Goal: Task Accomplishment & Management: Use online tool/utility

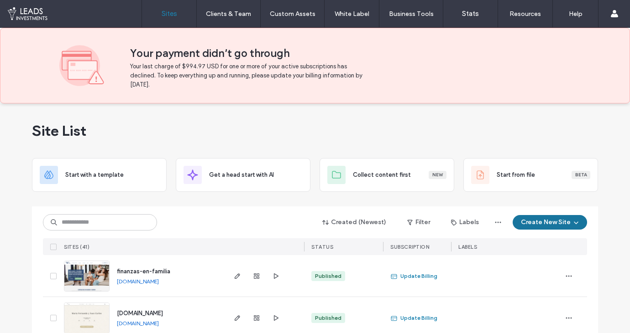
click at [531, 224] on button "Create New Site" at bounding box center [549, 222] width 74 height 15
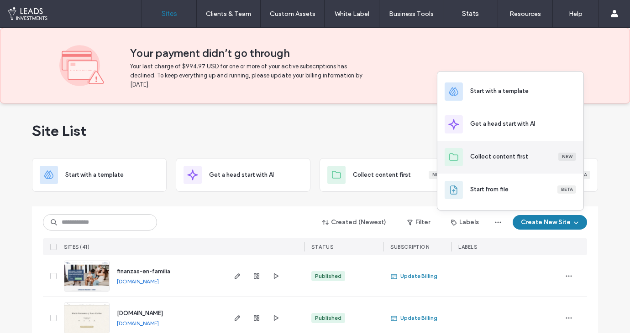
click at [529, 161] on div "Collect content first New" at bounding box center [523, 156] width 106 height 9
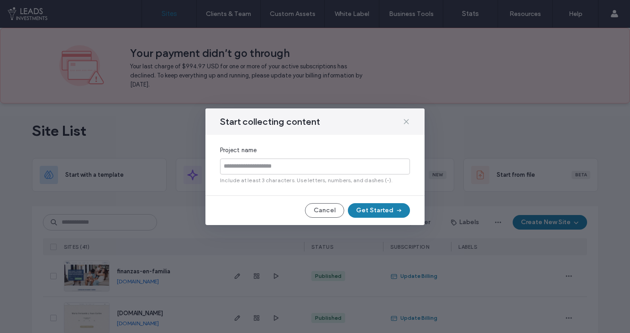
click at [406, 120] on icon at bounding box center [405, 121] width 7 height 7
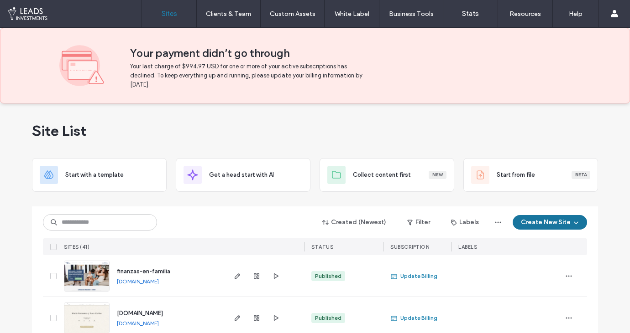
click at [539, 219] on button "Create New Site" at bounding box center [549, 222] width 74 height 15
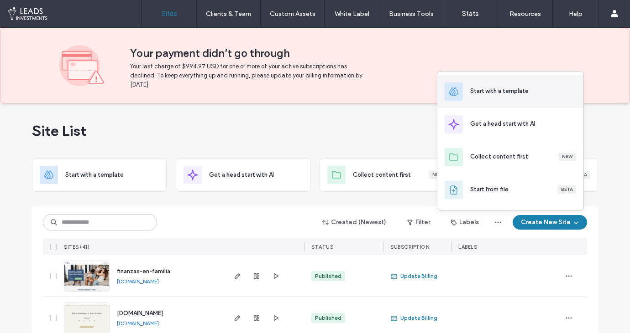
click at [536, 94] on div "Start with a template" at bounding box center [523, 91] width 106 height 9
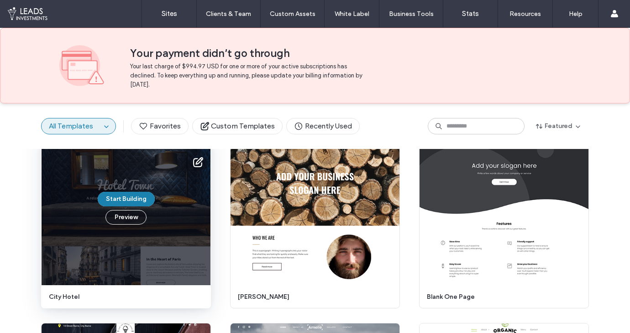
scroll to position [4362, 0]
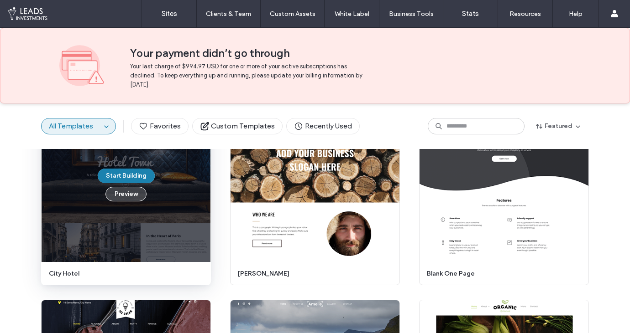
click at [134, 196] on button "Preview" at bounding box center [125, 194] width 41 height 15
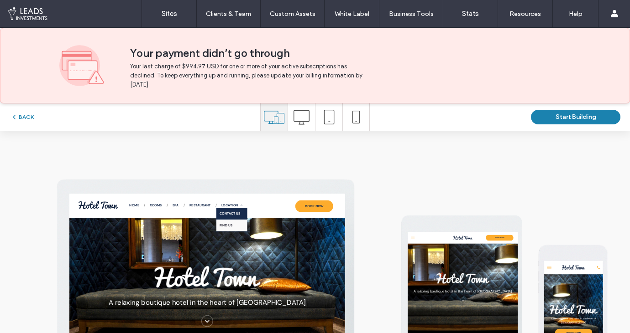
scroll to position [24, 0]
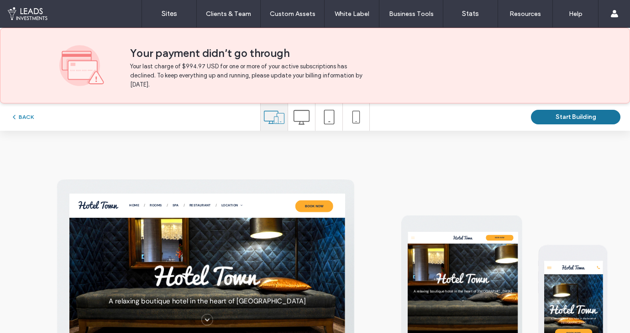
click at [577, 118] on button "Start Building" at bounding box center [575, 117] width 89 height 15
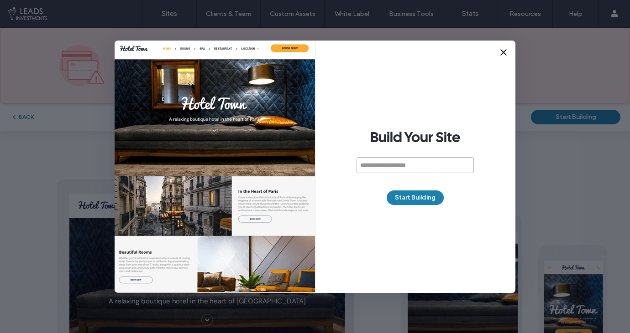
paste input "**********"
click at [375, 167] on input "**********" at bounding box center [414, 165] width 117 height 16
type input "**********"
click at [419, 199] on button "Start Building" at bounding box center [414, 198] width 57 height 15
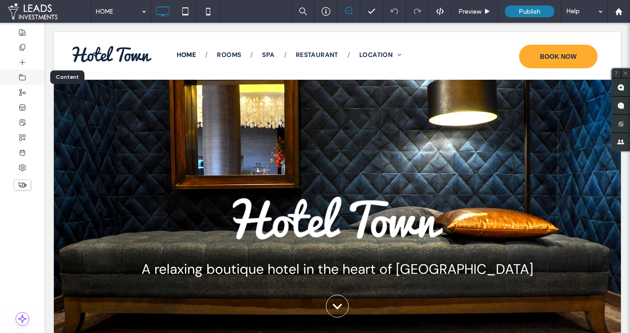
click at [31, 76] on div at bounding box center [22, 77] width 45 height 15
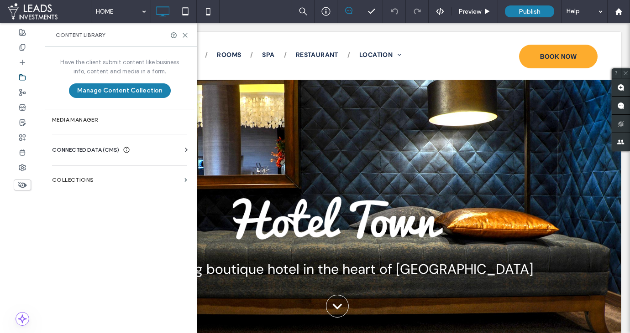
click at [174, 152] on div "CONNECTED DATA (CMS)" at bounding box center [121, 150] width 139 height 9
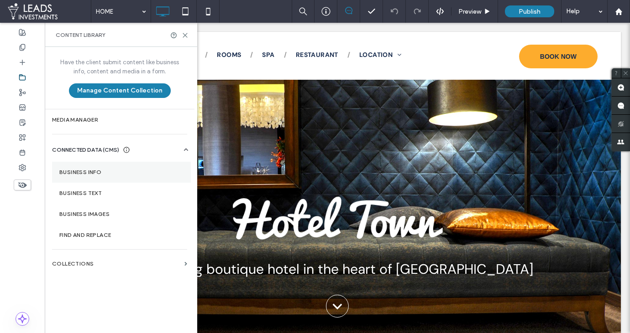
click at [118, 167] on section "Business Info" at bounding box center [121, 172] width 139 height 21
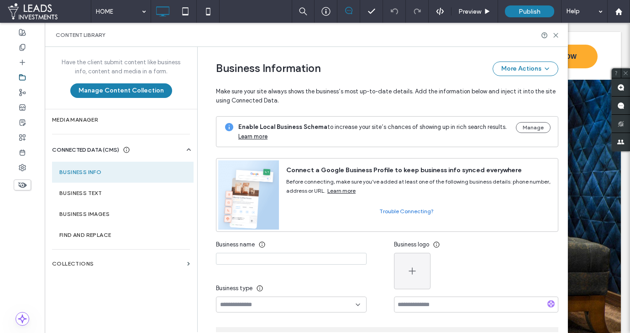
scroll to position [135, 0]
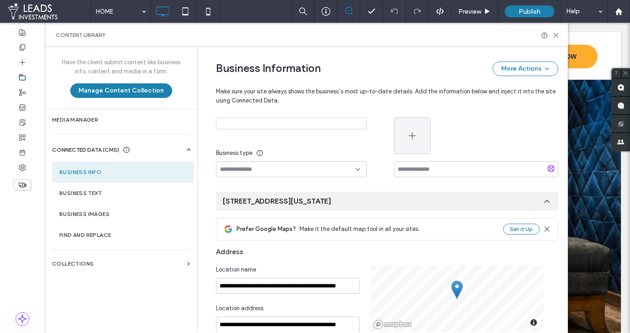
click at [260, 167] on input at bounding box center [287, 169] width 135 height 7
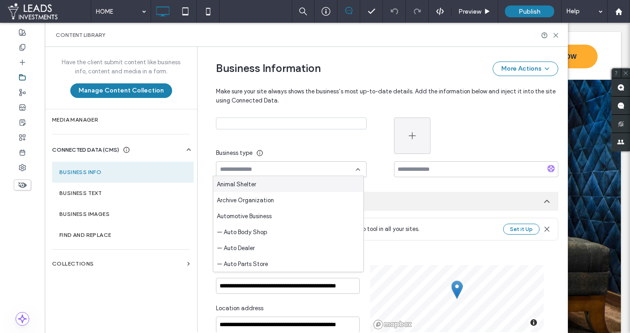
click at [270, 122] on input at bounding box center [291, 124] width 151 height 12
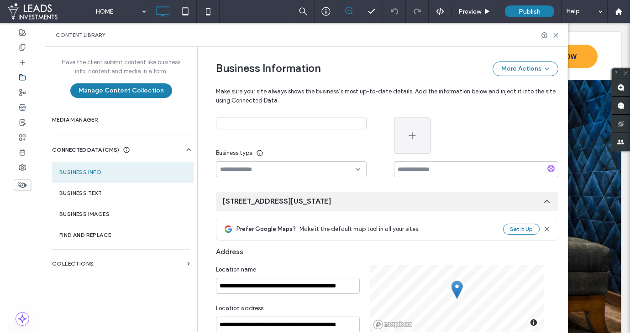
paste input "**********"
type input "**********"
click at [402, 138] on button "button" at bounding box center [412, 136] width 36 height 36
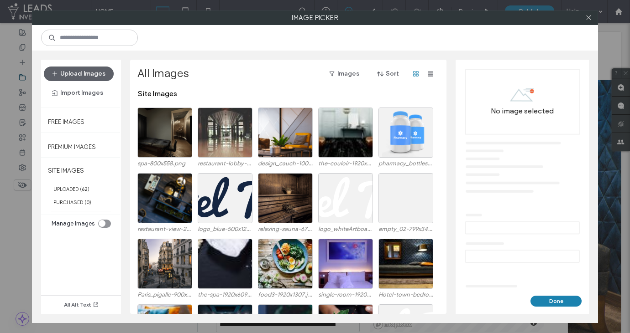
click at [109, 222] on div "toggle" at bounding box center [104, 224] width 13 height 8
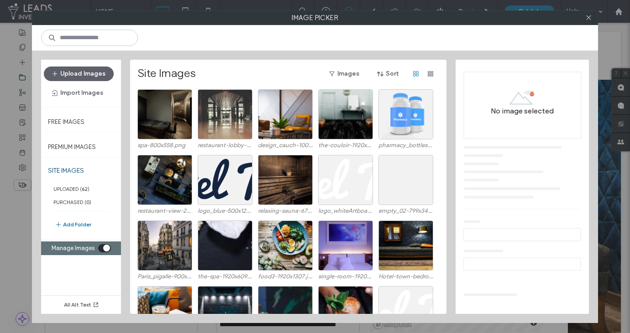
click at [76, 220] on button "Add Folder" at bounding box center [73, 224] width 36 height 11
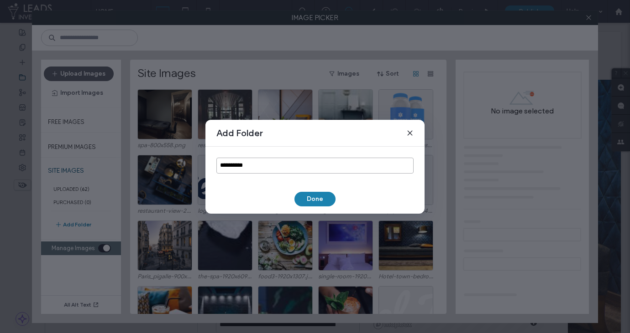
drag, startPoint x: 257, startPoint y: 164, endPoint x: 210, endPoint y: 163, distance: 46.6
click at [211, 163] on div "**********" at bounding box center [314, 166] width 219 height 38
type input "****"
click at [320, 199] on button "Done" at bounding box center [314, 199] width 41 height 15
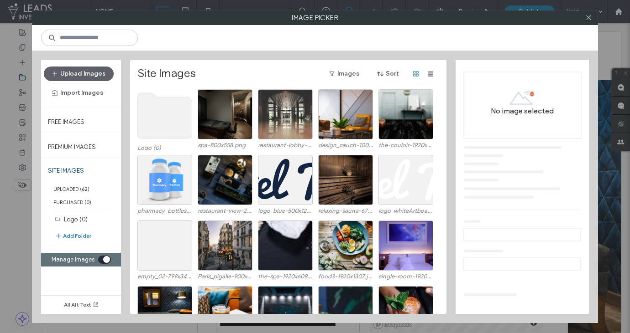
click at [163, 117] on use at bounding box center [165, 116] width 54 height 46
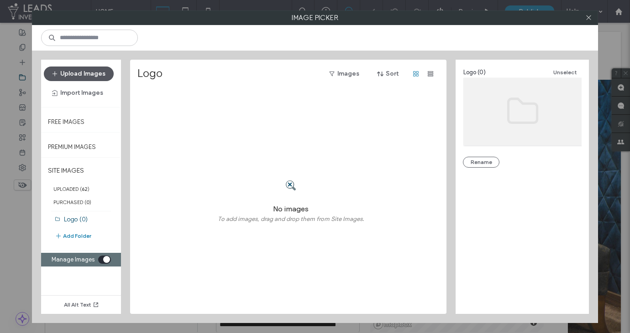
click at [81, 73] on button "Upload Images" at bounding box center [79, 74] width 70 height 15
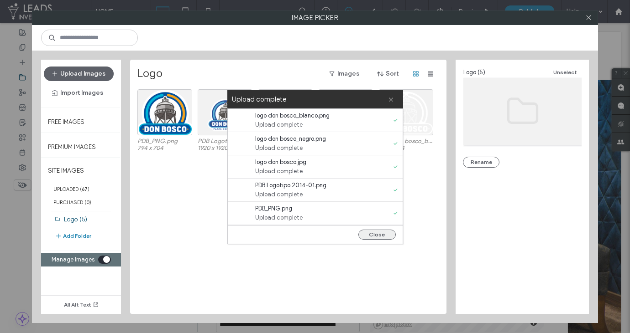
click at [373, 230] on button "Close" at bounding box center [376, 235] width 37 height 10
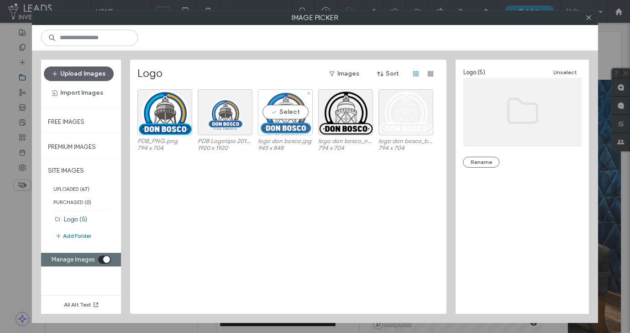
click at [301, 115] on div "Select" at bounding box center [285, 112] width 55 height 46
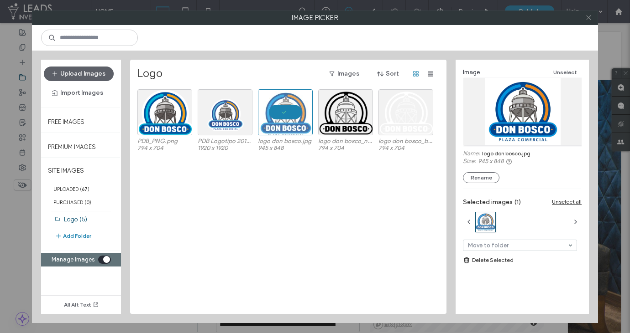
click at [589, 18] on use at bounding box center [588, 18] width 5 height 5
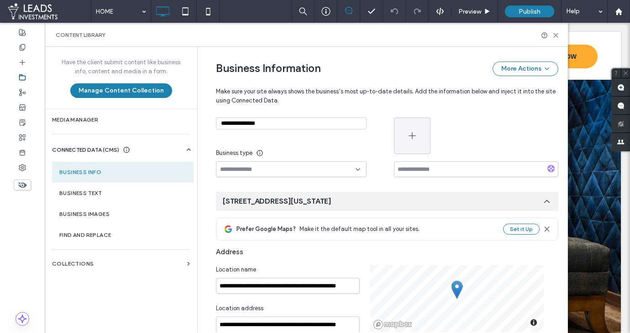
click at [428, 142] on div at bounding box center [476, 136] width 164 height 36
click at [417, 137] on button "button" at bounding box center [412, 136] width 36 height 36
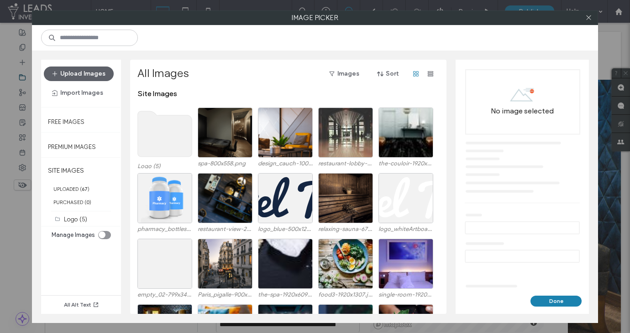
click at [156, 137] on use at bounding box center [165, 134] width 54 height 46
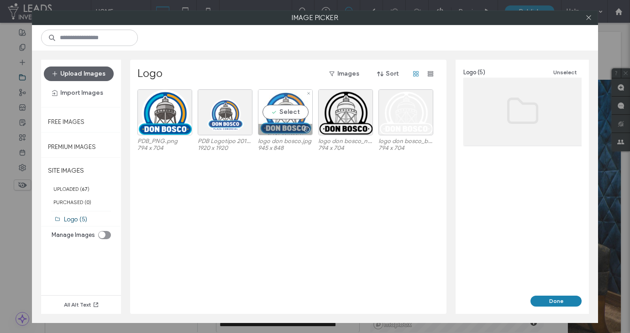
click at [305, 118] on div "Select" at bounding box center [285, 112] width 55 height 46
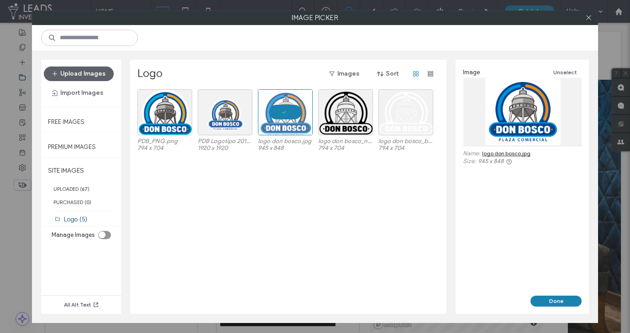
click at [547, 305] on button "Done" at bounding box center [555, 301] width 51 height 11
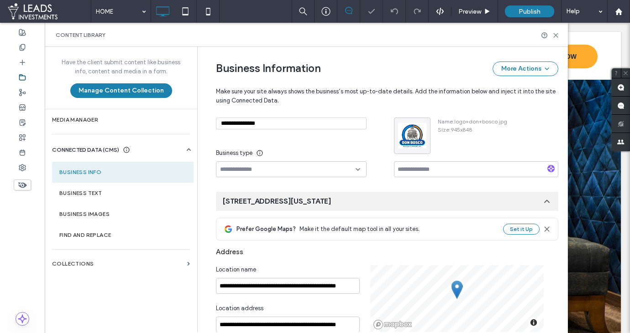
click at [236, 166] on input at bounding box center [287, 169] width 135 height 7
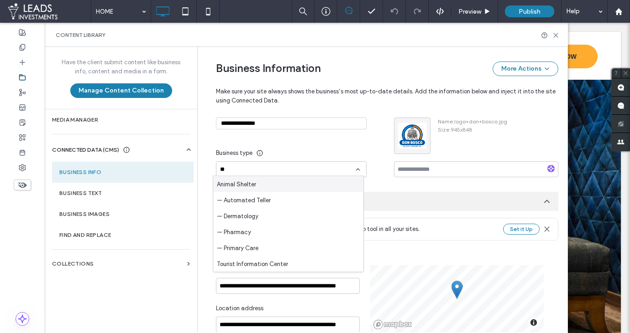
type input "*"
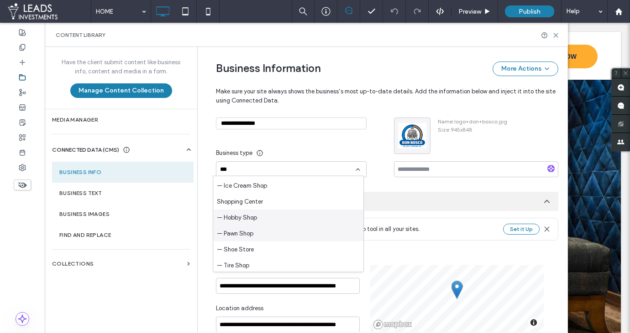
scroll to position [32, 0]
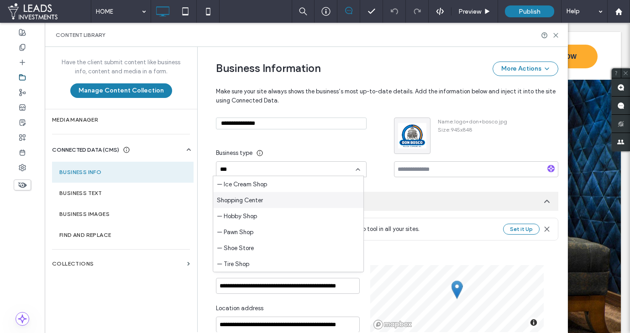
type input "***"
click at [278, 202] on div "Shopping Center" at bounding box center [288, 201] width 150 height 16
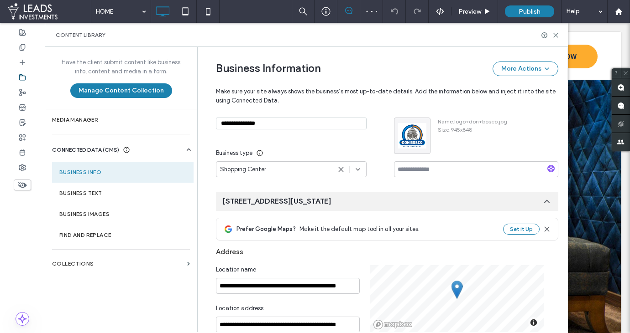
scroll to position [162, 0]
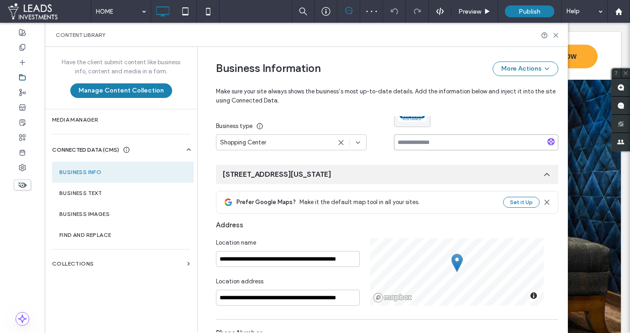
click at [428, 143] on input at bounding box center [476, 143] width 164 height 16
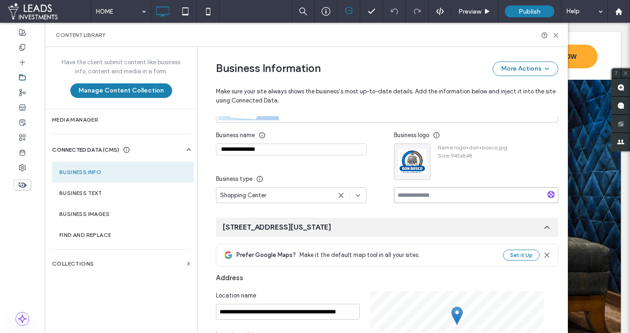
scroll to position [107, 0]
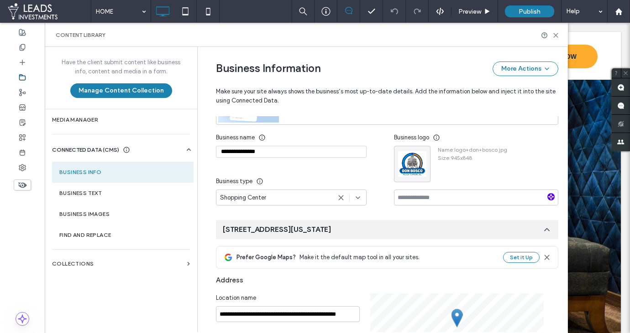
click at [548, 195] on use "button" at bounding box center [550, 196] width 5 height 5
click at [500, 197] on input "**********" at bounding box center [476, 198] width 164 height 16
drag, startPoint x: 489, startPoint y: 197, endPoint x: 545, endPoint y: 209, distance: 57.4
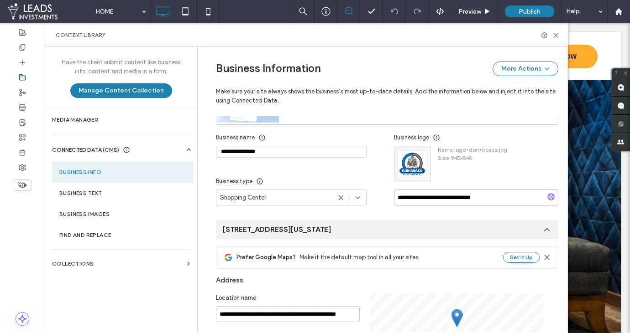
scroll to position [0, 0]
click at [513, 201] on input "**********" at bounding box center [476, 198] width 164 height 16
drag, startPoint x: 494, startPoint y: 197, endPoint x: 544, endPoint y: 203, distance: 50.5
click at [544, 203] on input "**********" at bounding box center [476, 198] width 164 height 16
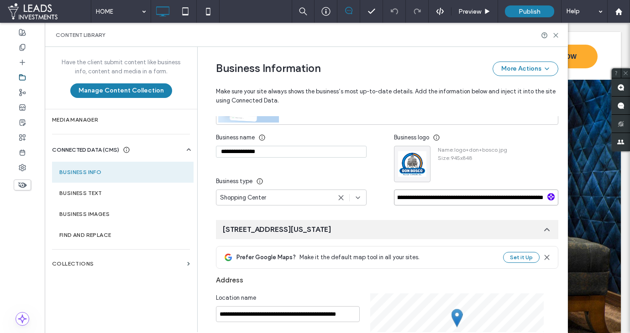
click at [488, 198] on input "**********" at bounding box center [476, 198] width 164 height 16
drag, startPoint x: 424, startPoint y: 199, endPoint x: 341, endPoint y: 196, distance: 82.6
click at [341, 196] on div "**********" at bounding box center [387, 168] width 342 height 76
click at [435, 199] on input "**********" at bounding box center [476, 198] width 164 height 16
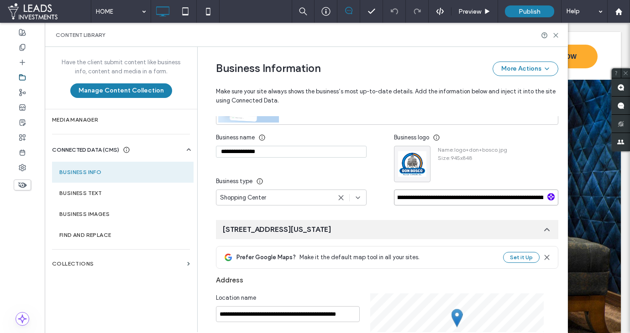
drag, startPoint x: 534, startPoint y: 199, endPoint x: 530, endPoint y: 203, distance: 5.2
click at [535, 202] on input "**********" at bounding box center [476, 198] width 164 height 16
drag, startPoint x: 477, startPoint y: 198, endPoint x: 455, endPoint y: 198, distance: 21.4
click at [476, 198] on input "**********" at bounding box center [476, 198] width 164 height 16
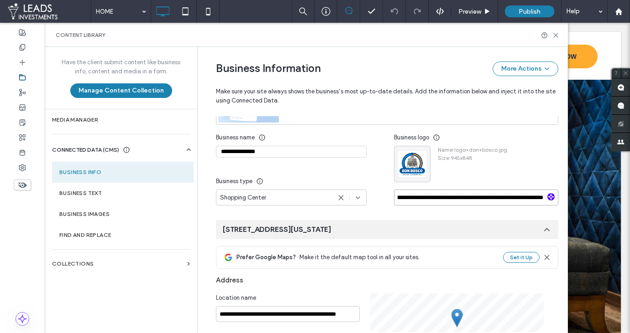
scroll to position [0, 173]
drag, startPoint x: 446, startPoint y: 198, endPoint x: 542, endPoint y: 203, distance: 95.5
click at [541, 203] on input "**********" at bounding box center [476, 198] width 164 height 16
type input "**********"
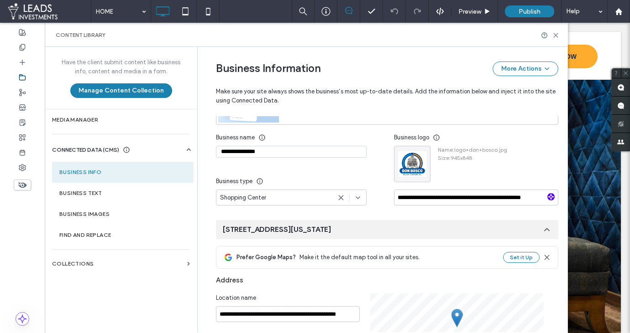
click at [380, 177] on div "**********" at bounding box center [305, 168] width 178 height 76
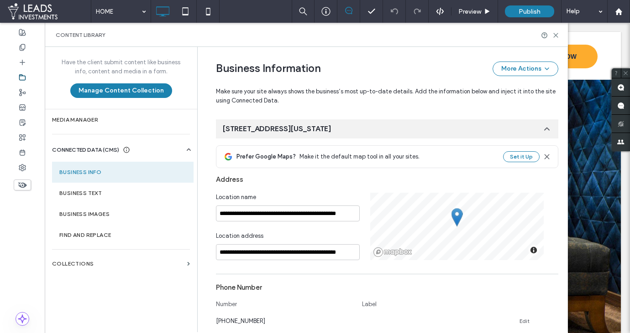
scroll to position [210, 0]
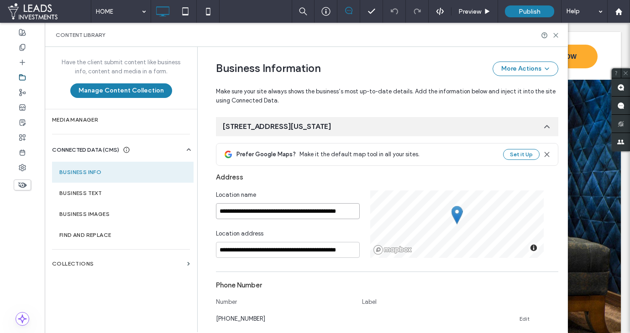
click at [297, 210] on input "**********" at bounding box center [288, 211] width 144 height 16
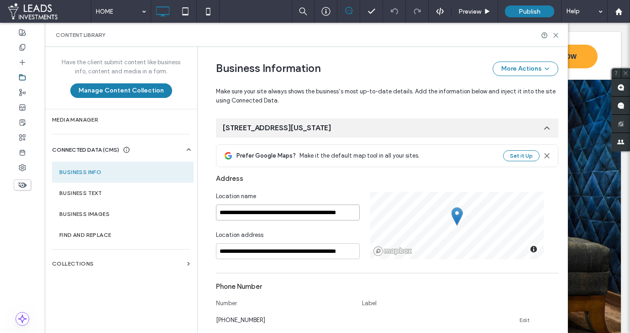
scroll to position [0, 13]
drag, startPoint x: 215, startPoint y: 209, endPoint x: 361, endPoint y: 219, distance: 145.8
click at [361, 219] on div "**********" at bounding box center [293, 226] width 154 height 68
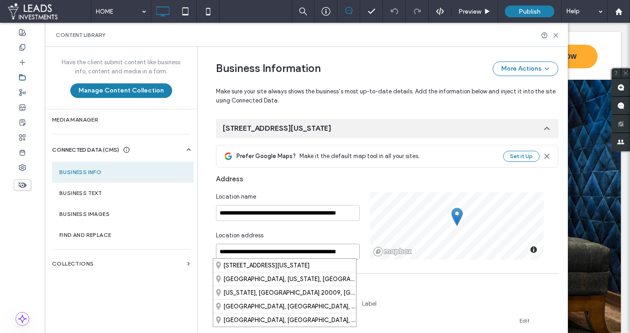
drag, startPoint x: 216, startPoint y: 250, endPoint x: 359, endPoint y: 256, distance: 142.9
click at [359, 256] on div "**********" at bounding box center [293, 227] width 154 height 68
paste input "********"
click at [336, 268] on div "Boulevard Luis Donaldo Colosio 1477, 36666 Irapuato, Guanajuato, Mexico" at bounding box center [284, 265] width 143 height 13
type input "**********"
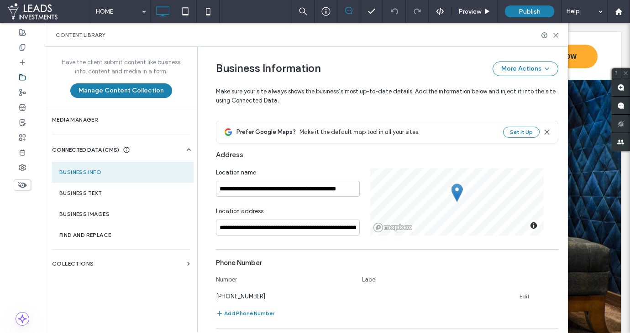
scroll to position [233, 0]
drag, startPoint x: 214, startPoint y: 187, endPoint x: 315, endPoint y: 190, distance: 100.9
click at [315, 190] on input "**********" at bounding box center [288, 189] width 144 height 16
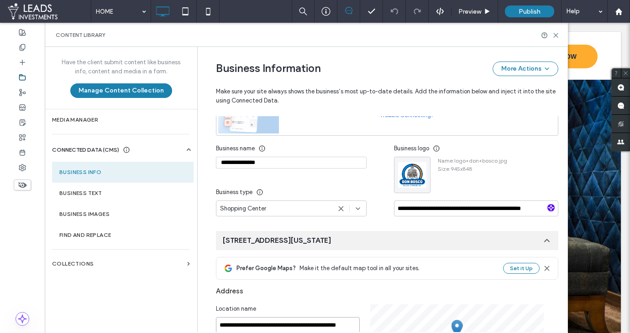
scroll to position [80, 0]
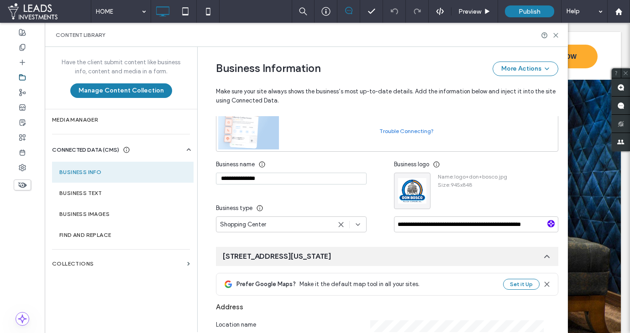
drag, startPoint x: 274, startPoint y: 177, endPoint x: 195, endPoint y: 176, distance: 79.4
click at [197, 176] on div "**********" at bounding box center [382, 190] width 370 height 286
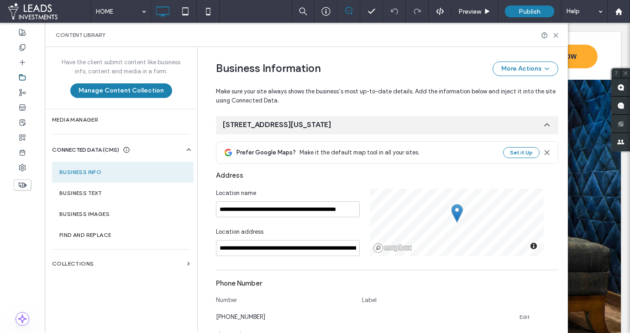
scroll to position [215, 0]
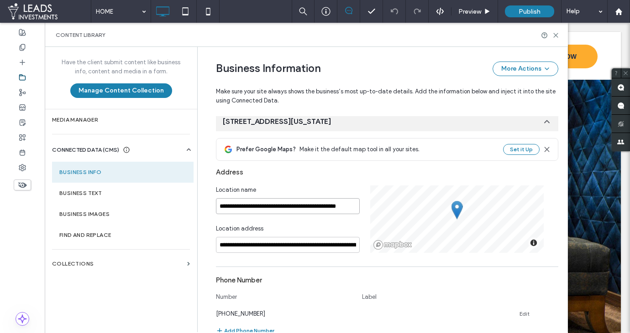
drag, startPoint x: 264, startPoint y: 205, endPoint x: 239, endPoint y: 207, distance: 25.6
click at [261, 207] on input "**********" at bounding box center [288, 206] width 144 height 16
click at [368, 215] on div "**********" at bounding box center [387, 220] width 342 height 68
paste input
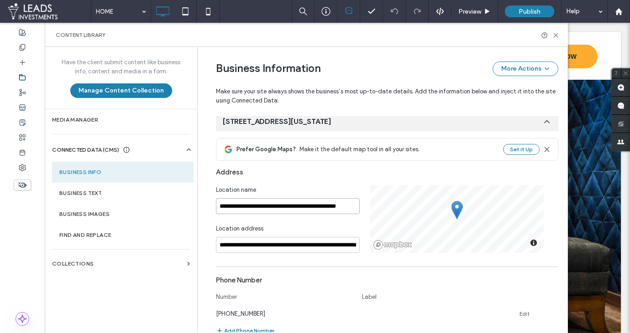
type input "**********"
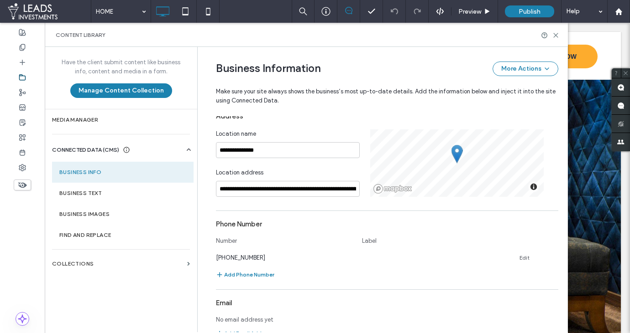
scroll to position [290, 0]
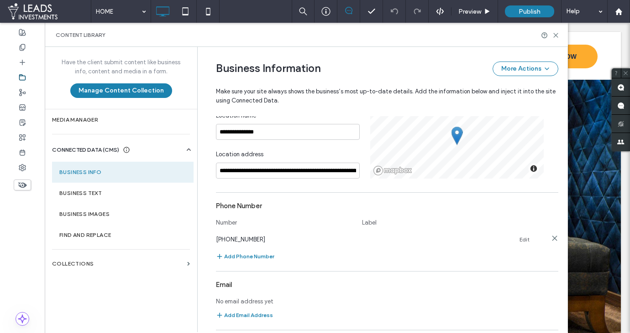
click at [520, 238] on link "Edit" at bounding box center [524, 239] width 10 height 7
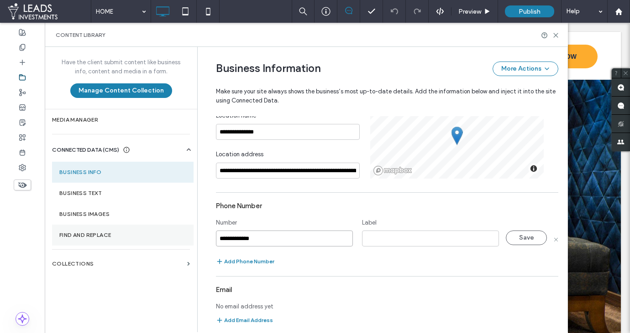
drag, startPoint x: 266, startPoint y: 240, endPoint x: 190, endPoint y: 233, distance: 76.9
click at [191, 233] on div "**********" at bounding box center [306, 190] width 523 height 286
paste input
type input "**********"
click at [396, 238] on input at bounding box center [430, 239] width 137 height 16
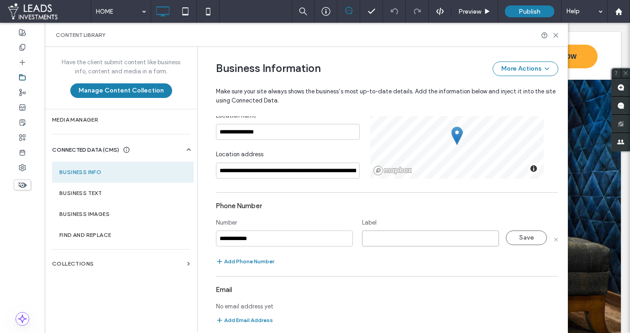
type input "*"
type input "********"
click at [523, 237] on button "Save" at bounding box center [525, 238] width 41 height 15
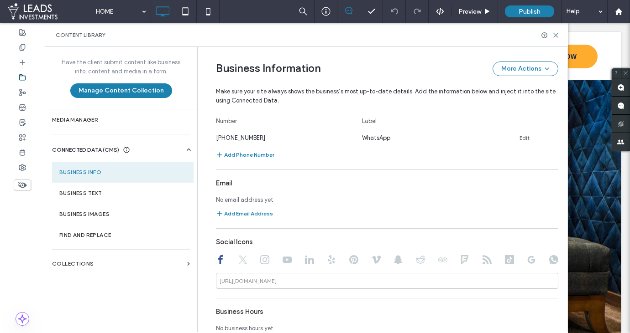
scroll to position [395, 0]
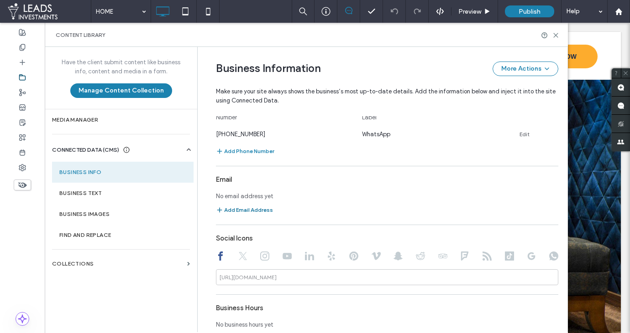
click at [257, 208] on button "Add Email Address" at bounding box center [244, 210] width 57 height 11
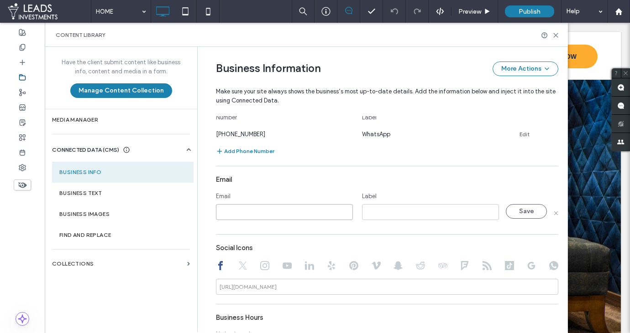
paste input "**********"
type input "**********"
click at [392, 214] on input at bounding box center [430, 212] width 137 height 16
type input "*"
type input "*****"
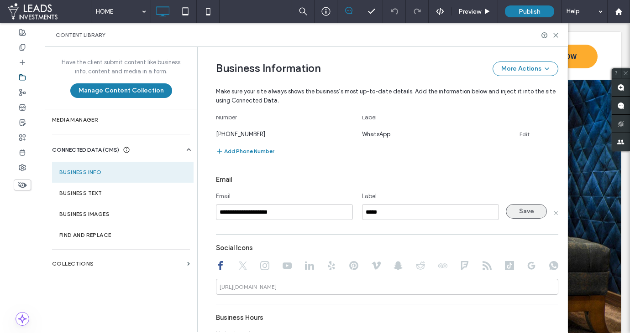
click at [522, 208] on button "Save" at bounding box center [525, 211] width 41 height 15
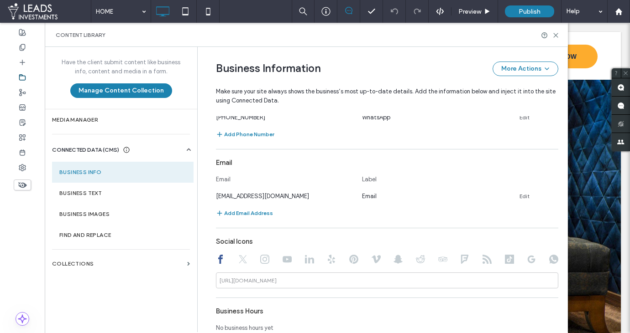
scroll to position [416, 0]
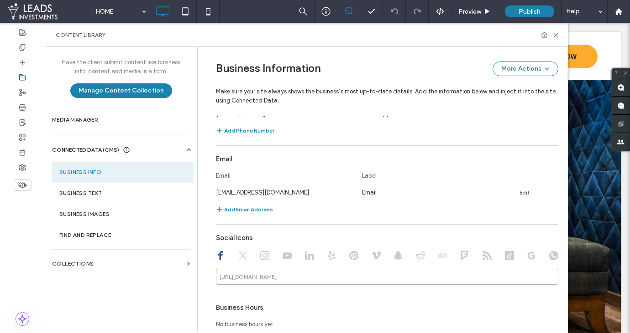
click at [283, 276] on input at bounding box center [387, 277] width 342 height 16
paste input "**********"
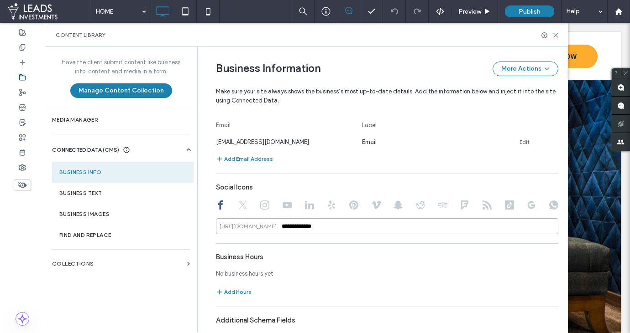
scroll to position [467, 0]
drag, startPoint x: 374, startPoint y: 225, endPoint x: 217, endPoint y: 226, distance: 157.4
click at [192, 223] on div "**********" at bounding box center [306, 190] width 523 height 286
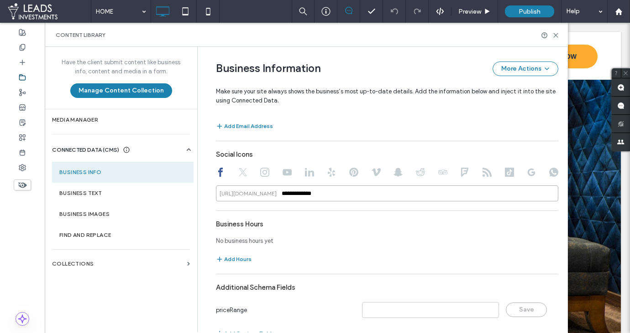
type input "**********"
click at [394, 227] on div "Business Hours" at bounding box center [387, 224] width 342 height 17
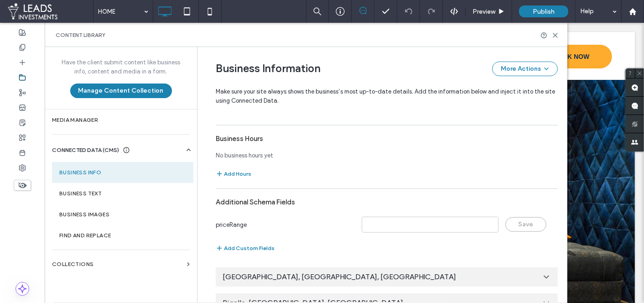
scroll to position [584, 0]
click at [236, 173] on button "Add Hours" at bounding box center [234, 174] width 36 height 11
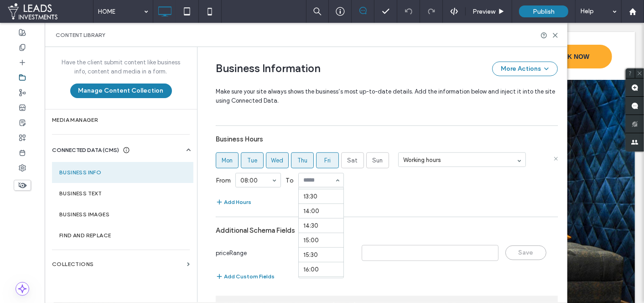
scroll to position [391, 0]
click at [242, 198] on button "Add Hours" at bounding box center [234, 202] width 36 height 11
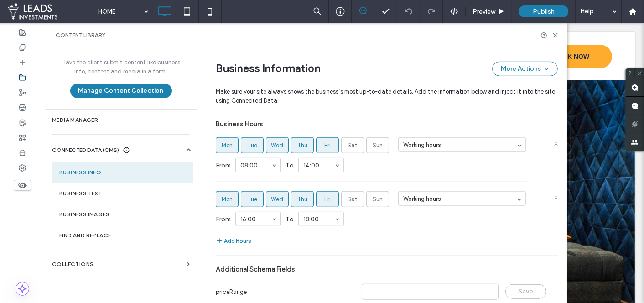
scroll to position [604, 0]
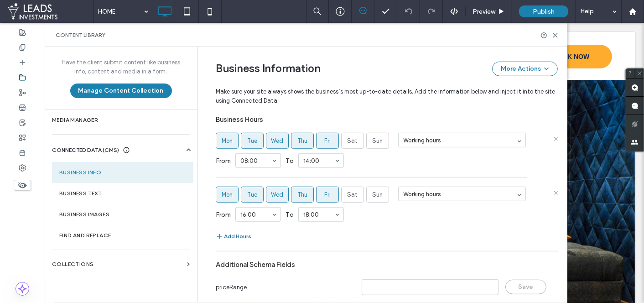
click at [239, 234] on button "Add Hours" at bounding box center [234, 236] width 36 height 11
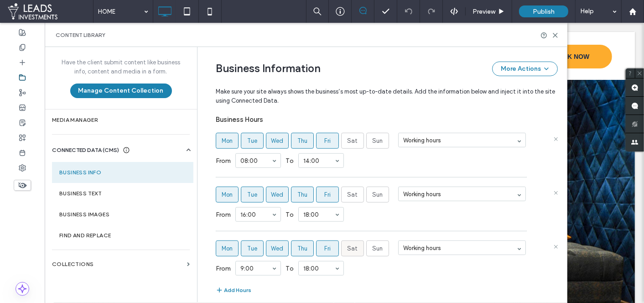
drag, startPoint x: 350, startPoint y: 246, endPoint x: 338, endPoint y: 248, distance: 12.4
click at [350, 246] on span "Sat" at bounding box center [353, 248] width 10 height 9
drag, startPoint x: 323, startPoint y: 248, endPoint x: 309, endPoint y: 248, distance: 13.2
click at [324, 248] on span "Fri" at bounding box center [327, 248] width 6 height 9
drag, startPoint x: 299, startPoint y: 248, endPoint x: 286, endPoint y: 248, distance: 12.8
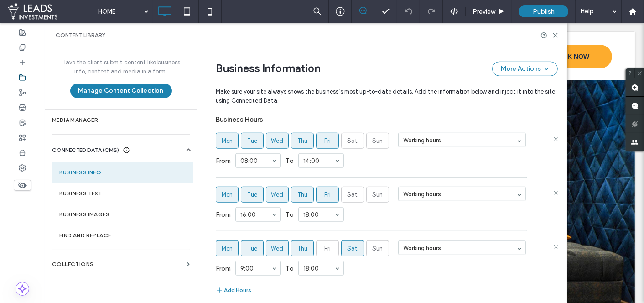
click at [299, 248] on span "Thu" at bounding box center [302, 248] width 10 height 9
drag, startPoint x: 278, startPoint y: 248, endPoint x: 262, endPoint y: 247, distance: 16.4
click at [278, 248] on span "Wed" at bounding box center [277, 248] width 12 height 9
drag, startPoint x: 259, startPoint y: 247, endPoint x: 252, endPoint y: 248, distance: 6.9
click at [258, 247] on label "Tue" at bounding box center [252, 248] width 23 height 16
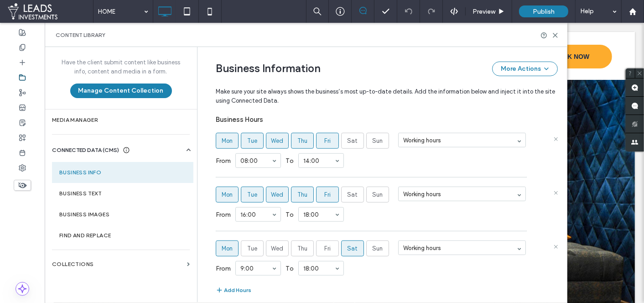
click at [222, 246] on span "Mon" at bounding box center [227, 248] width 11 height 9
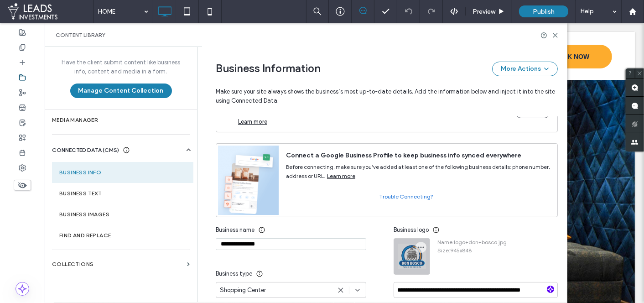
scroll to position [0, 0]
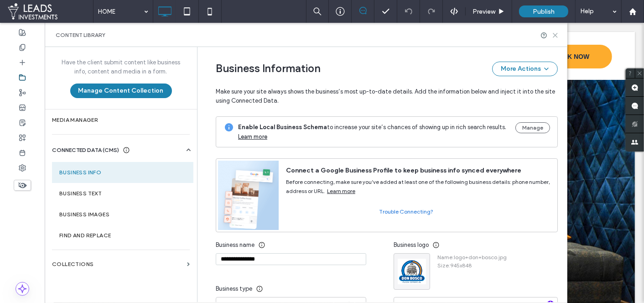
click at [555, 35] on use at bounding box center [555, 35] width 4 height 4
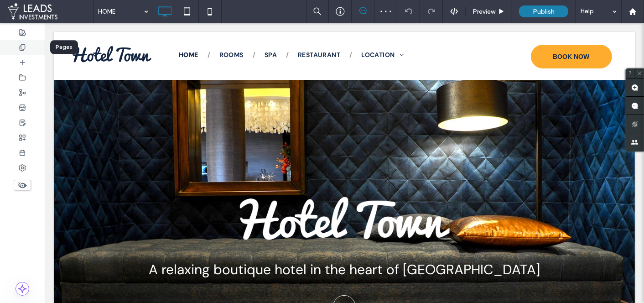
click at [34, 50] on div at bounding box center [22, 47] width 45 height 15
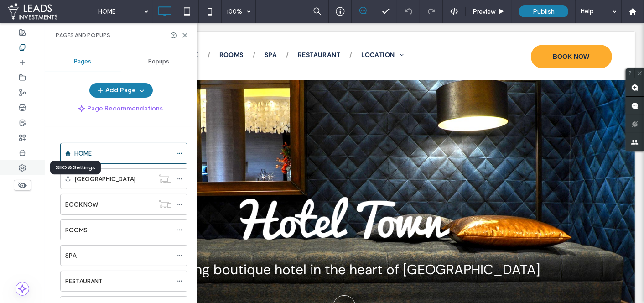
click at [37, 165] on div at bounding box center [22, 167] width 45 height 15
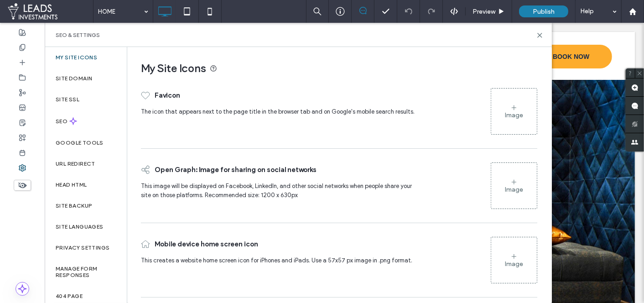
click at [527, 113] on div "Image" at bounding box center [514, 111] width 46 height 44
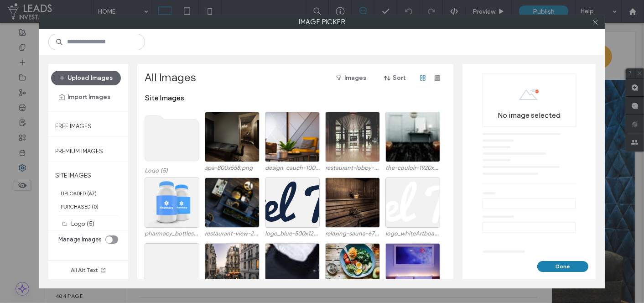
click at [168, 146] on use at bounding box center [172, 138] width 54 height 46
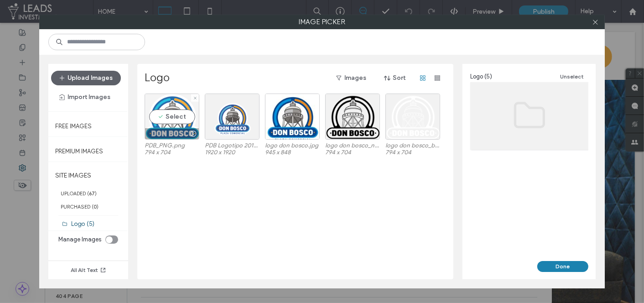
click at [180, 118] on div "Select" at bounding box center [172, 117] width 55 height 46
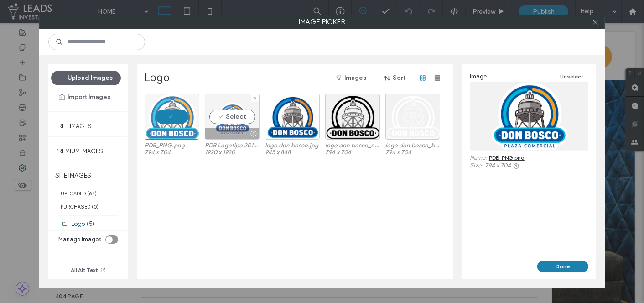
click at [219, 114] on div "Select" at bounding box center [232, 117] width 55 height 46
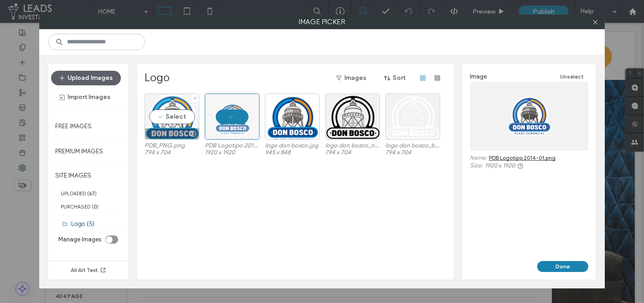
click at [184, 114] on div "Select" at bounding box center [172, 117] width 55 height 46
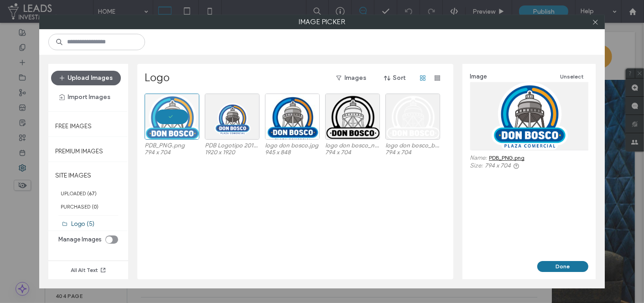
click at [564, 266] on button "Done" at bounding box center [562, 266] width 51 height 11
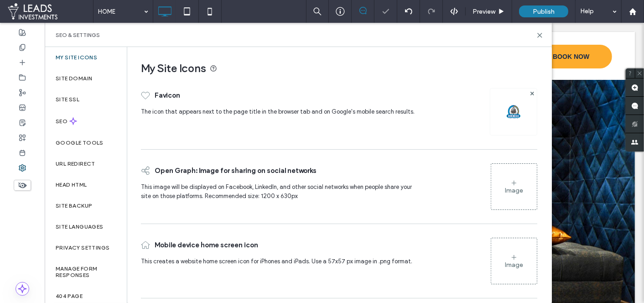
click at [515, 108] on img at bounding box center [513, 111] width 15 height 15
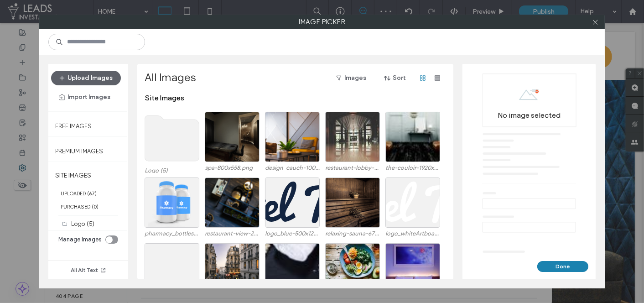
click at [187, 129] on use at bounding box center [172, 138] width 54 height 46
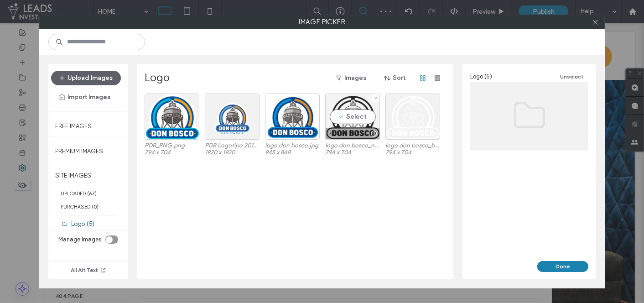
click at [354, 122] on div "Select" at bounding box center [352, 117] width 55 height 46
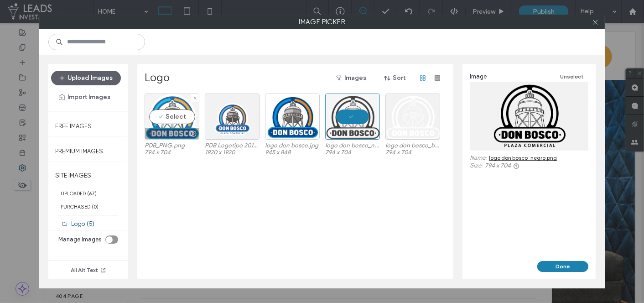
click at [167, 117] on div "Select" at bounding box center [172, 117] width 55 height 46
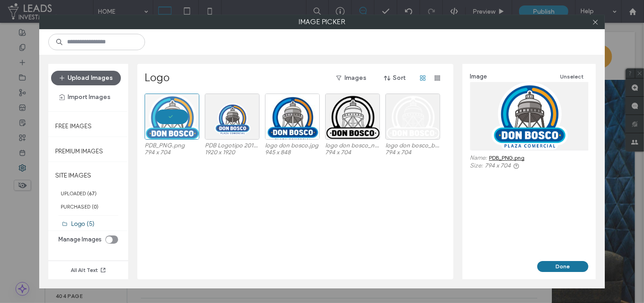
click at [552, 267] on button "Done" at bounding box center [562, 266] width 51 height 11
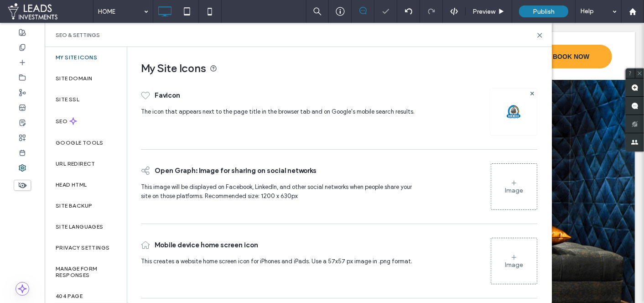
click at [529, 180] on div "Image" at bounding box center [514, 187] width 46 height 44
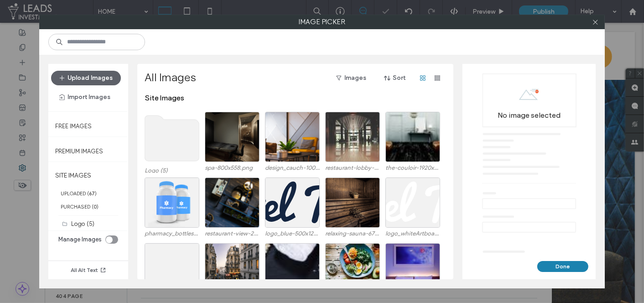
click at [159, 140] on use at bounding box center [172, 138] width 54 height 46
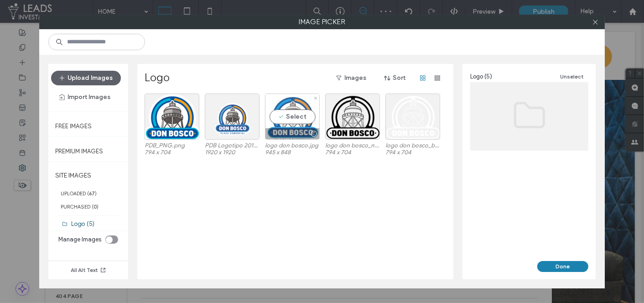
click at [295, 122] on div "Select" at bounding box center [292, 117] width 55 height 46
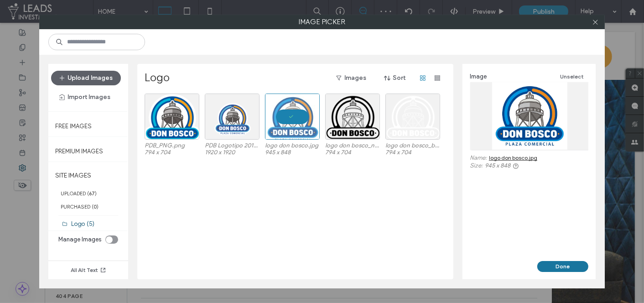
click at [554, 264] on button "Done" at bounding box center [562, 266] width 51 height 11
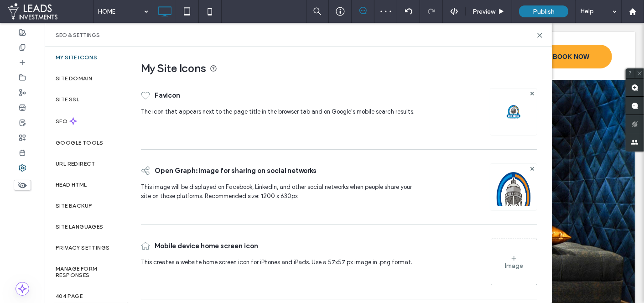
click at [501, 264] on div "Image" at bounding box center [514, 262] width 46 height 44
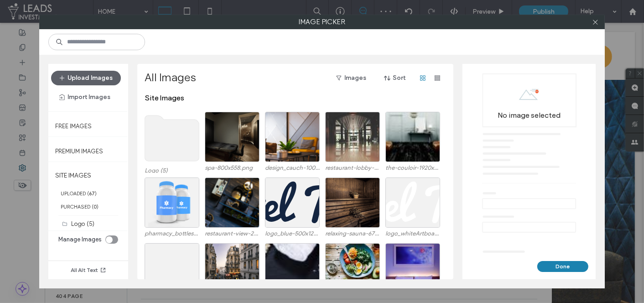
click at [174, 141] on use at bounding box center [172, 138] width 54 height 46
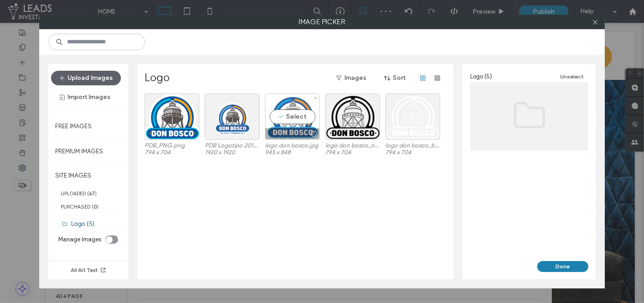
click at [302, 128] on div at bounding box center [293, 133] width 54 height 11
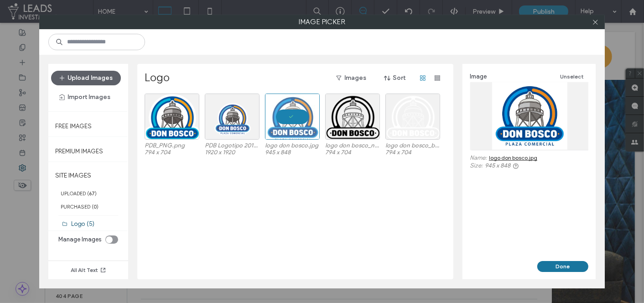
drag, startPoint x: 558, startPoint y: 267, endPoint x: 511, endPoint y: 245, distance: 52.0
click at [558, 267] on button "Done" at bounding box center [562, 266] width 51 height 11
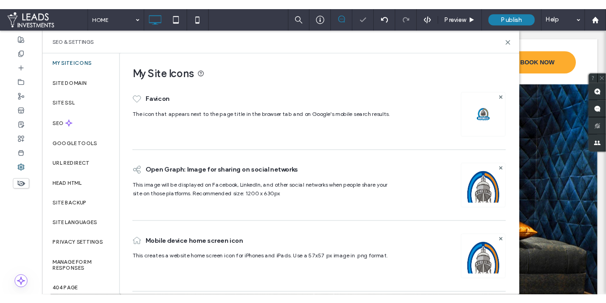
scroll to position [0, 0]
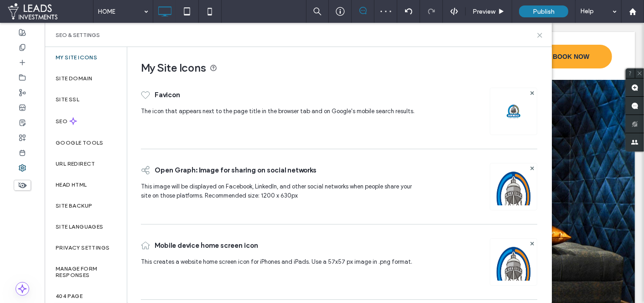
drag, startPoint x: 537, startPoint y: 36, endPoint x: 266, endPoint y: 61, distance: 272.5
click at [537, 36] on icon at bounding box center [539, 35] width 7 height 7
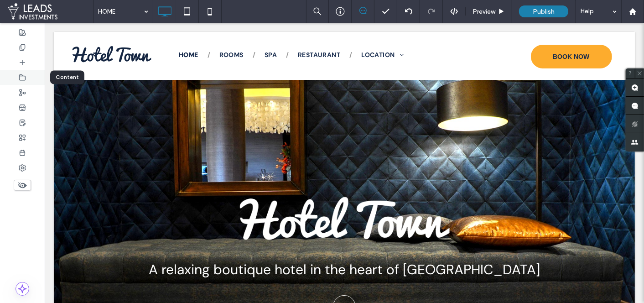
click at [31, 80] on div at bounding box center [22, 77] width 45 height 15
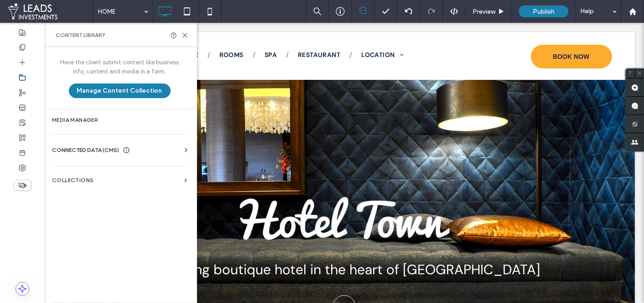
click at [140, 155] on div "Business Info Business Text Business Images Find and Replace" at bounding box center [121, 158] width 139 height 7
click at [157, 146] on div "CONNECTED DATA (CMS)" at bounding box center [121, 150] width 139 height 9
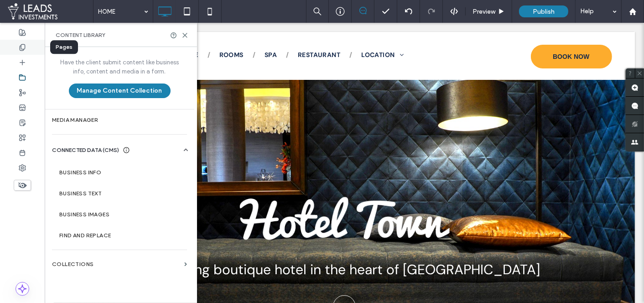
click at [33, 44] on div at bounding box center [22, 47] width 45 height 15
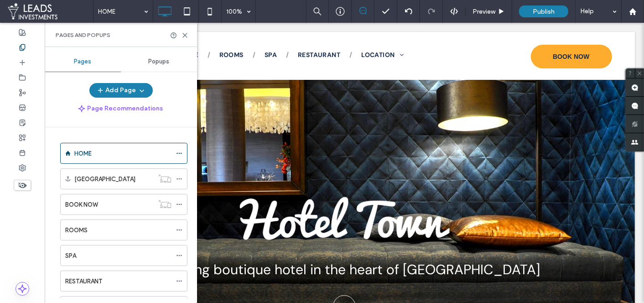
click at [187, 31] on div "Pages and Popups" at bounding box center [121, 35] width 152 height 24
click at [181, 34] on div at bounding box center [179, 35] width 18 height 7
drag, startPoint x: 183, startPoint y: 34, endPoint x: 137, endPoint y: 5, distance: 54.7
click at [183, 34] on use at bounding box center [185, 35] width 4 height 4
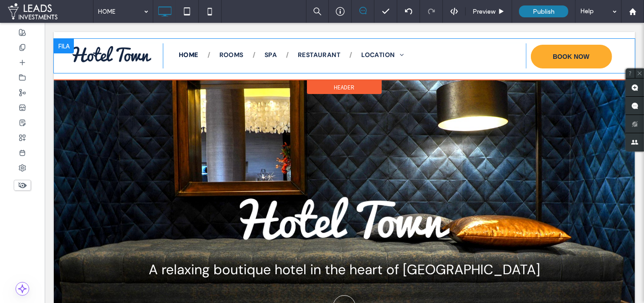
click at [532, 64] on div "BOOK NOW Click To Paste" at bounding box center [571, 55] width 91 height 25
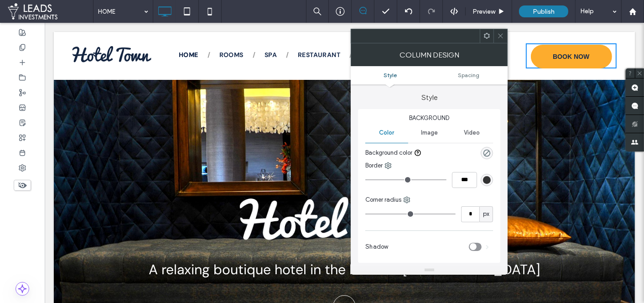
drag, startPoint x: 502, startPoint y: 36, endPoint x: 414, endPoint y: 42, distance: 88.2
click at [502, 36] on use at bounding box center [501, 36] width 5 height 5
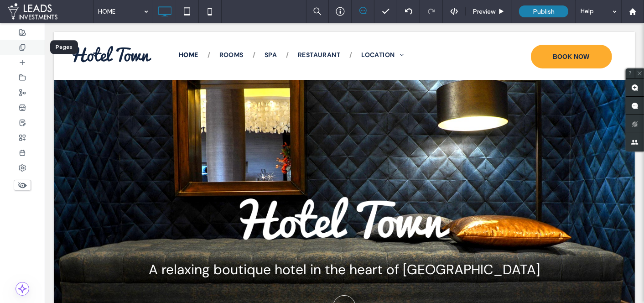
click at [33, 46] on div at bounding box center [22, 47] width 45 height 15
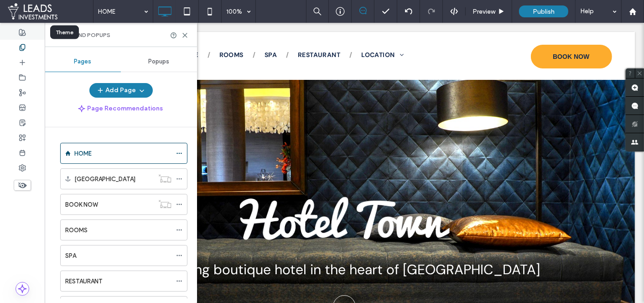
click at [28, 33] on div at bounding box center [22, 32] width 45 height 15
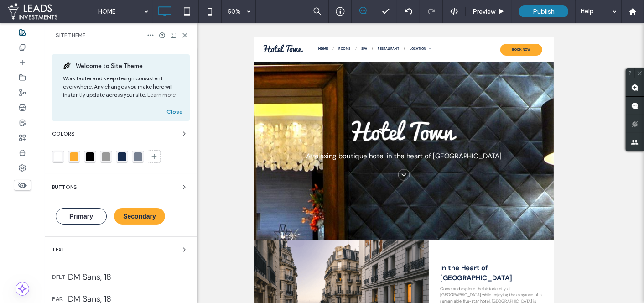
click at [148, 154] on div at bounding box center [154, 156] width 13 height 13
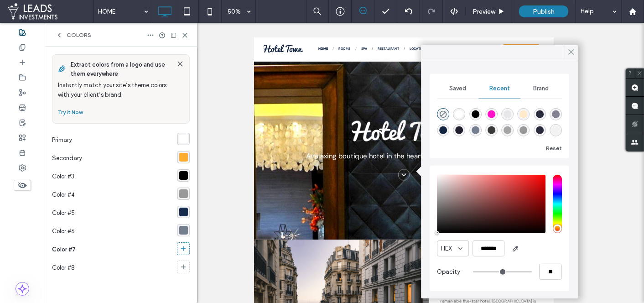
click at [572, 52] on icon at bounding box center [571, 52] width 8 height 8
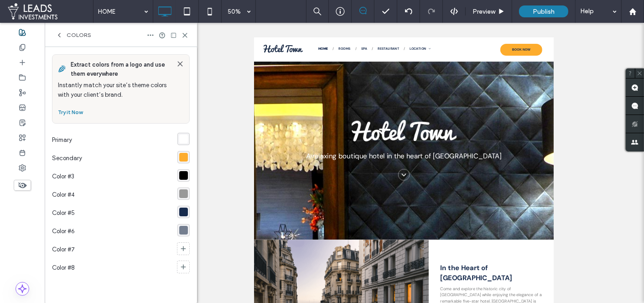
click at [61, 31] on icon at bounding box center [59, 34] width 7 height 7
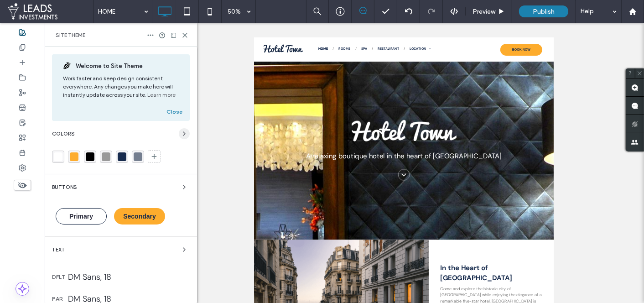
click at [183, 132] on use "button" at bounding box center [184, 134] width 2 height 4
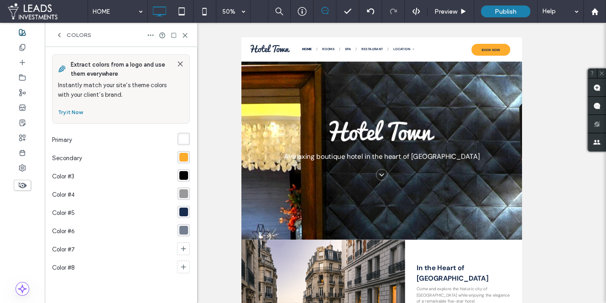
click at [183, 138] on div "rgba(255, 255, 255, 1)" at bounding box center [183, 139] width 9 height 9
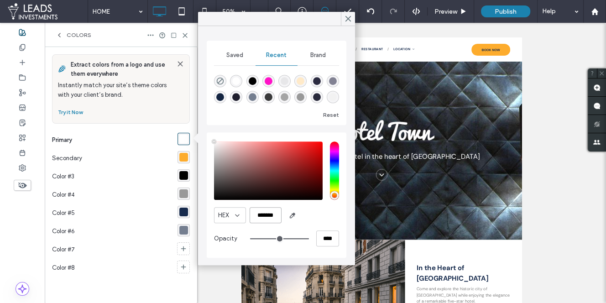
drag, startPoint x: 276, startPoint y: 215, endPoint x: 242, endPoint y: 211, distance: 34.5
click at [243, 211] on div "HEX *******" at bounding box center [276, 215] width 125 height 16
paste input "color picker textbox"
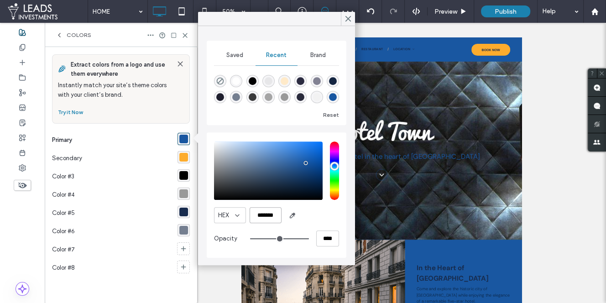
type input "*******"
click at [185, 159] on div "rgba(253, 172, 45, 1)" at bounding box center [183, 157] width 9 height 9
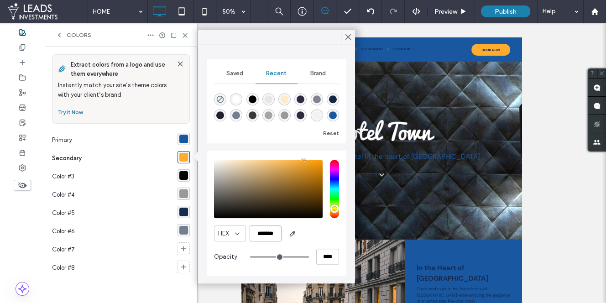
drag, startPoint x: 277, startPoint y: 233, endPoint x: 229, endPoint y: 229, distance: 48.0
click at [229, 229] on div "HEX *******" at bounding box center [276, 233] width 125 height 16
paste input "color picker textbox"
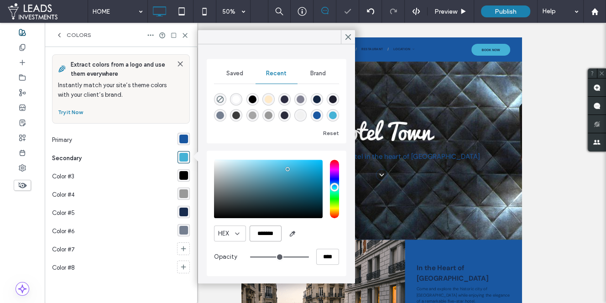
type input "*******"
click at [182, 177] on div "rgba(0, 0, 0, 1)" at bounding box center [183, 175] width 9 height 9
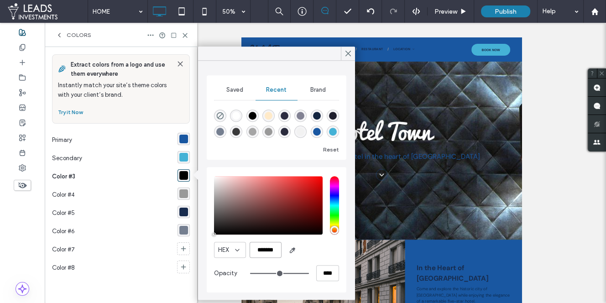
scroll to position [0, 1]
drag, startPoint x: 256, startPoint y: 249, endPoint x: 282, endPoint y: 252, distance: 25.7
click at [282, 252] on div "HEX *******" at bounding box center [276, 250] width 125 height 16
paste input "color picker textbox"
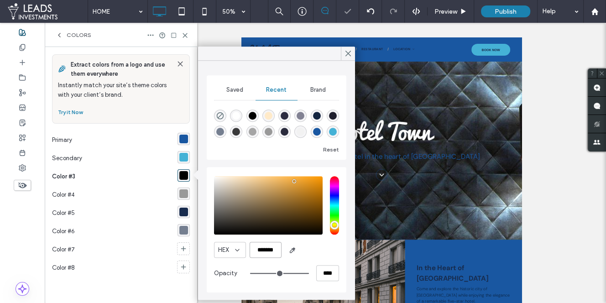
scroll to position [0, 0]
type input "*******"
click at [185, 196] on div "rgba(153, 153, 153, 1)" at bounding box center [183, 193] width 9 height 9
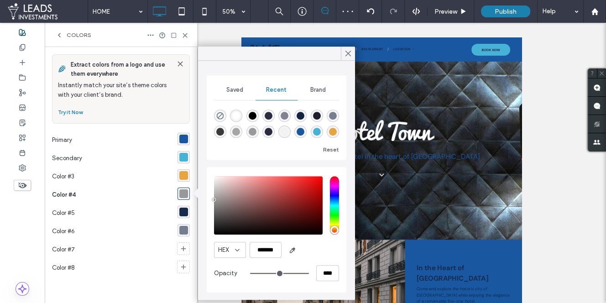
click at [253, 115] on div "rgba(0, 0, 0, 1)" at bounding box center [252, 116] width 8 height 8
type input "*******"
click at [184, 212] on div "rgba(23, 43, 77, 1)" at bounding box center [183, 212] width 9 height 9
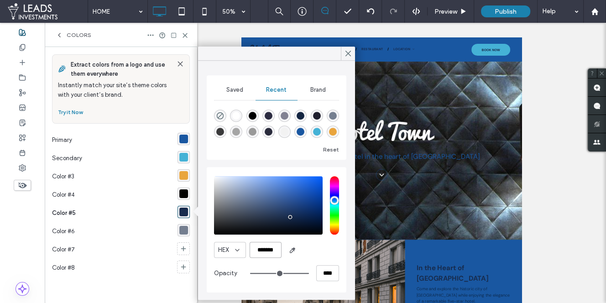
drag, startPoint x: 278, startPoint y: 249, endPoint x: 247, endPoint y: 246, distance: 30.7
click at [247, 246] on div "HEX *******" at bounding box center [276, 250] width 125 height 16
paste input "color picker textbox"
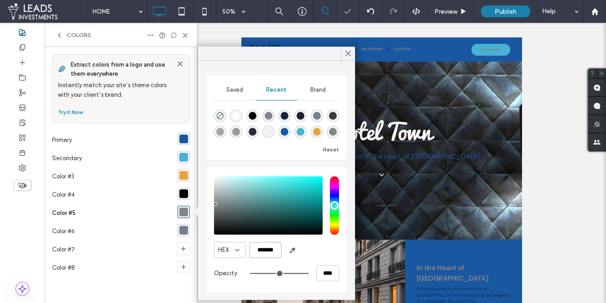
type input "*******"
click at [185, 229] on div "rgba(117, 127, 144, 1)" at bounding box center [183, 230] width 9 height 9
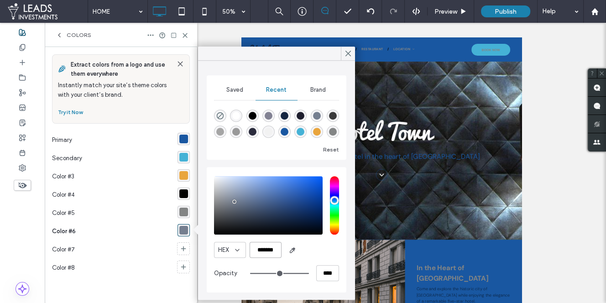
drag, startPoint x: 278, startPoint y: 252, endPoint x: 244, endPoint y: 247, distance: 34.7
click at [244, 247] on div "HEX *******" at bounding box center [276, 250] width 125 height 16
paste input "color picker textbox"
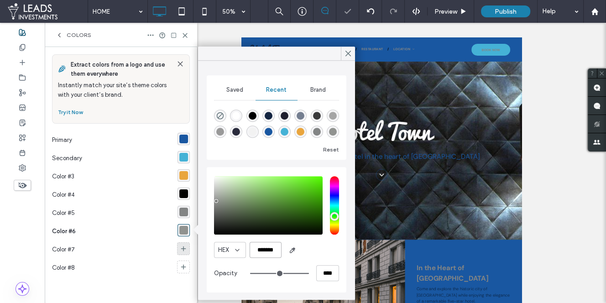
type input "*******"
click at [182, 249] on icon at bounding box center [183, 248] width 7 height 7
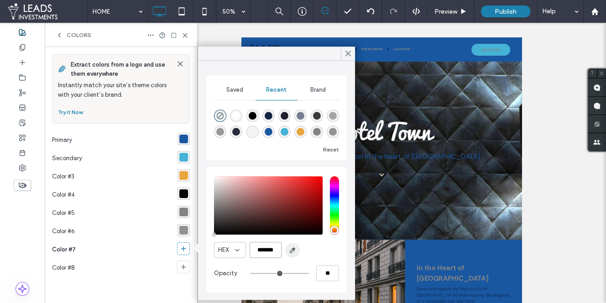
scroll to position [0, 1]
drag, startPoint x: 257, startPoint y: 250, endPoint x: 295, endPoint y: 254, distance: 38.0
click at [296, 254] on div "HEX *******" at bounding box center [276, 250] width 125 height 16
paste input "color picker textbox"
type input "*******"
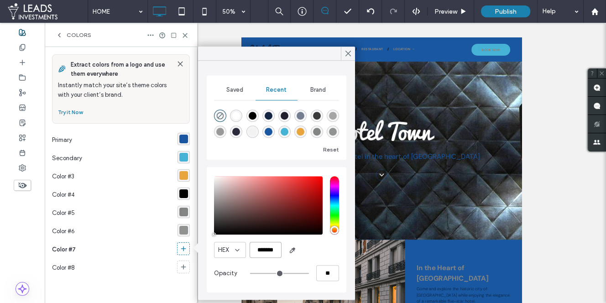
type input "***"
type input "****"
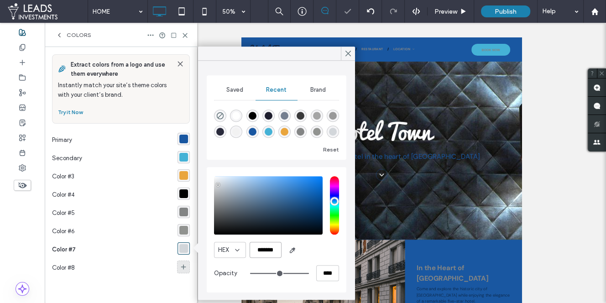
type input "*******"
click at [184, 263] on icon at bounding box center [183, 266] width 7 height 7
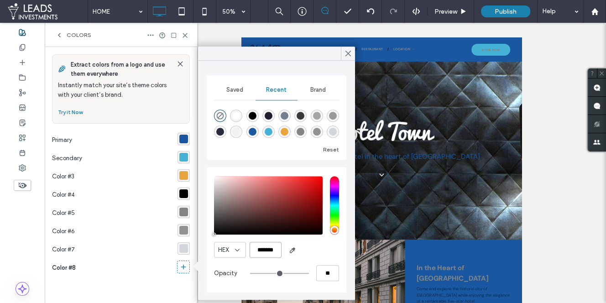
scroll to position [0, 1]
drag, startPoint x: 257, startPoint y: 250, endPoint x: 282, endPoint y: 253, distance: 25.2
click at [282, 253] on div "HEX *******" at bounding box center [276, 250] width 125 height 16
paste input "color picker textbox"
type input "*******"
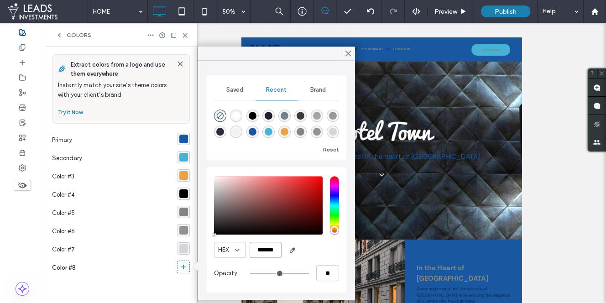
type input "***"
type input "****"
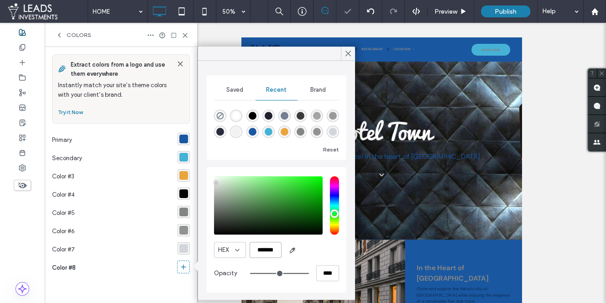
scroll to position [0, 0]
type input "*******"
click at [179, 250] on div "rgba(210, 214, 218, 1)" at bounding box center [183, 248] width 9 height 9
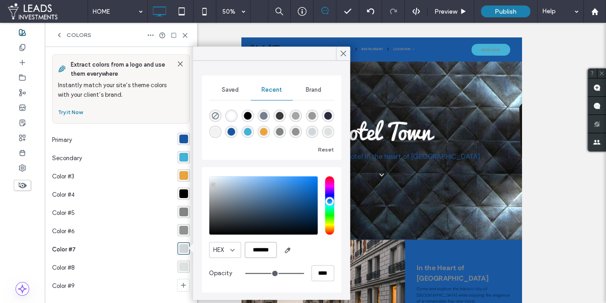
drag, startPoint x: 252, startPoint y: 249, endPoint x: 275, endPoint y: 252, distance: 23.5
click at [275, 252] on input "*******" at bounding box center [261, 250] width 32 height 16
click at [179, 232] on div "rgba(145, 147, 144, 1)" at bounding box center [183, 230] width 9 height 9
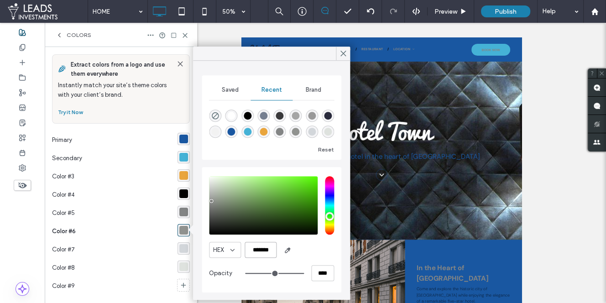
drag, startPoint x: 272, startPoint y: 251, endPoint x: 250, endPoint y: 250, distance: 22.9
click at [250, 250] on input "*******" at bounding box center [261, 250] width 32 height 16
paste input "color picker textbox"
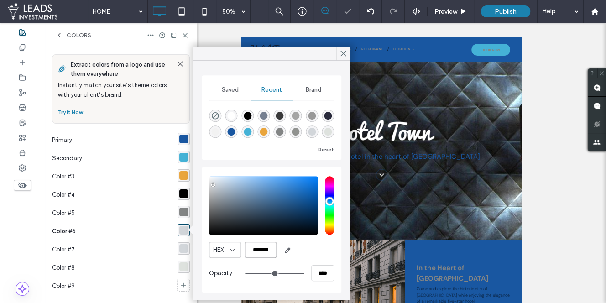
type input "*******"
click at [183, 265] on div "rgba(222, 226, 222, 1)" at bounding box center [183, 266] width 9 height 9
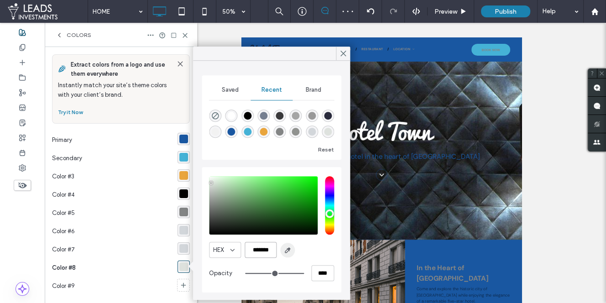
drag, startPoint x: 252, startPoint y: 250, endPoint x: 285, endPoint y: 253, distance: 32.5
click at [285, 253] on div "HEX *******" at bounding box center [271, 250] width 125 height 16
paste input "color picker textbox"
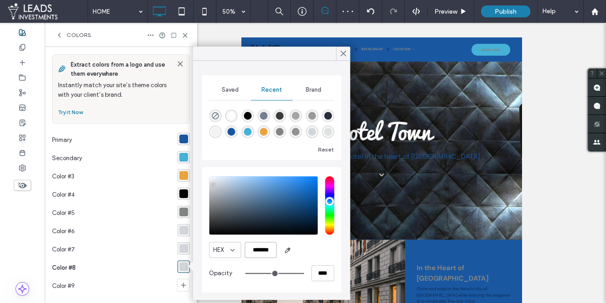
type input "*******"
click at [179, 248] on div "rgba(210, 214, 218, 1)" at bounding box center [183, 248] width 9 height 9
drag, startPoint x: 252, startPoint y: 250, endPoint x: 281, endPoint y: 255, distance: 29.6
click at [281, 255] on div "HEX *******" at bounding box center [271, 250] width 125 height 16
click at [181, 268] on div "rgba(210, 214, 218, 1)" at bounding box center [183, 266] width 9 height 9
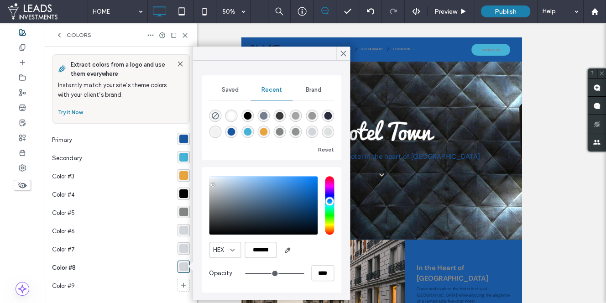
click at [229, 117] on div "rgba(255, 255, 255, 1)" at bounding box center [232, 116] width 8 height 8
type input "*******"
click at [343, 53] on use at bounding box center [343, 53] width 5 height 5
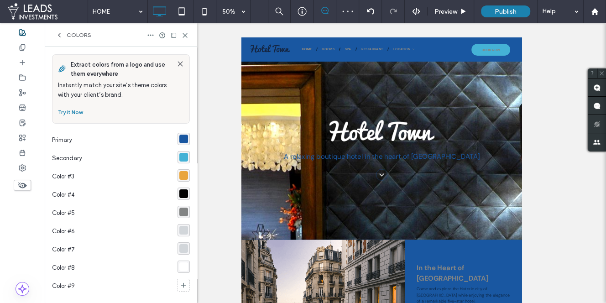
drag, startPoint x: 59, startPoint y: 35, endPoint x: 67, endPoint y: 54, distance: 20.2
click at [59, 35] on icon at bounding box center [59, 34] width 7 height 7
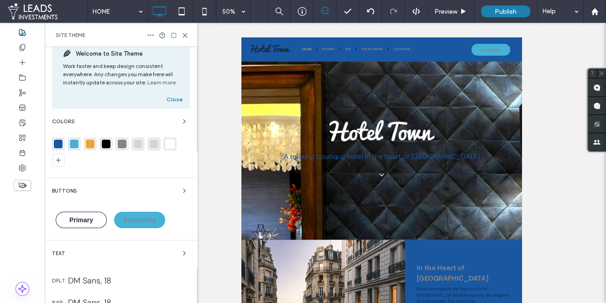
scroll to position [16, 0]
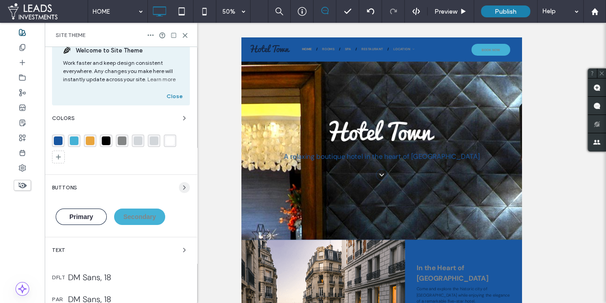
click at [181, 187] on icon "button" at bounding box center [184, 187] width 7 height 7
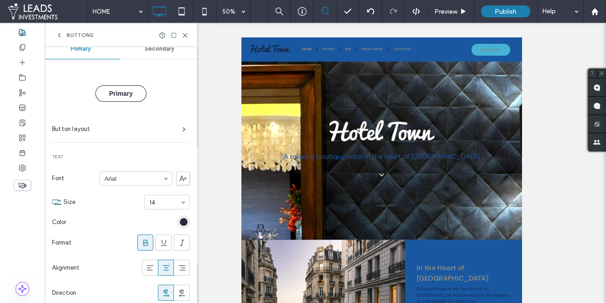
click at [58, 36] on icon at bounding box center [59, 34] width 7 height 7
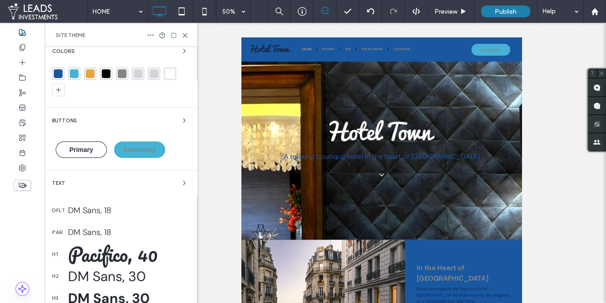
scroll to position [92, 0]
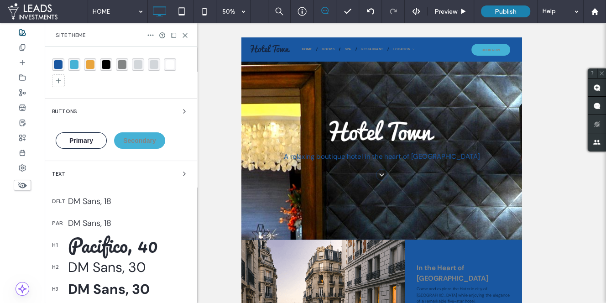
click at [127, 203] on div "DM Sans, 18" at bounding box center [129, 201] width 122 height 11
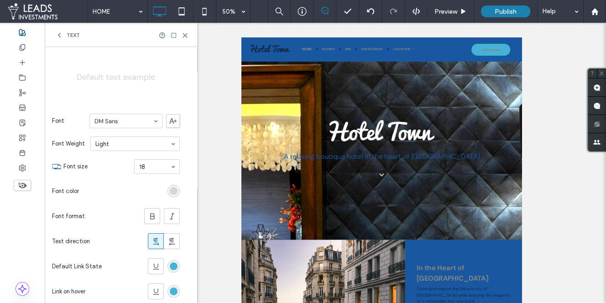
click at [51, 35] on div "Text" at bounding box center [121, 35] width 152 height 24
click at [62, 33] on icon at bounding box center [59, 34] width 7 height 7
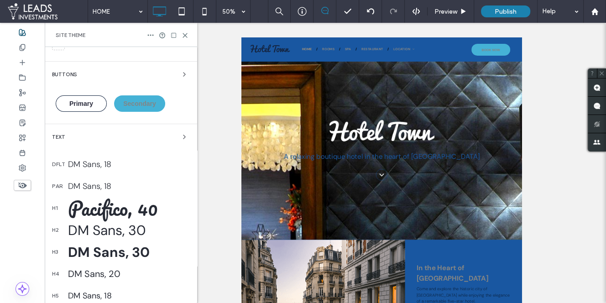
scroll to position [130, 0]
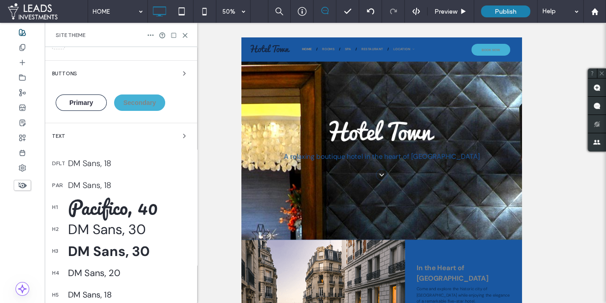
click at [127, 202] on div "Pacifico, 40" at bounding box center [129, 207] width 122 height 32
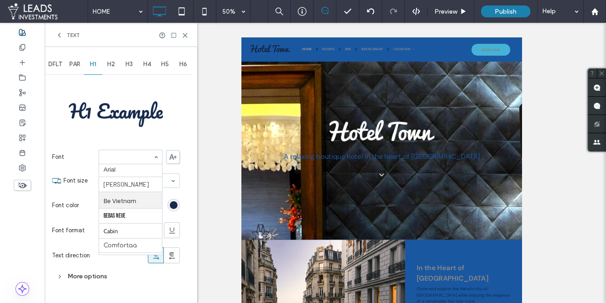
scroll to position [122, 0]
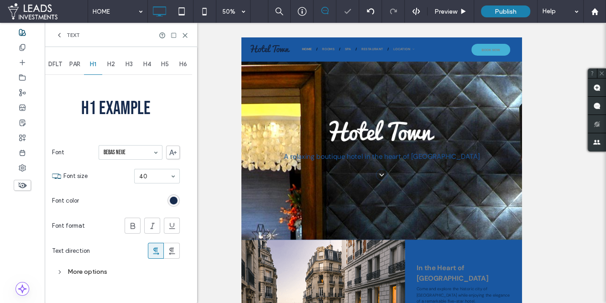
click at [121, 151] on input at bounding box center [128, 152] width 49 height 6
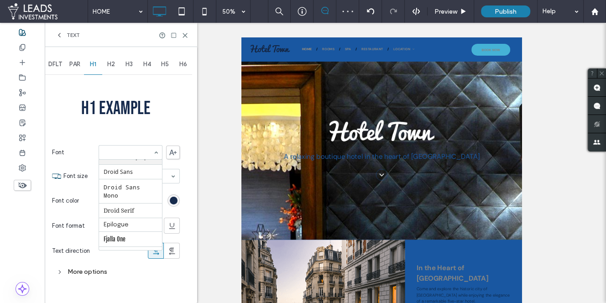
scroll to position [229, 0]
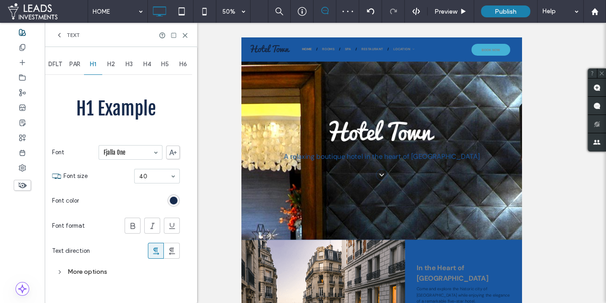
drag, startPoint x: 70, startPoint y: 33, endPoint x: 114, endPoint y: 116, distance: 94.5
click at [70, 33] on span "Text" at bounding box center [73, 34] width 13 height 7
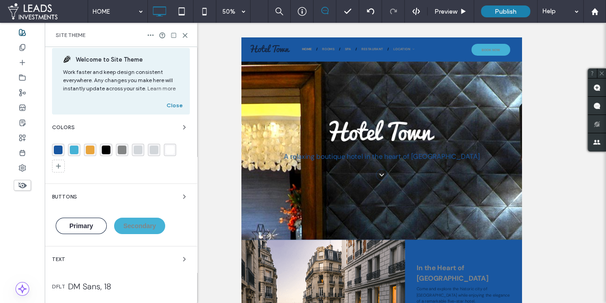
scroll to position [0, 0]
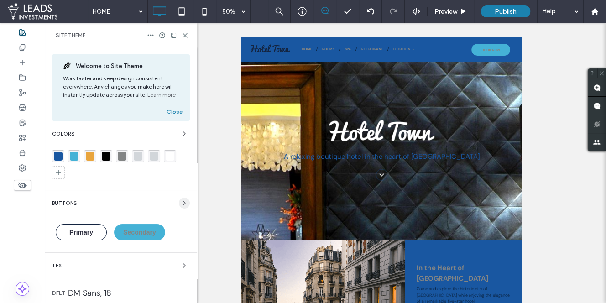
click at [181, 200] on icon "button" at bounding box center [184, 202] width 7 height 7
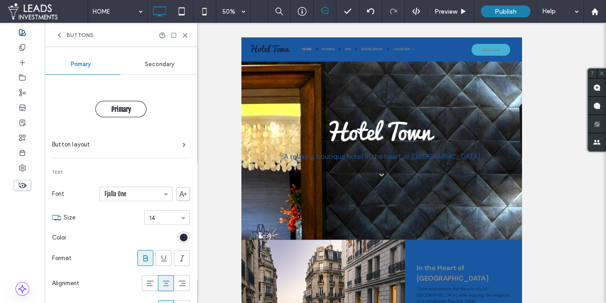
click at [180, 238] on div "rgb(42, 43, 60)" at bounding box center [184, 238] width 8 height 8
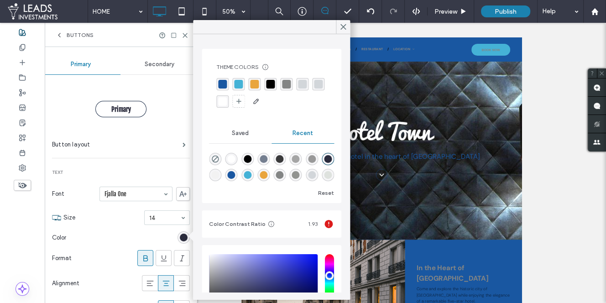
click at [256, 83] on div "rgba(233, 165, 61, 1)" at bounding box center [254, 84] width 9 height 9
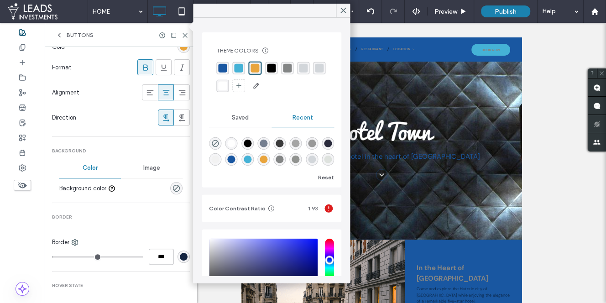
scroll to position [209, 0]
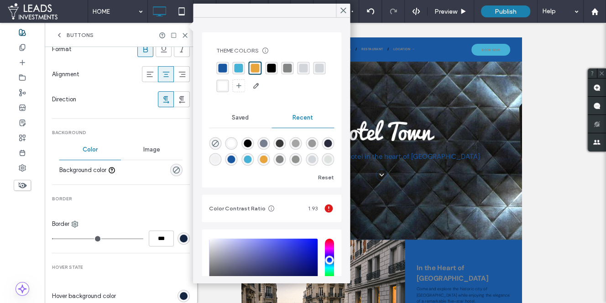
click at [180, 234] on div "rgb(20, 37, 65)" at bounding box center [184, 238] width 8 height 8
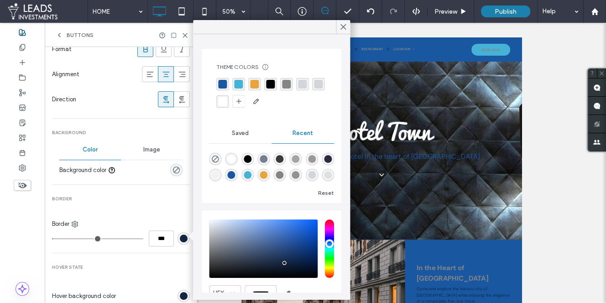
click at [262, 176] on div "rgba(233, 165, 61, 1)" at bounding box center [264, 175] width 8 height 8
type input "*"
type input "*******"
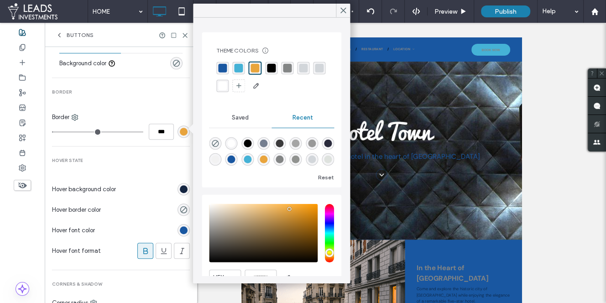
scroll to position [316, 0]
click at [180, 187] on div "rgb(20, 37, 65)" at bounding box center [184, 189] width 8 height 8
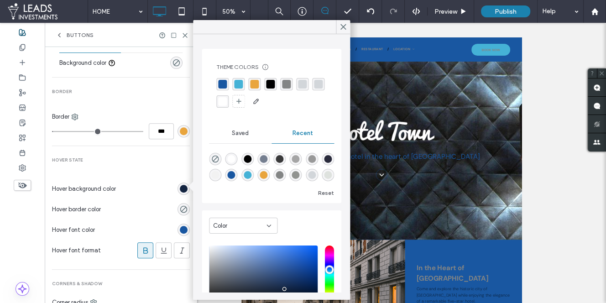
click at [252, 83] on div "rgba(233, 165, 61, 1)" at bounding box center [254, 84] width 9 height 9
click at [234, 84] on div "rgba(69, 178, 214, 1)" at bounding box center [238, 84] width 9 height 9
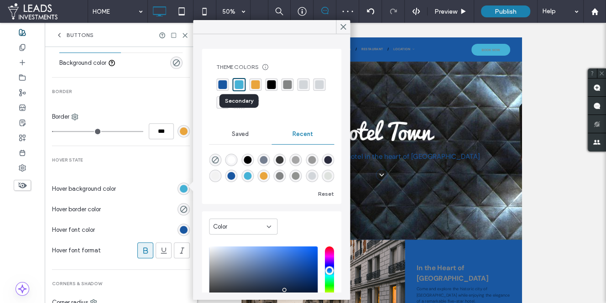
click at [221, 84] on div "rgba(25, 87, 161, 1)" at bounding box center [222, 84] width 9 height 9
click at [181, 224] on div "rgb(25, 87, 161)" at bounding box center [183, 230] width 12 height 12
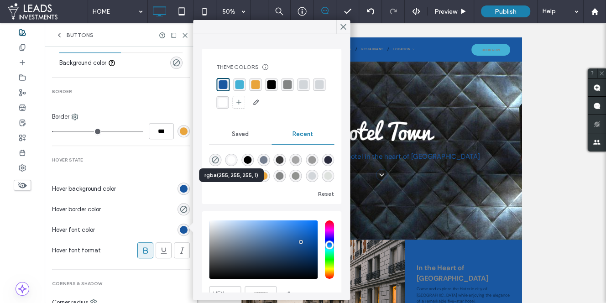
click at [231, 157] on div "rgba(255, 255, 255, 1)" at bounding box center [232, 160] width 8 height 8
type input "*"
type input "*******"
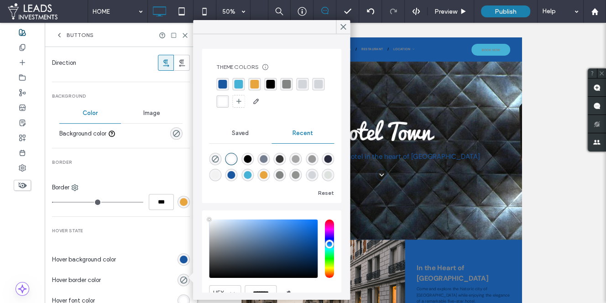
type input "*"
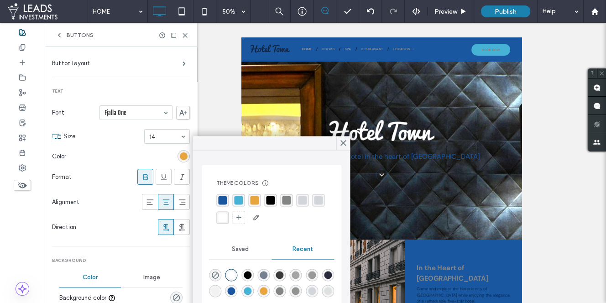
scroll to position [0, 0]
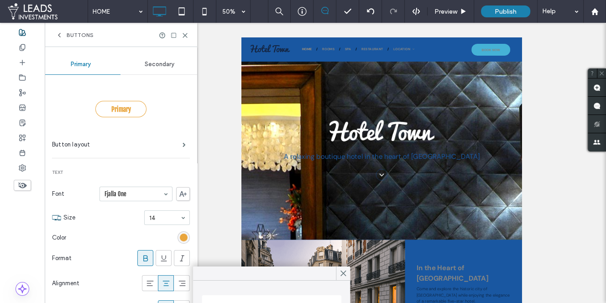
click at [166, 70] on div "Secondary" at bounding box center [159, 64] width 79 height 20
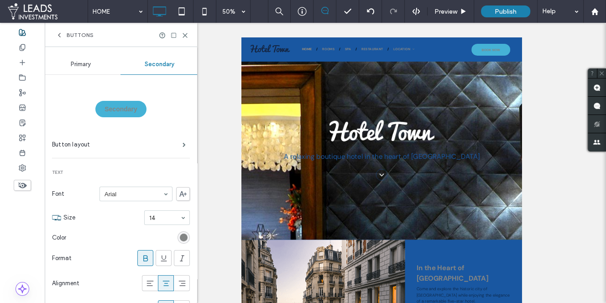
scroll to position [26, 0]
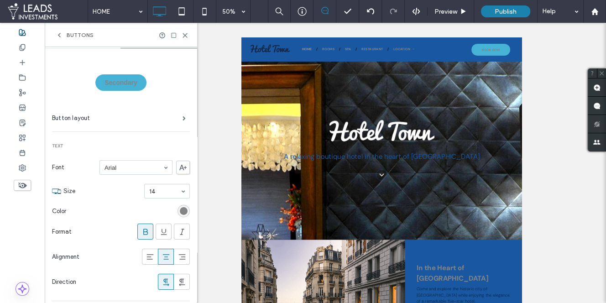
click at [181, 212] on div "rgb(131, 133, 133)" at bounding box center [184, 211] width 8 height 8
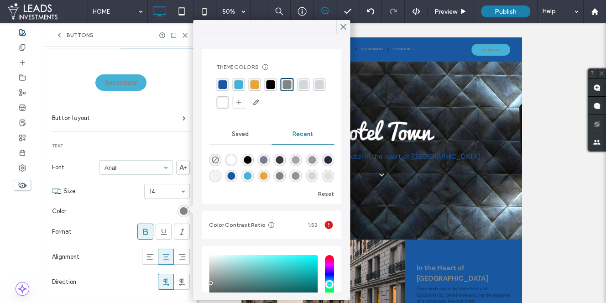
click at [218, 84] on div "rgba(25, 87, 161, 1)" at bounding box center [222, 84] width 12 height 12
click at [219, 103] on div "rgba(255, 255, 255, 1)" at bounding box center [222, 102] width 9 height 9
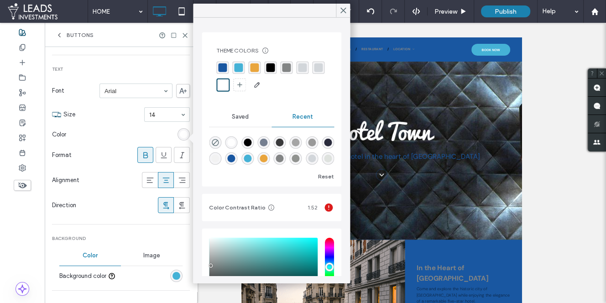
scroll to position [126, 0]
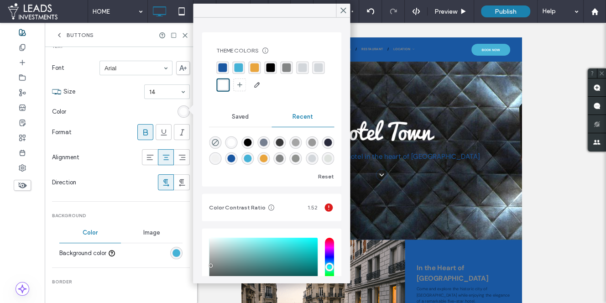
click at [172, 250] on div "rgb(69, 178, 214)" at bounding box center [176, 253] width 8 height 8
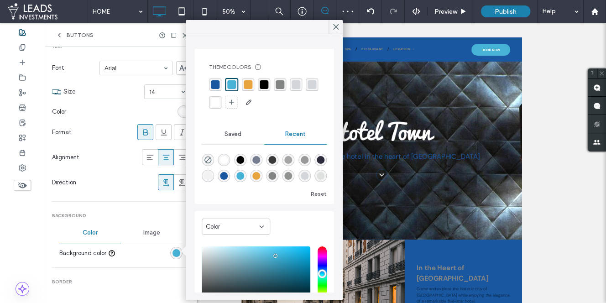
click at [248, 83] on div "rgba(233, 165, 61, 1)" at bounding box center [248, 84] width 9 height 9
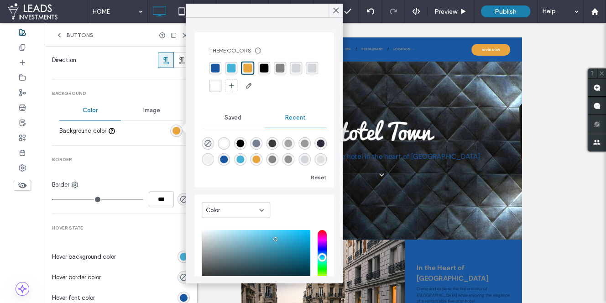
scroll to position [277, 0]
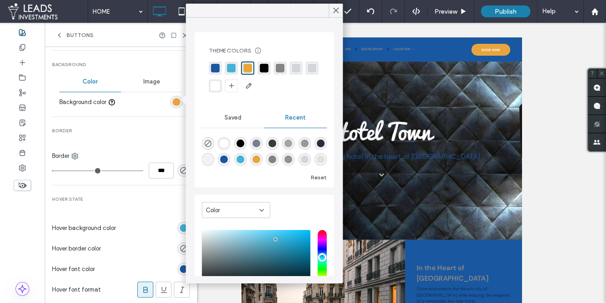
click at [180, 226] on div "rgb(69, 178, 214)" at bounding box center [184, 228] width 8 height 8
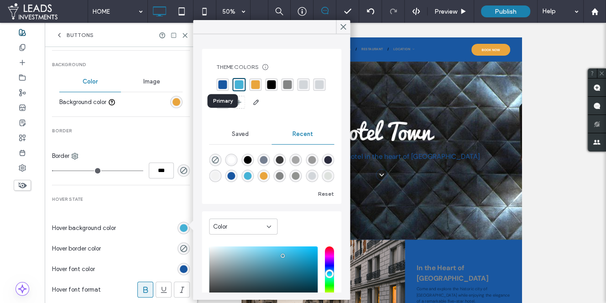
click at [223, 85] on div "rgba(25, 87, 161, 1)" at bounding box center [222, 84] width 9 height 9
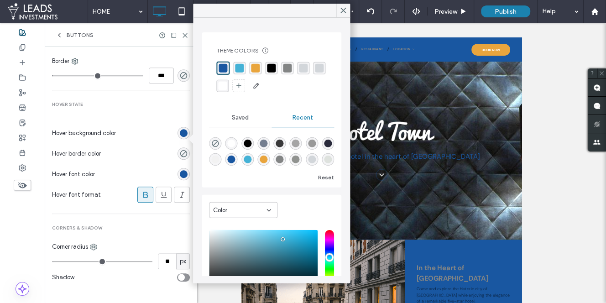
scroll to position [374, 0]
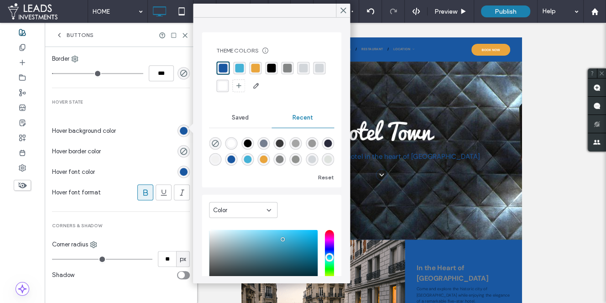
type input "*"
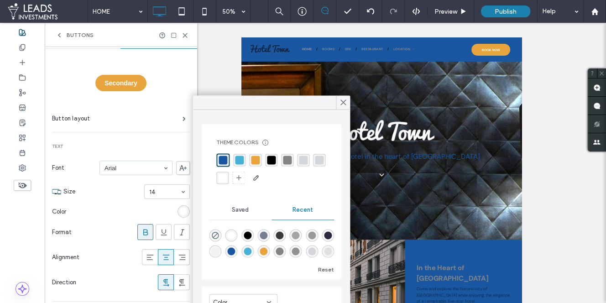
scroll to position [0, 0]
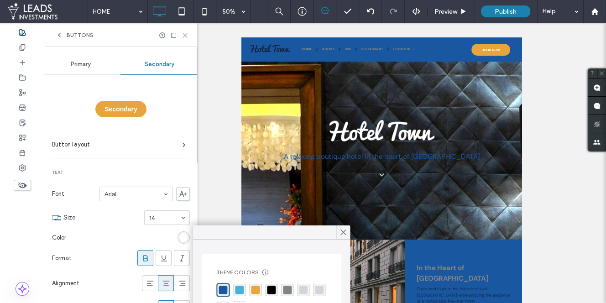
click at [186, 36] on use at bounding box center [185, 35] width 4 height 4
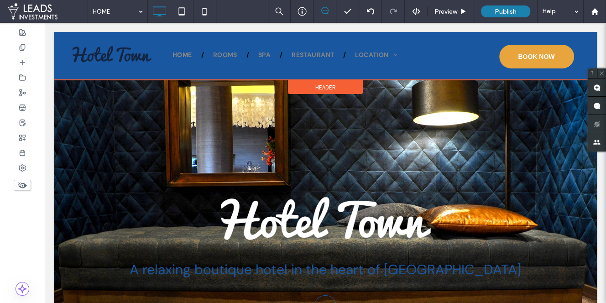
click at [85, 35] on div "Click To Paste HOME ROOMS SPA RESTAURANT LOCATION CONTACT US FIND US Click To P…" at bounding box center [325, 56] width 543 height 48
click at [322, 85] on span "Header" at bounding box center [325, 87] width 21 height 8
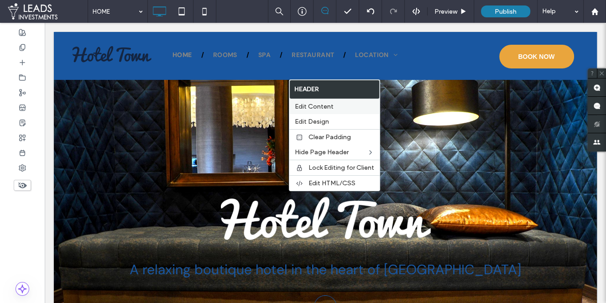
click at [333, 108] on label "Edit Content" at bounding box center [334, 107] width 79 height 8
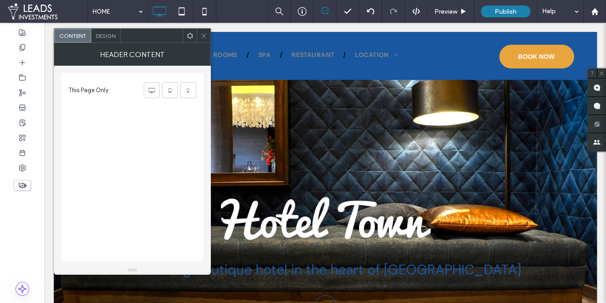
click at [105, 38] on span "Design" at bounding box center [106, 35] width 20 height 7
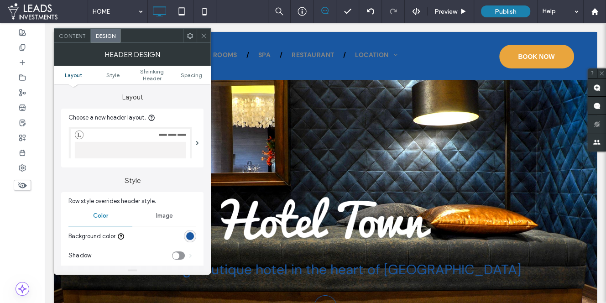
scroll to position [42, 0]
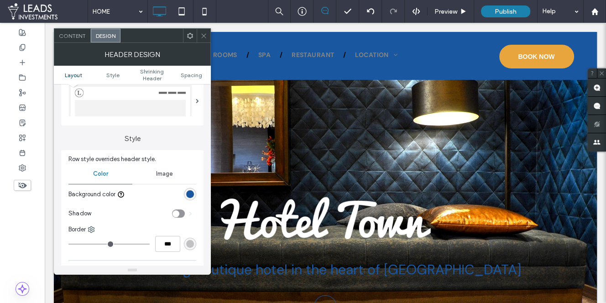
click at [189, 192] on div "rgb(25, 87, 161)" at bounding box center [190, 194] width 8 height 8
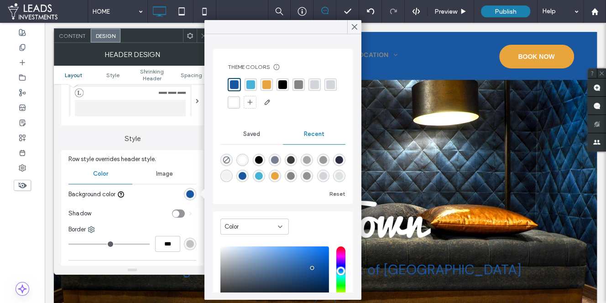
click at [266, 86] on div "rgba(233, 165, 61, 1)" at bounding box center [266, 84] width 9 height 9
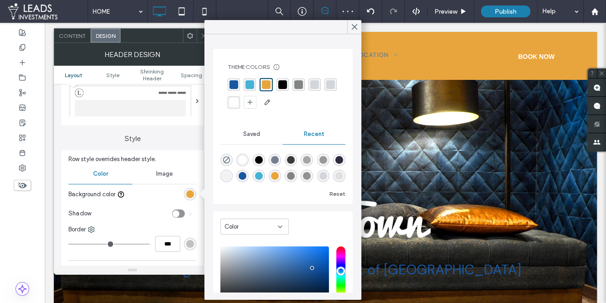
drag, startPoint x: 353, startPoint y: 26, endPoint x: 323, endPoint y: 21, distance: 30.4
click at [353, 26] on use at bounding box center [354, 27] width 5 height 5
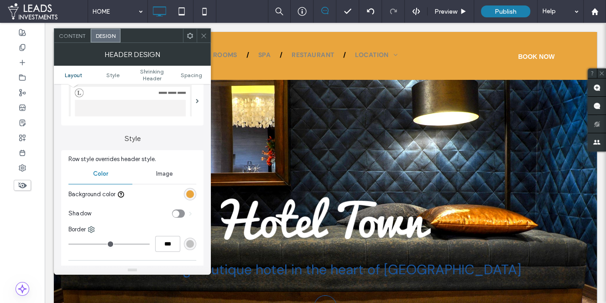
click at [203, 35] on use at bounding box center [203, 35] width 5 height 5
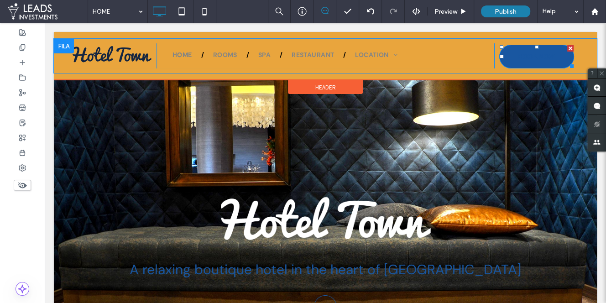
click at [509, 52] on link "BOOK NOW" at bounding box center [536, 57] width 75 height 24
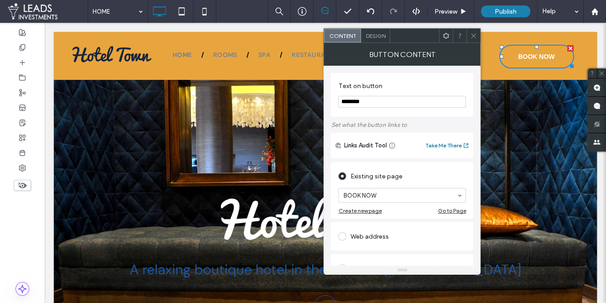
drag, startPoint x: 477, startPoint y: 36, endPoint x: 438, endPoint y: 37, distance: 38.3
click at [476, 36] on div at bounding box center [473, 36] width 14 height 14
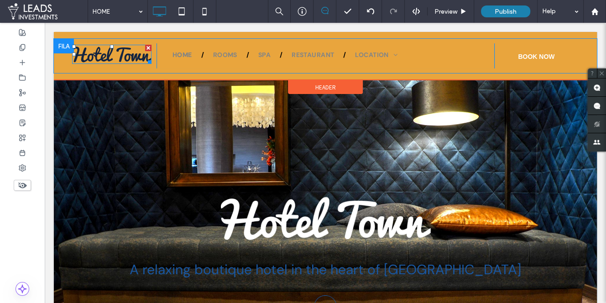
click at [89, 61] on img at bounding box center [111, 54] width 79 height 19
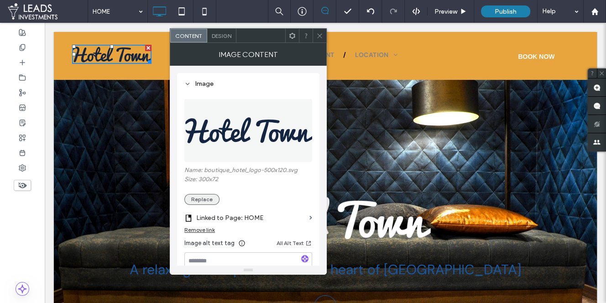
click at [199, 197] on button "Replace" at bounding box center [201, 199] width 35 height 11
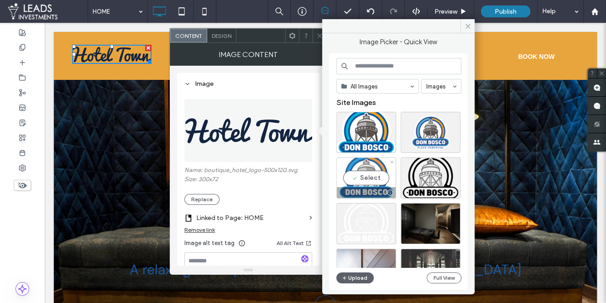
click at [375, 177] on div "Select" at bounding box center [366, 177] width 60 height 41
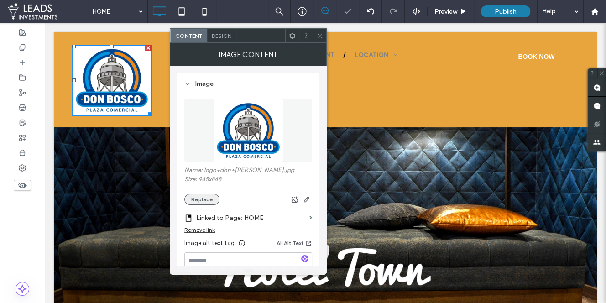
click at [201, 198] on button "Replace" at bounding box center [201, 199] width 35 height 11
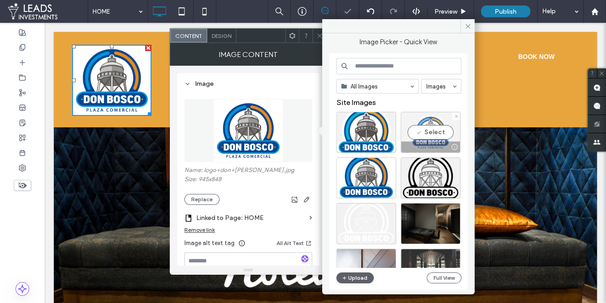
click at [415, 129] on div "Select" at bounding box center [431, 132] width 60 height 41
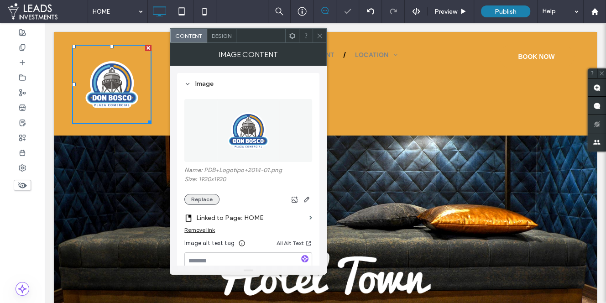
drag, startPoint x: 176, startPoint y: 199, endPoint x: 198, endPoint y: 198, distance: 21.9
click at [177, 199] on div "Image Name: PDB+Logotipo+2014-01.png Size: 1920x1920 Replace Linked to Page: HO…" at bounding box center [248, 166] width 157 height 200
click at [200, 198] on button "Replace" at bounding box center [201, 199] width 35 height 11
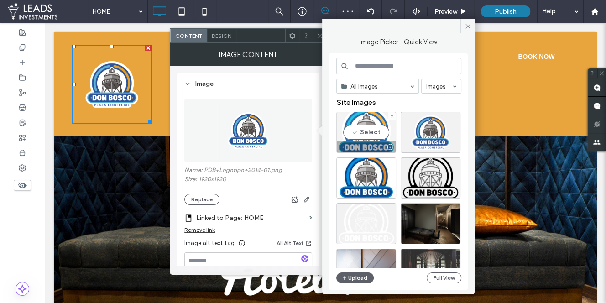
click at [362, 128] on div "Select" at bounding box center [366, 132] width 60 height 41
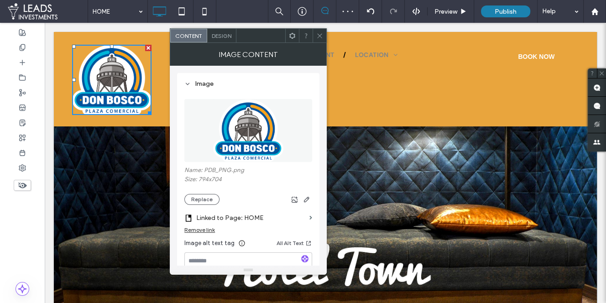
click at [322, 34] on icon at bounding box center [319, 35] width 7 height 7
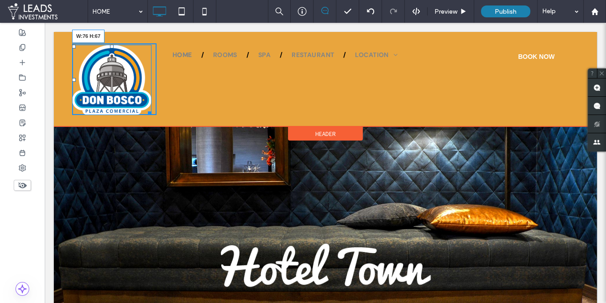
drag, startPoint x: 148, startPoint y: 113, endPoint x: 120, endPoint y: 73, distance: 48.7
click at [120, 73] on div "W:76 H:67 Click To Paste" at bounding box center [114, 79] width 84 height 72
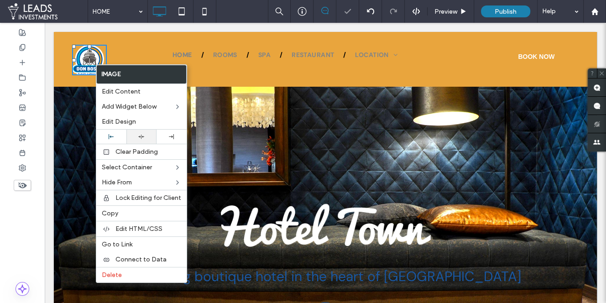
click at [138, 140] on div at bounding box center [141, 137] width 30 height 14
click at [163, 36] on div "Click To Paste HOME ROOMS SPA RESTAURANT LOCATION CONTACT US FIND US Click To P…" at bounding box center [325, 59] width 543 height 55
click at [169, 41] on div "Click To Paste HOME ROOMS SPA RESTAURANT LOCATION CONTACT US FIND US Click To P…" at bounding box center [325, 59] width 543 height 41
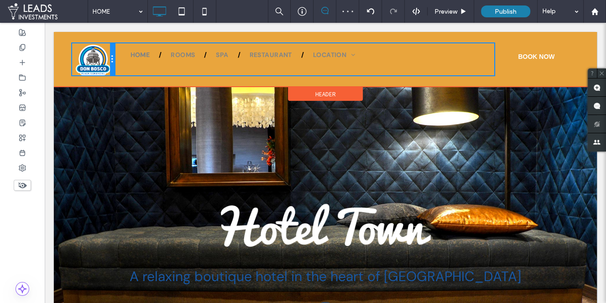
drag, startPoint x: 155, startPoint y: 55, endPoint x: 124, endPoint y: 53, distance: 31.1
click at [124, 53] on div "Click To Paste HOME ROOMS SPA RESTAURANT LOCATION CONTACT US FIND US Click To P…" at bounding box center [325, 59] width 506 height 32
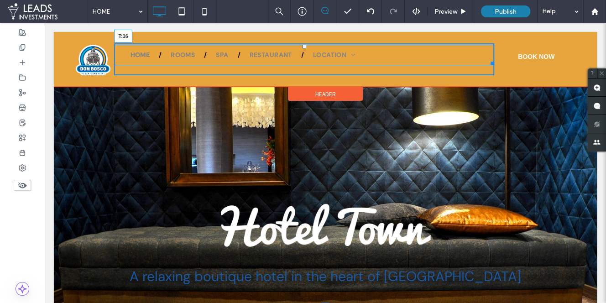
drag, startPoint x: 303, startPoint y: 45, endPoint x: 306, endPoint y: 51, distance: 6.4
click at [306, 48] on div at bounding box center [304, 47] width 4 height 4
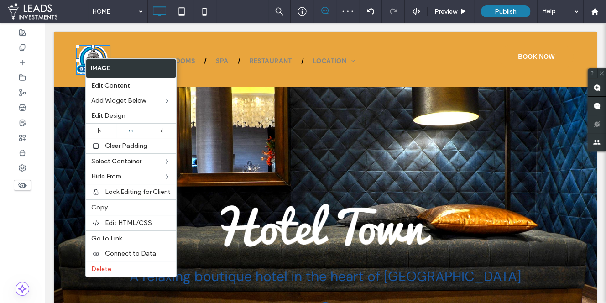
drag, startPoint x: 129, startPoint y: 125, endPoint x: 130, endPoint y: 66, distance: 59.3
click at [128, 125] on div at bounding box center [131, 131] width 30 height 14
click at [122, 36] on div "Click To Paste HOME ROOMS SPA RESTAURANT LOCATION CONTACT US FIND US Click To P…" at bounding box center [325, 59] width 543 height 55
drag, startPoint x: 76, startPoint y: 60, endPoint x: 177, endPoint y: 75, distance: 102.3
click at [70, 60] on div "L:0 Click To Paste HOME ROOMS SPA RESTAURANT LOCATION CONTACT US FIND US Click …" at bounding box center [325, 59] width 543 height 41
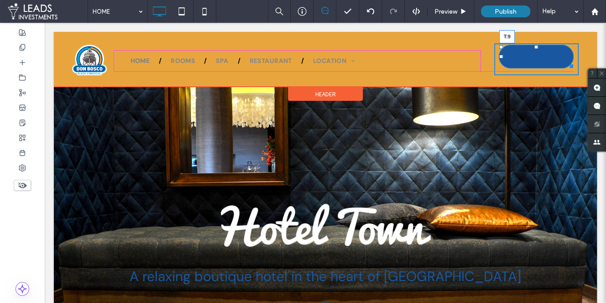
drag, startPoint x: 536, startPoint y: 47, endPoint x: 577, endPoint y: 74, distance: 48.7
click at [535, 49] on div at bounding box center [536, 47] width 4 height 4
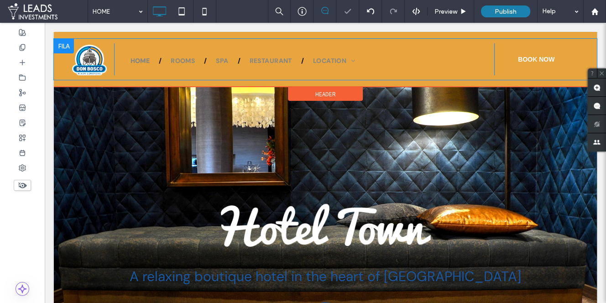
click at [59, 62] on div "Click To Paste HOME ROOMS SPA RESTAURANT LOCATION CONTACT US FIND US Click To P…" at bounding box center [325, 59] width 543 height 41
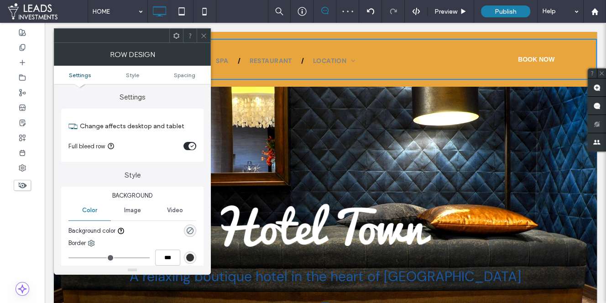
click at [204, 37] on icon at bounding box center [203, 35] width 7 height 7
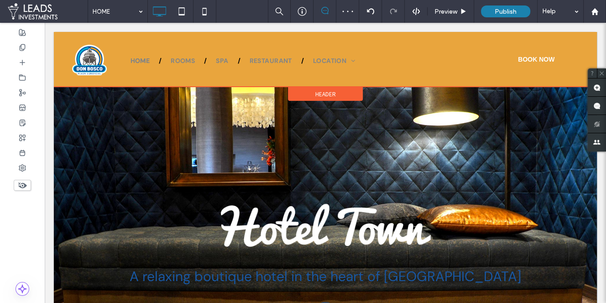
click at [325, 94] on span "Header" at bounding box center [325, 94] width 21 height 8
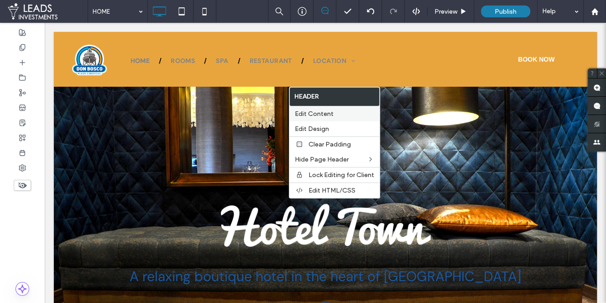
click at [319, 115] on span "Edit Content" at bounding box center [314, 114] width 39 height 8
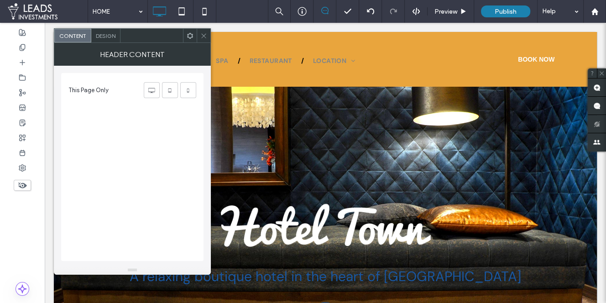
click at [110, 34] on span "Design" at bounding box center [106, 35] width 20 height 7
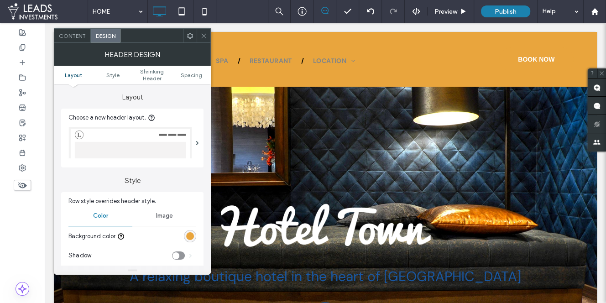
click at [185, 236] on div "rgb(233, 165, 61)" at bounding box center [190, 236] width 12 height 12
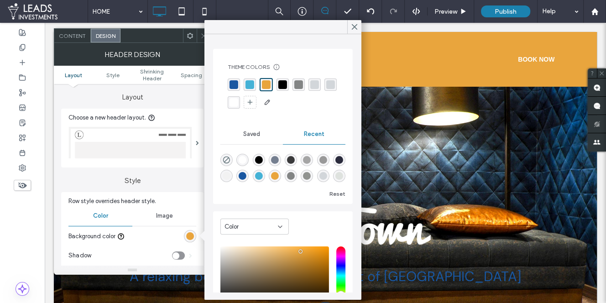
click at [229, 82] on div "rgba(25, 87, 161, 1)" at bounding box center [233, 84] width 9 height 9
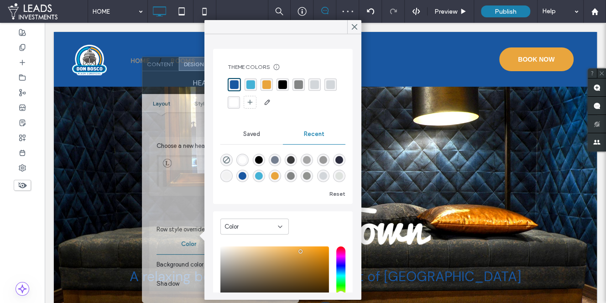
drag, startPoint x: 149, startPoint y: 35, endPoint x: 281, endPoint y: 59, distance: 134.5
click at [239, 71] on body ".wqwq-1{fill:#231f20;} .cls-1q, .cls-2q { fill-rule: evenodd; } .cls-2q { fill:…" at bounding box center [303, 151] width 606 height 303
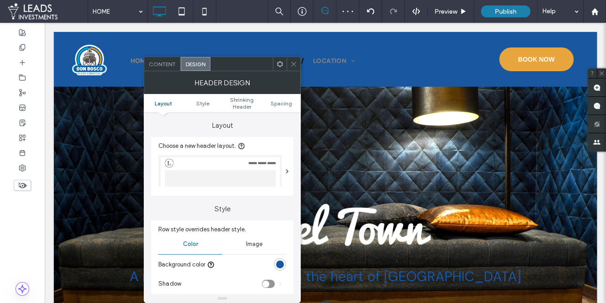
click at [297, 60] on span at bounding box center [293, 64] width 7 height 14
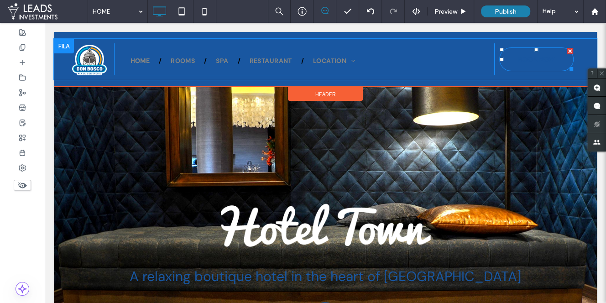
click at [521, 49] on link "BOOK NOW" at bounding box center [536, 59] width 74 height 24
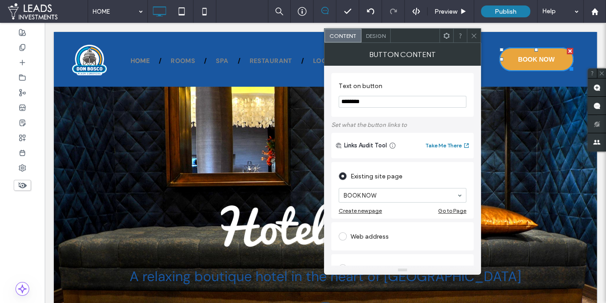
click at [374, 36] on span "Design" at bounding box center [376, 35] width 20 height 7
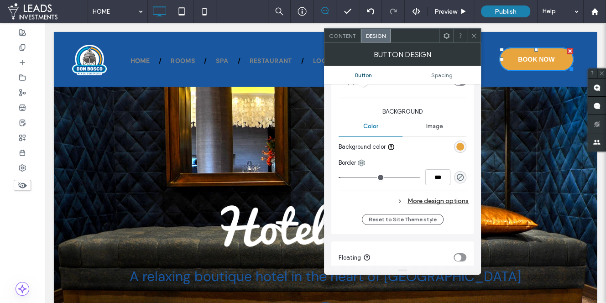
scroll to position [205, 0]
click at [439, 198] on div "More design options" at bounding box center [403, 199] width 130 height 12
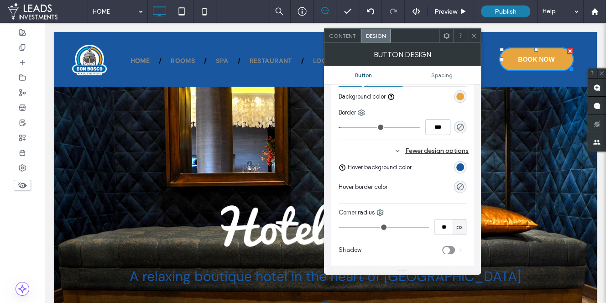
scroll to position [264, 0]
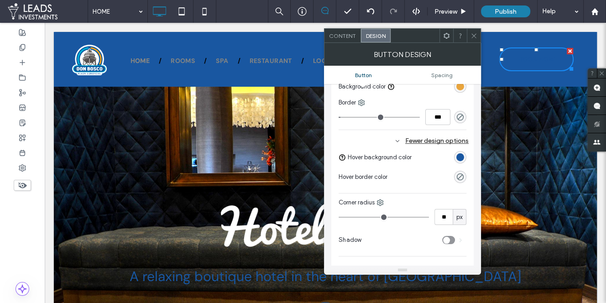
click at [463, 158] on div "rgb(25, 87, 161)" at bounding box center [460, 157] width 8 height 8
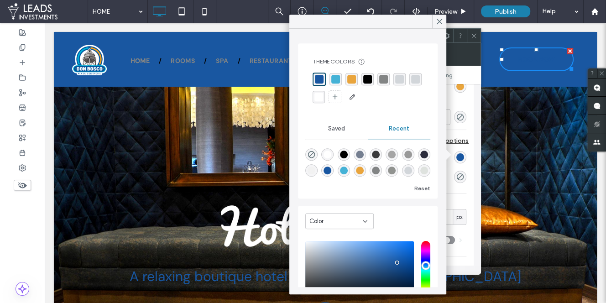
click at [335, 79] on div "rgba(69, 178, 214, 1)" at bounding box center [335, 79] width 9 height 9
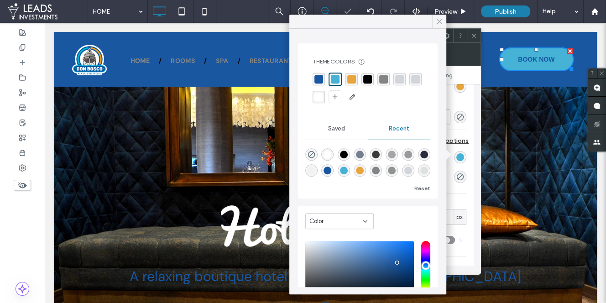
click at [441, 20] on use at bounding box center [439, 21] width 5 height 5
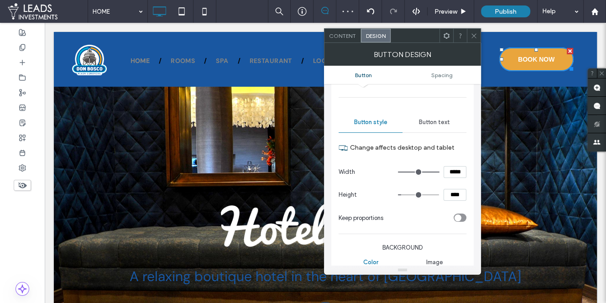
scroll to position [27, 0]
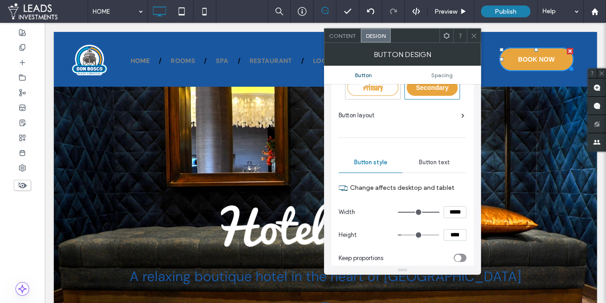
click at [449, 161] on span "Button text" at bounding box center [434, 162] width 31 height 7
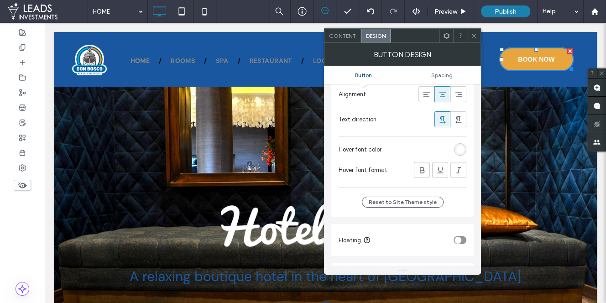
scroll to position [240, 0]
drag, startPoint x: 463, startPoint y: 20, endPoint x: 474, endPoint y: 34, distance: 18.5
click at [474, 34] on icon at bounding box center [473, 35] width 7 height 7
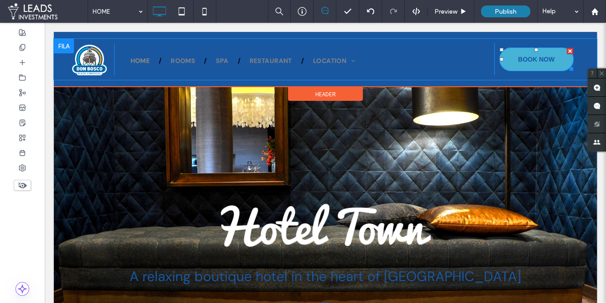
click at [521, 66] on span "BOOK NOW" at bounding box center [536, 59] width 36 height 16
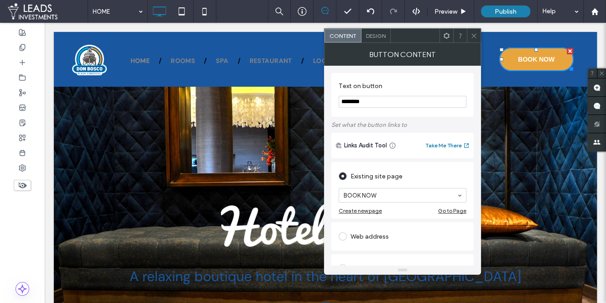
click at [371, 36] on span "Design" at bounding box center [376, 35] width 20 height 7
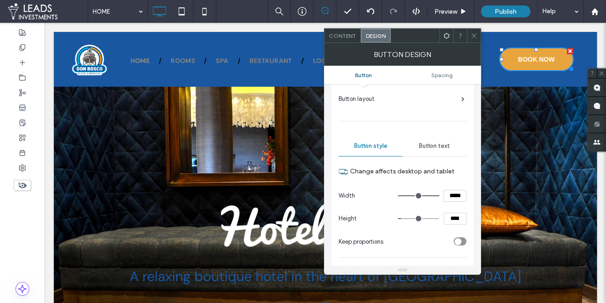
click at [434, 147] on span "Button text" at bounding box center [434, 145] width 31 height 7
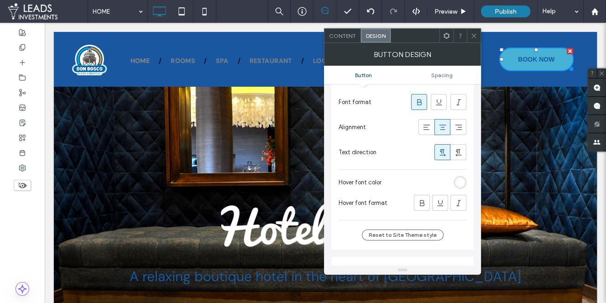
scroll to position [208, 0]
click at [458, 177] on div "rgb(255, 255, 255)" at bounding box center [460, 181] width 8 height 8
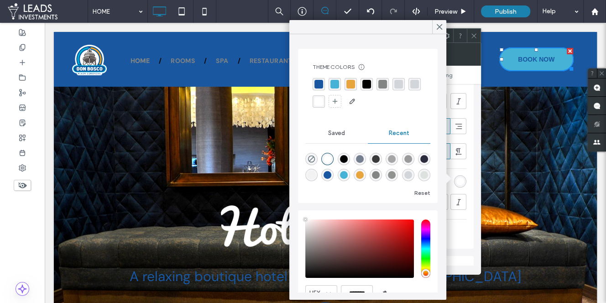
click at [317, 98] on div "rgba(255, 255, 255, 1)" at bounding box center [318, 101] width 9 height 9
click at [336, 85] on div "rgba(69, 178, 214, 1)" at bounding box center [334, 84] width 9 height 9
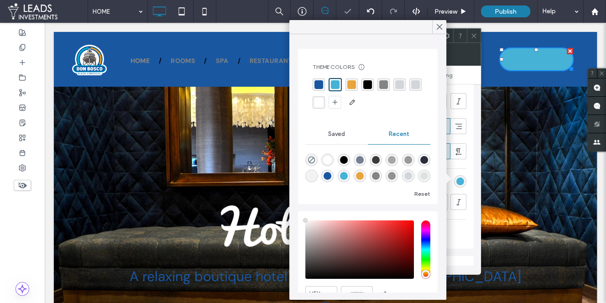
click at [320, 98] on div "rgba(255, 255, 255, 1)" at bounding box center [318, 102] width 9 height 9
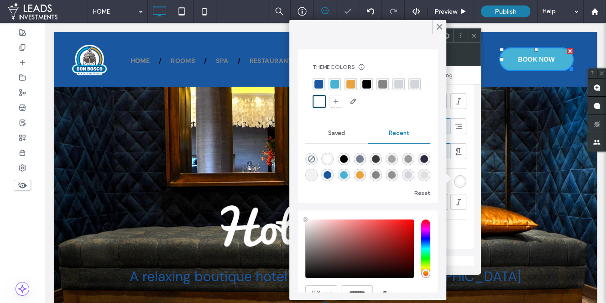
drag, startPoint x: 437, startPoint y: 28, endPoint x: 458, endPoint y: 33, distance: 21.1
click at [438, 28] on icon at bounding box center [439, 27] width 8 height 8
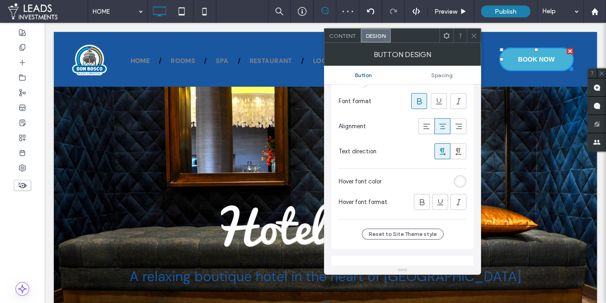
click at [475, 34] on use at bounding box center [473, 35] width 5 height 5
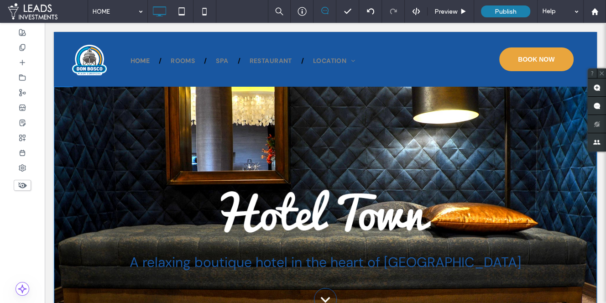
scroll to position [16, 0]
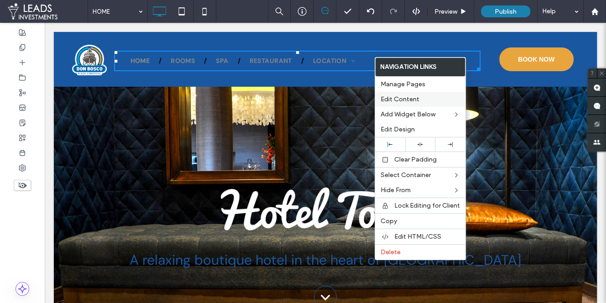
click at [411, 97] on span "Edit Content" at bounding box center [399, 99] width 39 height 8
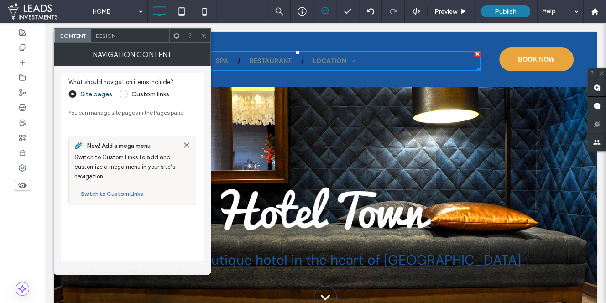
click at [98, 33] on span "Design" at bounding box center [106, 35] width 20 height 7
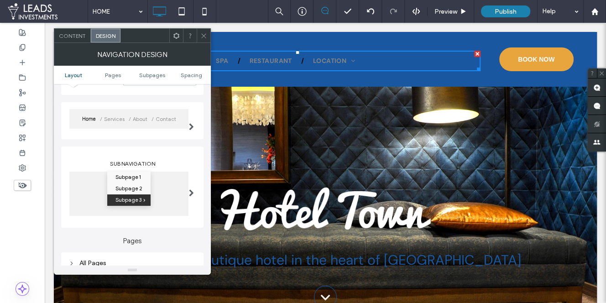
scroll to position [73, 0]
click at [190, 123] on span at bounding box center [191, 124] width 5 height 7
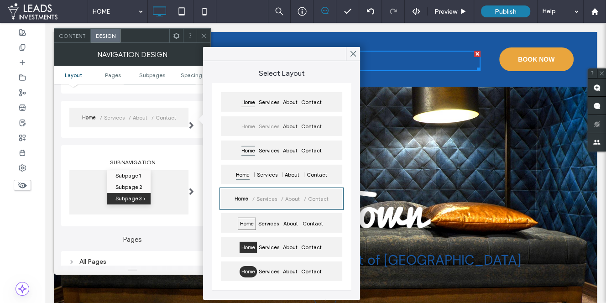
click at [269, 127] on span "Services" at bounding box center [269, 126] width 24 height 11
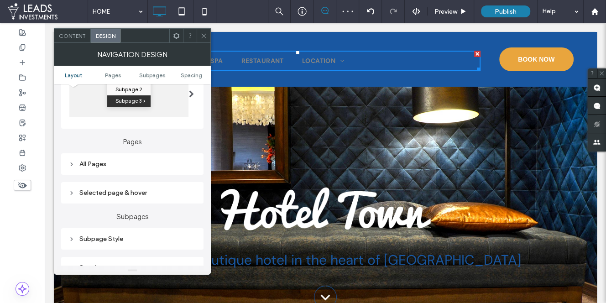
scroll to position [176, 0]
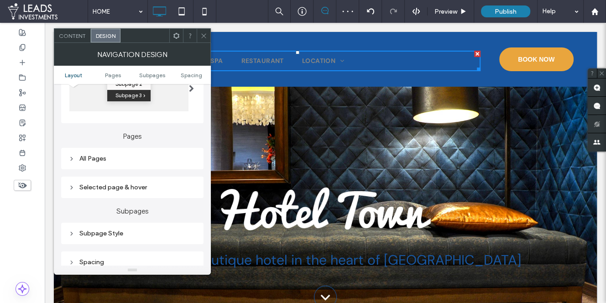
click at [73, 156] on icon at bounding box center [71, 159] width 6 height 6
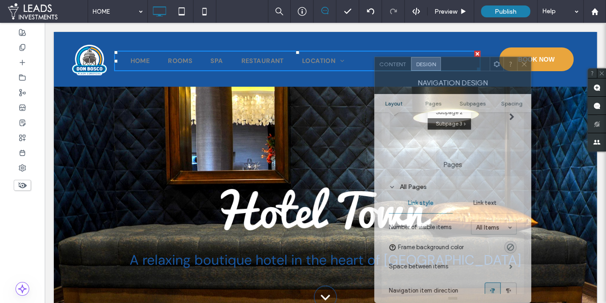
drag, startPoint x: 149, startPoint y: 39, endPoint x: 469, endPoint y: 106, distance: 327.3
click at [469, 106] on div "Content Design Navigation Design Layout Pages Subpages Spacing Rename pages and…" at bounding box center [452, 180] width 157 height 246
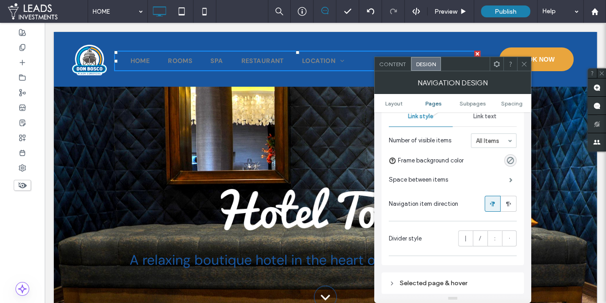
scroll to position [208, 0]
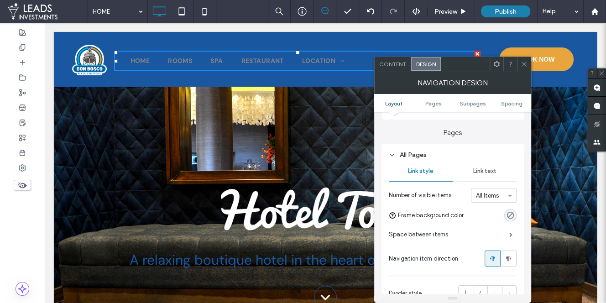
click at [487, 168] on span "Link text" at bounding box center [484, 170] width 23 height 7
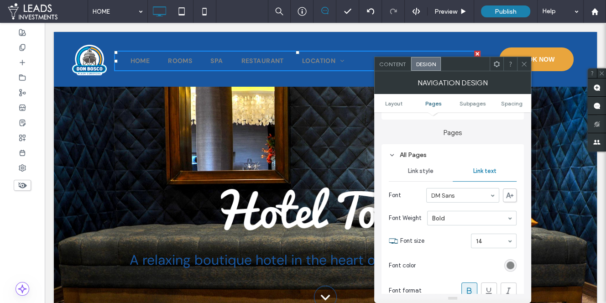
scroll to position [236, 0]
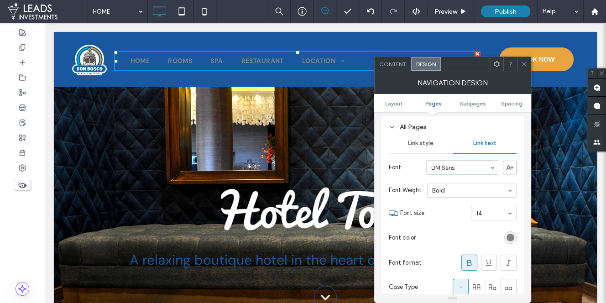
click at [508, 237] on div "rgb(131, 133, 133)" at bounding box center [510, 238] width 8 height 8
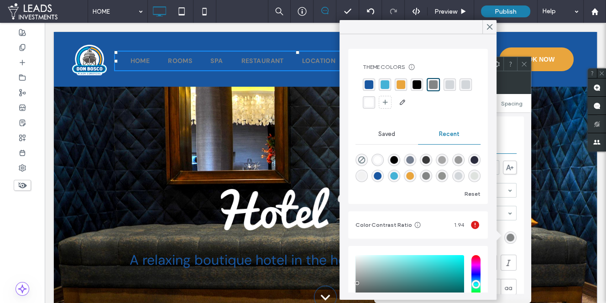
click at [398, 88] on div "rgba(233, 165, 61, 1)" at bounding box center [400, 84] width 9 height 9
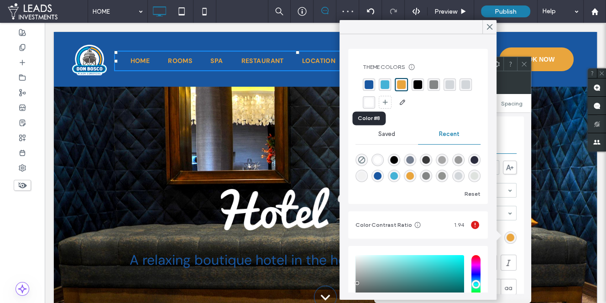
click at [366, 102] on div "rgba(255, 255, 255, 1)" at bounding box center [369, 102] width 9 height 9
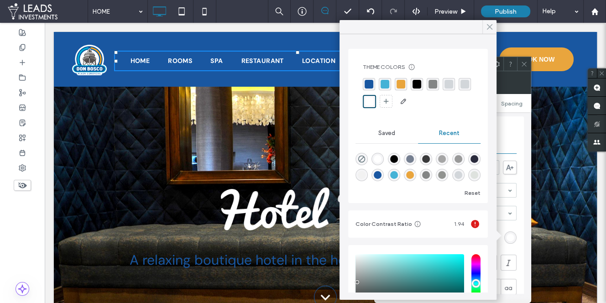
click at [488, 29] on icon at bounding box center [489, 27] width 8 height 8
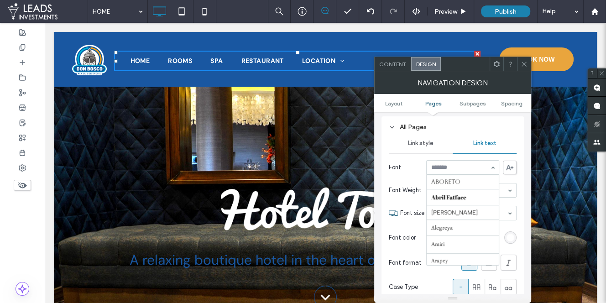
scroll to position [196, 0]
click at [500, 130] on div "All Pages" at bounding box center [453, 127] width 128 height 8
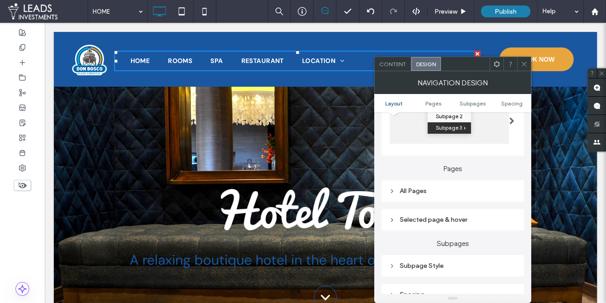
scroll to position [171, 0]
drag, startPoint x: 391, startPoint y: 190, endPoint x: 405, endPoint y: 193, distance: 14.1
click at [391, 190] on use at bounding box center [392, 191] width 2 height 3
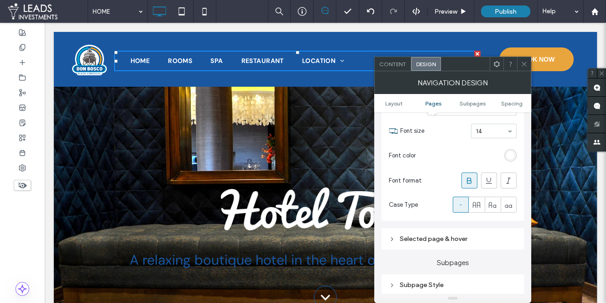
scroll to position [382, 0]
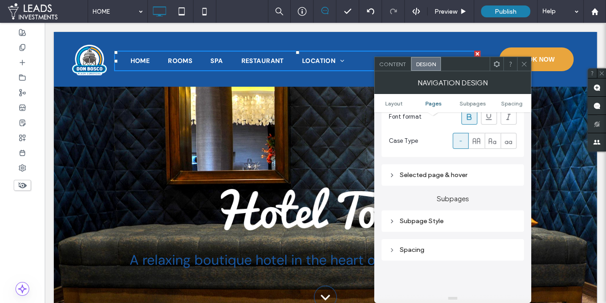
click at [389, 172] on icon at bounding box center [392, 175] width 6 height 6
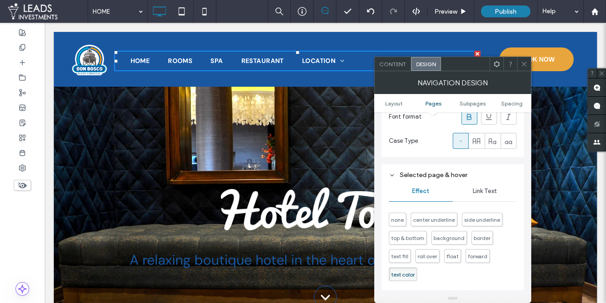
click at [496, 190] on span "Link Text" at bounding box center [484, 190] width 24 height 7
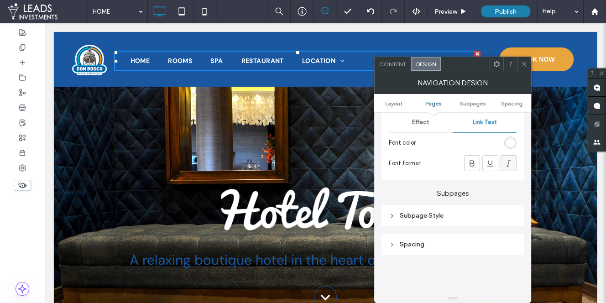
scroll to position [452, 0]
click at [515, 141] on div "rgb(255, 255, 255)" at bounding box center [510, 141] width 12 height 12
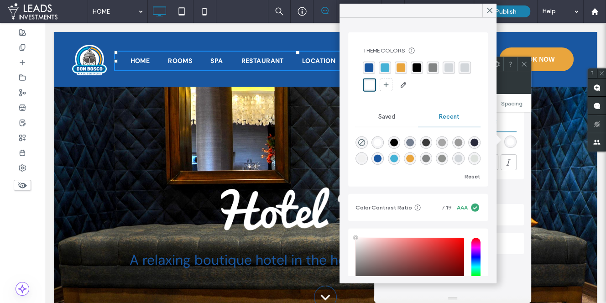
click at [400, 68] on div "rgba(233, 165, 61, 1)" at bounding box center [400, 67] width 9 height 9
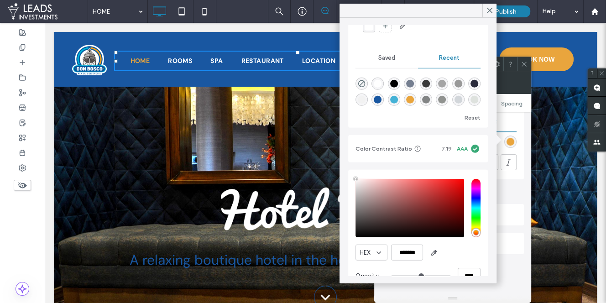
scroll to position [78, 0]
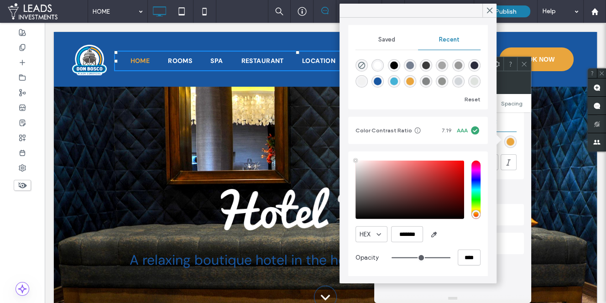
click at [489, 7] on icon at bounding box center [489, 10] width 8 height 8
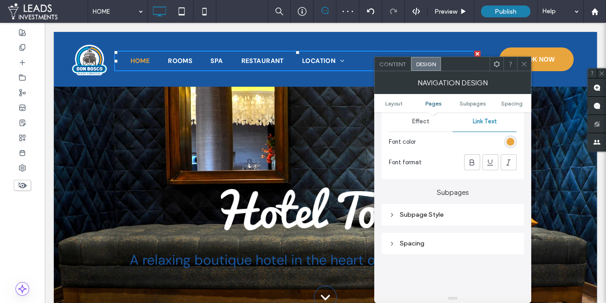
scroll to position [472, 0]
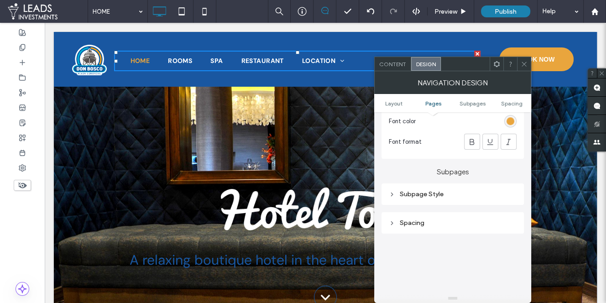
click at [391, 193] on use at bounding box center [392, 194] width 2 height 3
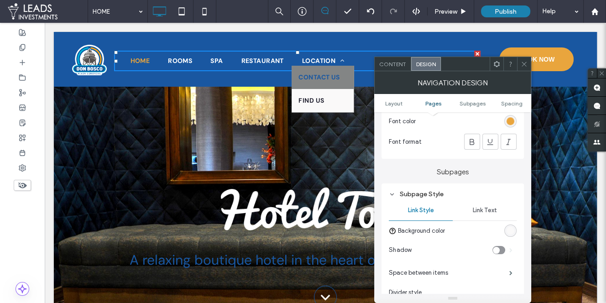
click at [487, 214] on div "Link Text" at bounding box center [485, 210] width 64 height 20
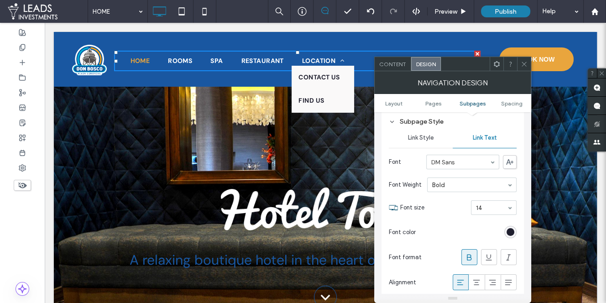
scroll to position [552, 0]
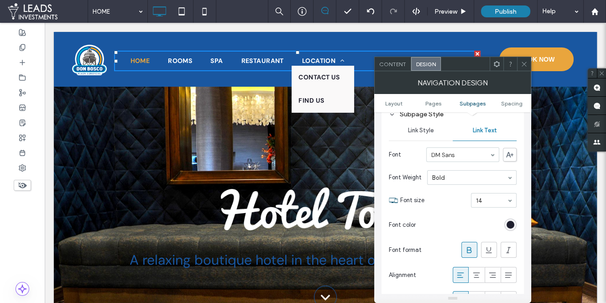
click at [417, 133] on div "Link Style" at bounding box center [421, 130] width 64 height 20
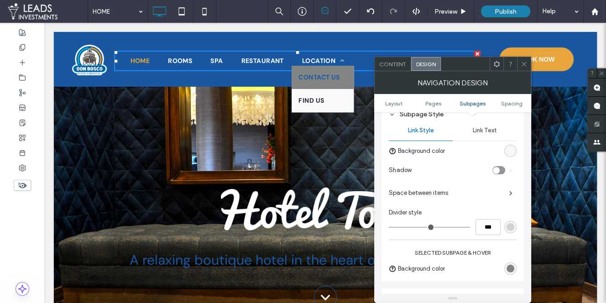
click at [511, 150] on div "rgb(250, 249, 249)" at bounding box center [510, 151] width 8 height 8
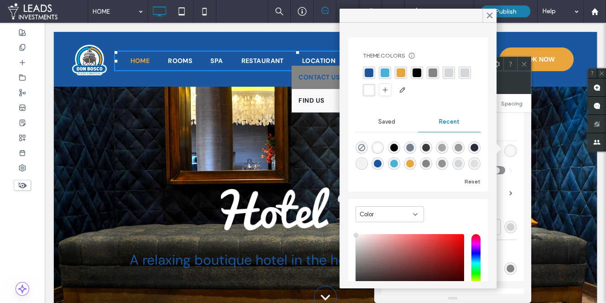
click at [365, 163] on div "rgba(242, 242, 242, 1)" at bounding box center [362, 164] width 8 height 8
type input "*******"
click at [361, 162] on div "rgba(242, 242, 242, 1)" at bounding box center [362, 164] width 8 height 8
click at [383, 76] on div "rgba(69, 178, 214, 1)" at bounding box center [384, 72] width 9 height 9
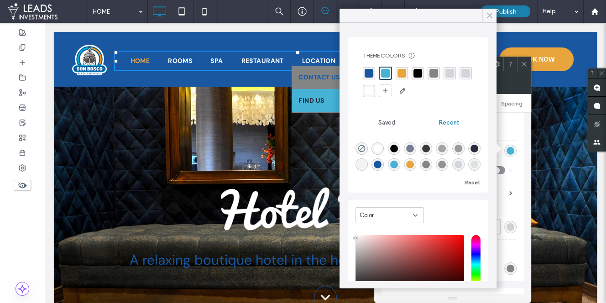
click at [490, 13] on icon at bounding box center [489, 15] width 8 height 8
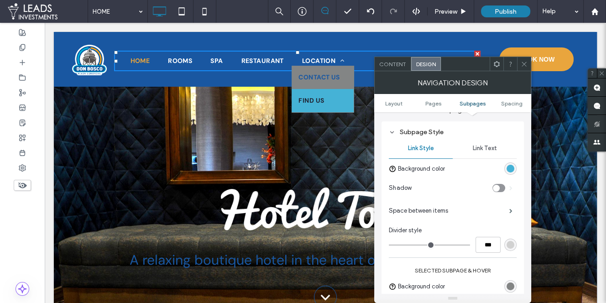
scroll to position [529, 0]
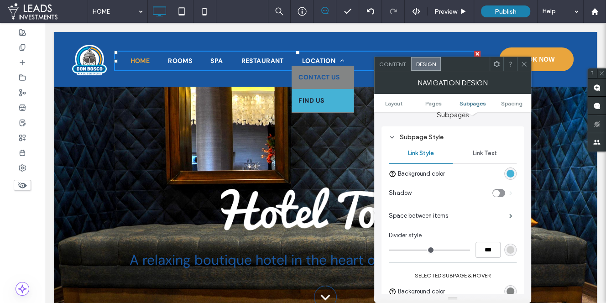
click at [512, 247] on div "rgb(209, 209, 209)" at bounding box center [510, 250] width 8 height 8
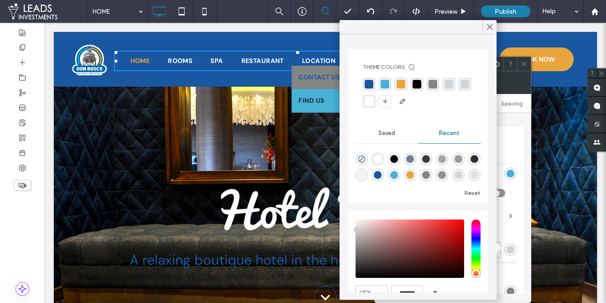
click at [367, 101] on div "rgba(255, 255, 255, 1)" at bounding box center [369, 101] width 9 height 9
type input "*"
type input "***"
click at [359, 178] on div "rgba(242, 242, 242, 1)" at bounding box center [361, 175] width 12 height 12
type input "*******"
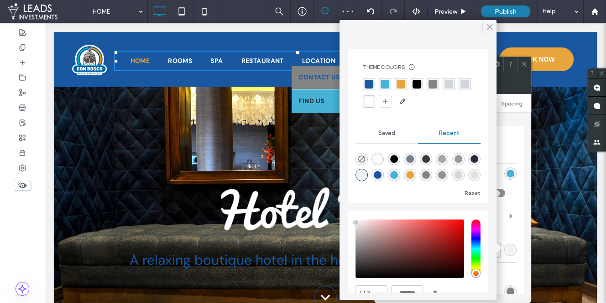
click at [488, 26] on icon at bounding box center [489, 27] width 8 height 8
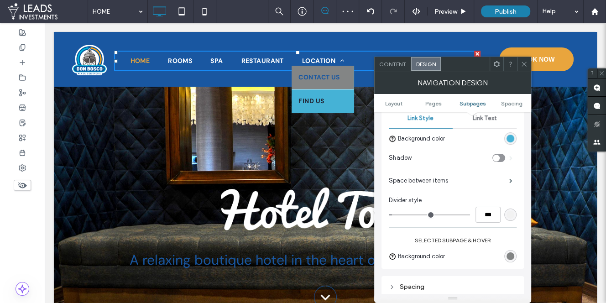
scroll to position [575, 0]
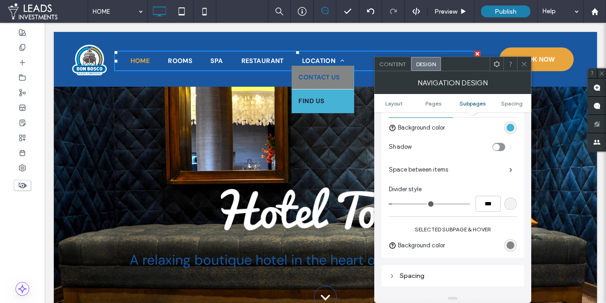
click at [511, 244] on div "rgb(131, 133, 133)" at bounding box center [510, 245] width 8 height 8
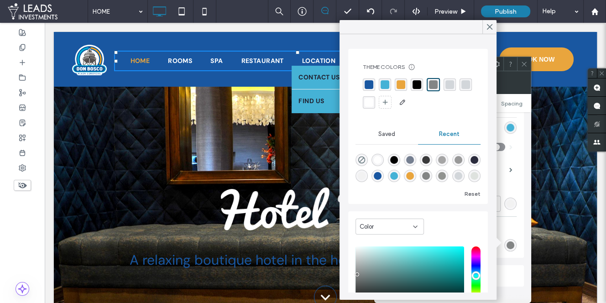
click at [365, 98] on div "rgba(255, 255, 255, 1)" at bounding box center [369, 102] width 9 height 9
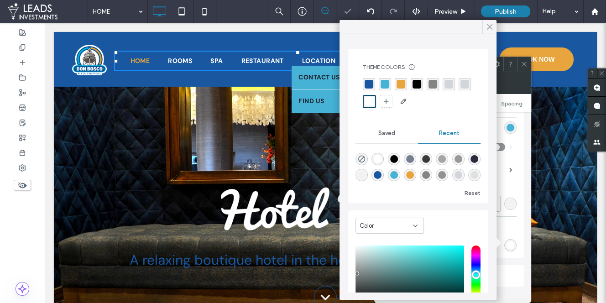
click at [492, 24] on icon at bounding box center [489, 27] width 8 height 8
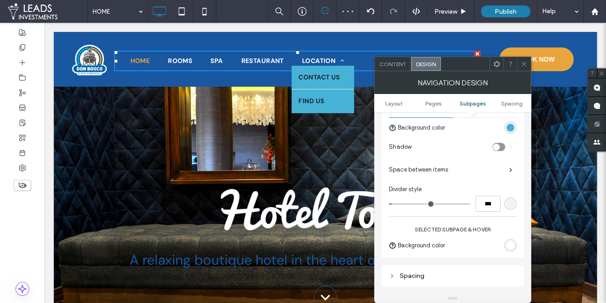
click at [511, 200] on div "rgba(242, 242, 242, 1)" at bounding box center [510, 204] width 8 height 8
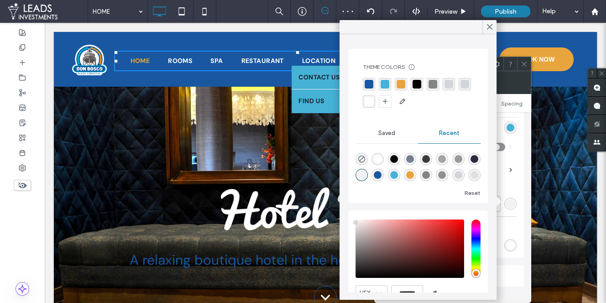
click at [367, 100] on div "rgba(255, 255, 255, 1)" at bounding box center [369, 101] width 9 height 9
drag, startPoint x: 488, startPoint y: 27, endPoint x: 443, endPoint y: 5, distance: 49.8
click at [488, 27] on icon at bounding box center [489, 27] width 8 height 8
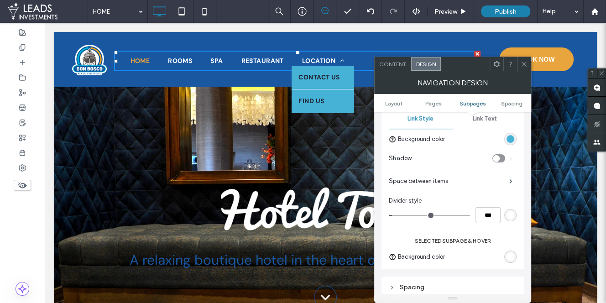
scroll to position [561, 0]
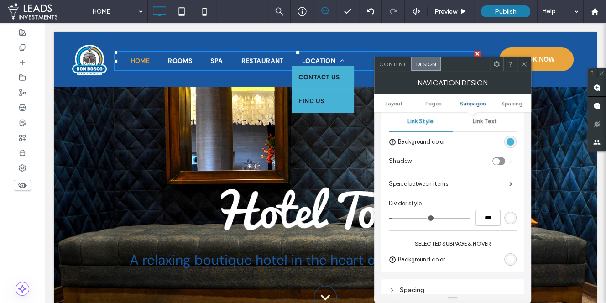
click at [511, 140] on div "rgba(69, 178, 214, 1)" at bounding box center [510, 142] width 8 height 8
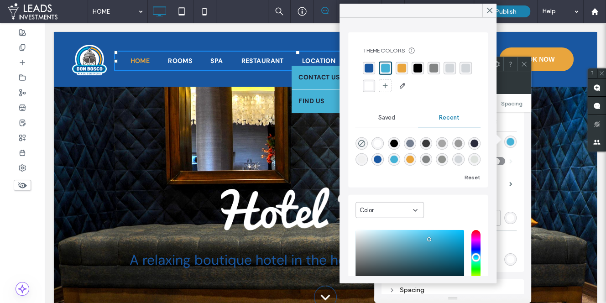
click at [367, 86] on div "rgba(255, 255, 255, 1)" at bounding box center [369, 85] width 9 height 9
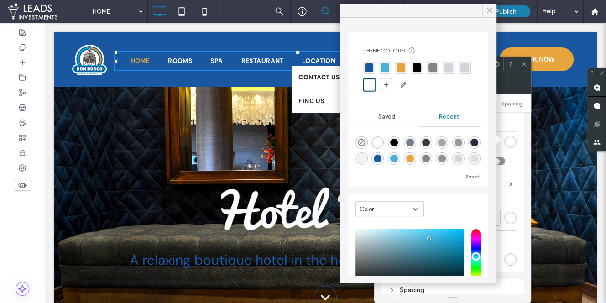
click at [491, 10] on icon at bounding box center [489, 10] width 8 height 8
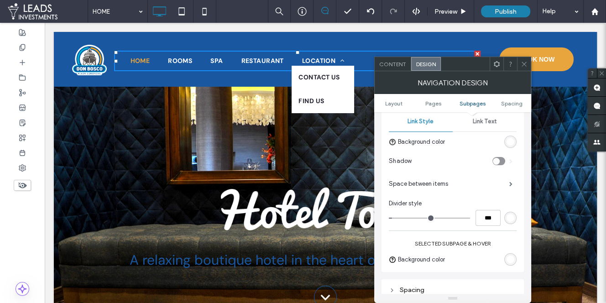
click at [490, 123] on span "Link Text" at bounding box center [484, 121] width 24 height 7
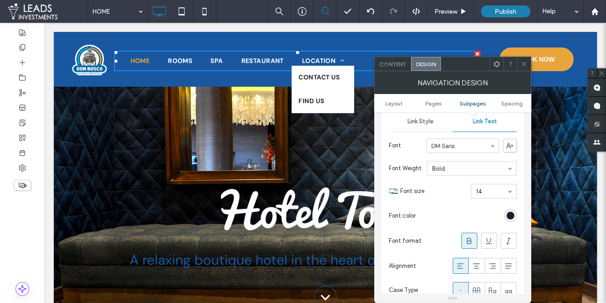
click at [513, 214] on div "rgb(31, 31, 46)" at bounding box center [510, 216] width 8 height 8
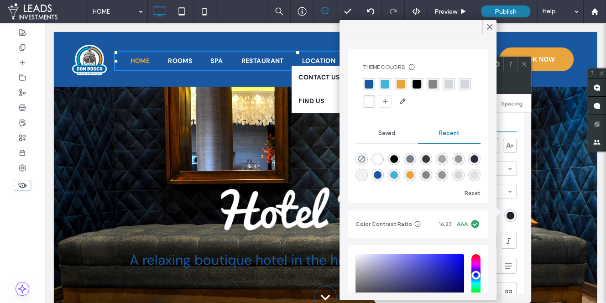
click at [370, 82] on div "rgba(25, 87, 161, 1)" at bounding box center [369, 84] width 9 height 9
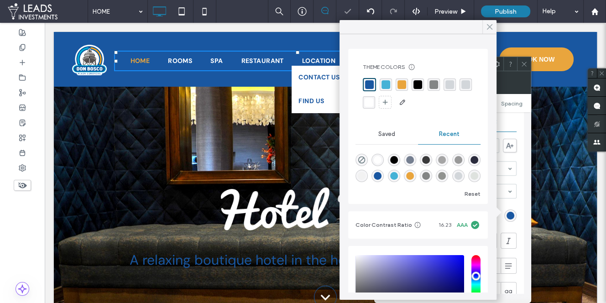
drag, startPoint x: 489, startPoint y: 26, endPoint x: 435, endPoint y: 30, distance: 53.5
click at [489, 26] on use at bounding box center [489, 27] width 5 height 5
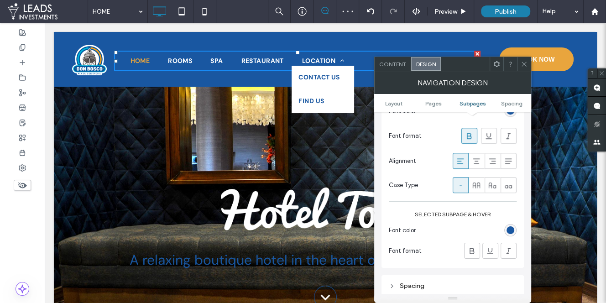
scroll to position [667, 0]
click at [508, 226] on div "rgb(25, 87, 161)" at bounding box center [510, 230] width 8 height 8
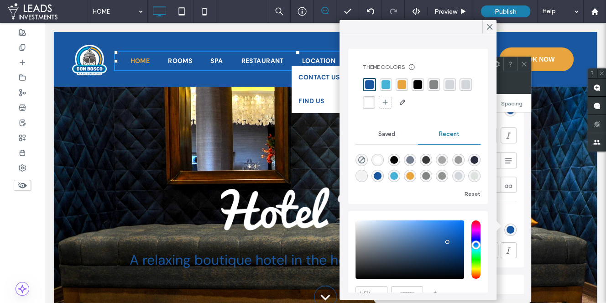
click at [398, 82] on div "rgba(233, 165, 61, 1)" at bounding box center [401, 84] width 9 height 9
drag, startPoint x: 486, startPoint y: 29, endPoint x: 446, endPoint y: 26, distance: 40.7
click at [486, 29] on icon at bounding box center [489, 27] width 8 height 8
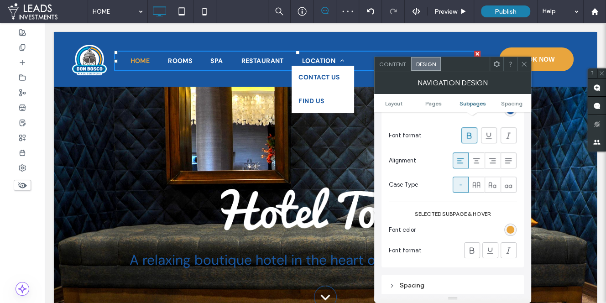
click at [525, 66] on icon at bounding box center [524, 64] width 7 height 7
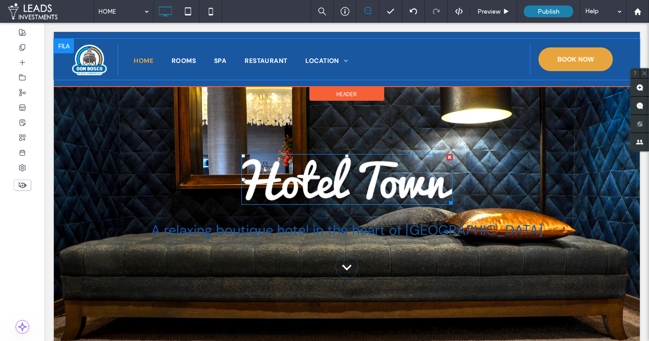
scroll to position [53, 0]
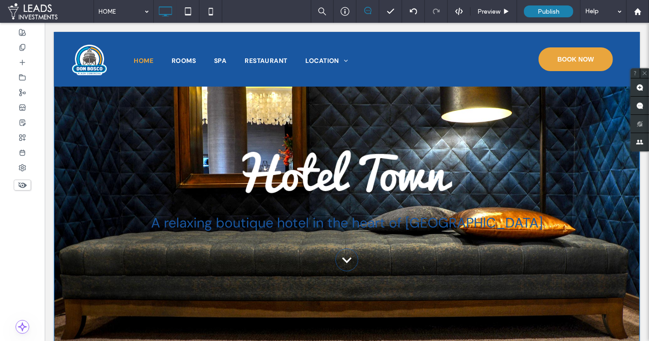
click at [59, 118] on div "A relaxing boutique hotel in the heart of Paris BOOK NOW .cls-1{fill:none;strok…" at bounding box center [346, 211] width 586 height 357
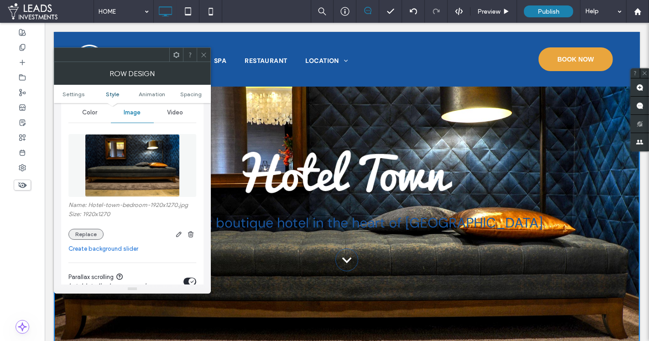
scroll to position [122, 0]
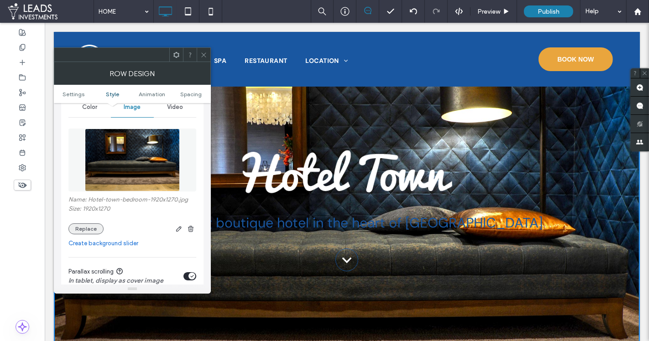
click at [87, 227] on button "Replace" at bounding box center [85, 229] width 35 height 11
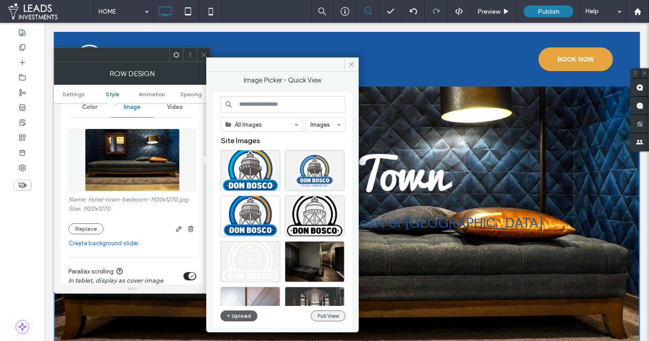
click at [338, 302] on button "Full View" at bounding box center [328, 316] width 35 height 11
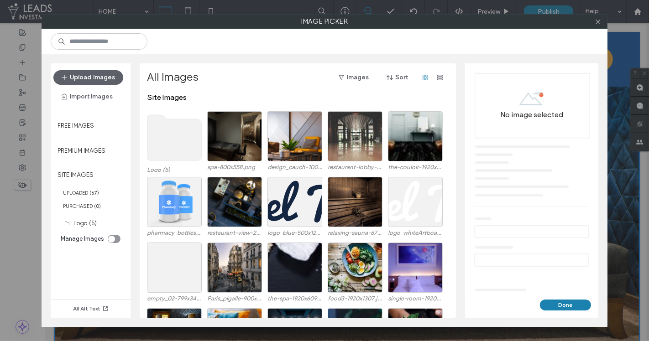
click at [116, 236] on div "toggle" at bounding box center [114, 239] width 13 height 8
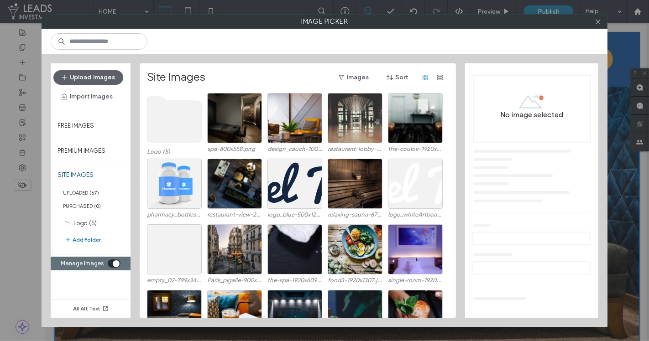
click at [86, 236] on button "Add Folder" at bounding box center [82, 239] width 36 height 11
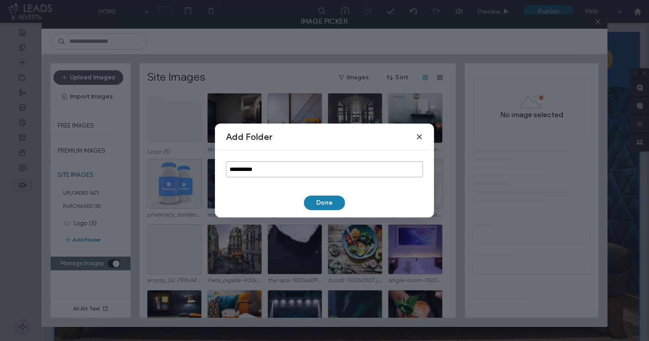
drag, startPoint x: 265, startPoint y: 170, endPoint x: 202, endPoint y: 162, distance: 63.8
click at [203, 162] on div "**********" at bounding box center [324, 170] width 649 height 341
type input "********"
click at [311, 199] on button "Done" at bounding box center [324, 203] width 41 height 15
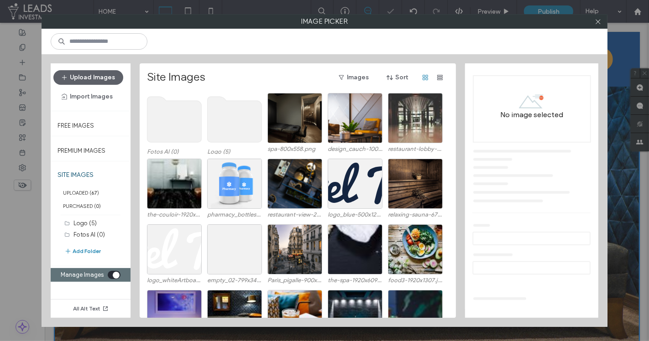
click at [177, 126] on use at bounding box center [174, 120] width 54 height 46
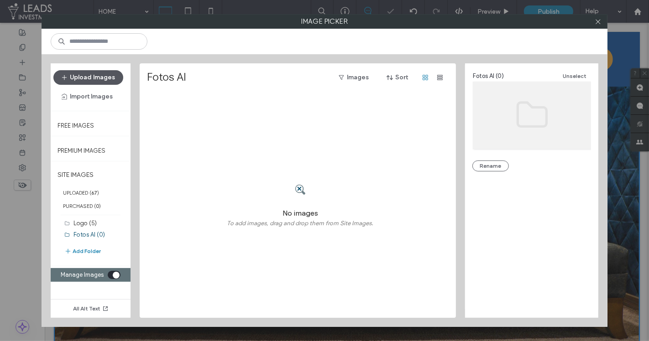
click at [99, 76] on button "Upload Images" at bounding box center [88, 77] width 70 height 15
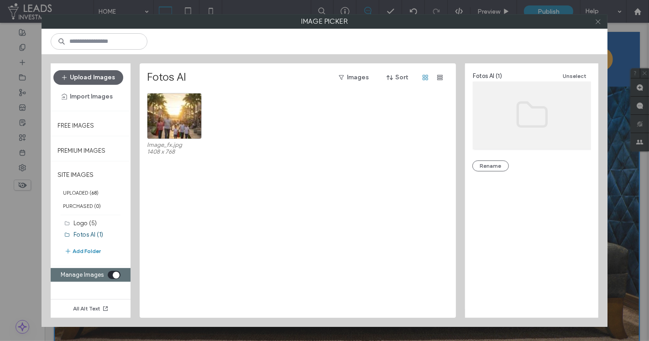
click at [598, 21] on use at bounding box center [597, 21] width 5 height 5
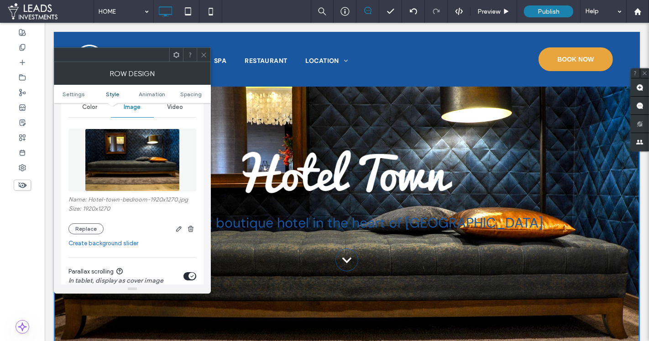
drag, startPoint x: 85, startPoint y: 229, endPoint x: 150, endPoint y: 228, distance: 65.3
click at [85, 229] on button "Replace" at bounding box center [85, 229] width 35 height 11
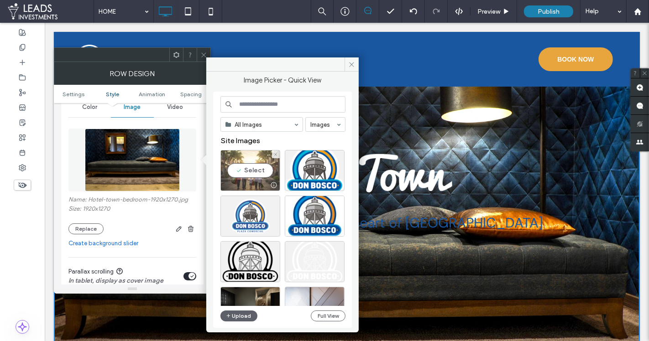
click at [248, 166] on div "Select" at bounding box center [250, 170] width 60 height 41
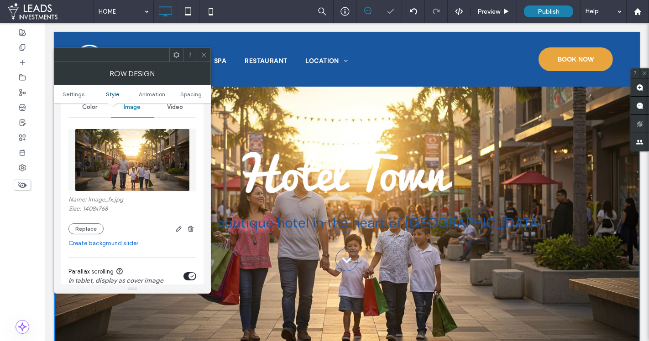
click at [204, 53] on use at bounding box center [203, 54] width 5 height 5
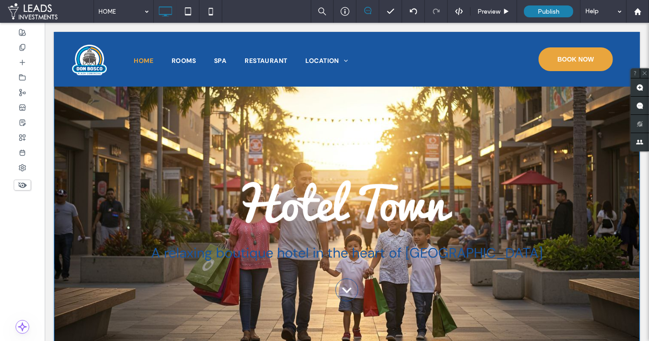
scroll to position [21, 0]
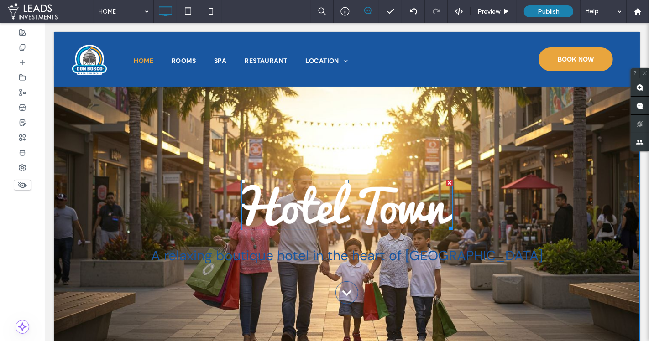
click at [337, 216] on img at bounding box center [346, 205] width 211 height 51
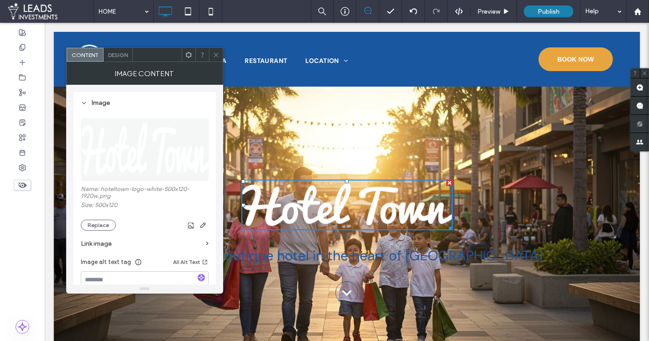
drag, startPoint x: 214, startPoint y: 52, endPoint x: 223, endPoint y: 71, distance: 21.4
click at [214, 52] on icon at bounding box center [216, 55] width 7 height 7
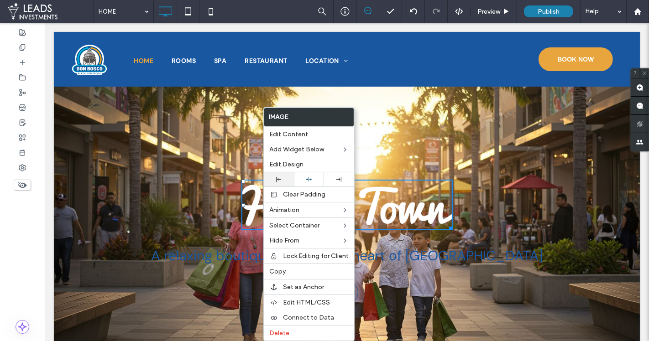
click at [275, 182] on div at bounding box center [279, 179] width 30 height 14
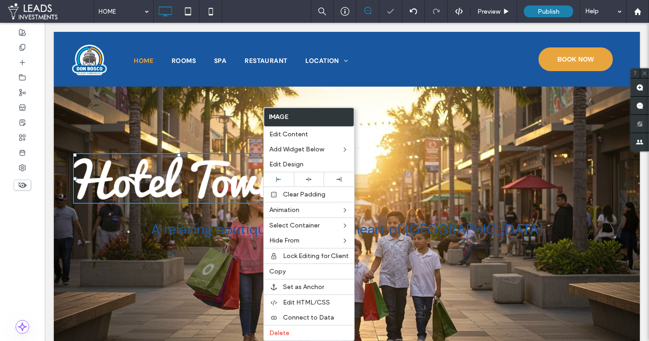
drag, startPoint x: 137, startPoint y: 124, endPoint x: 132, endPoint y: 128, distance: 6.1
click at [137, 124] on div "A relaxing boutique hotel in the heart of Paris BOOK NOW .cls-1{fill:none;strok…" at bounding box center [346, 231] width 586 height 330
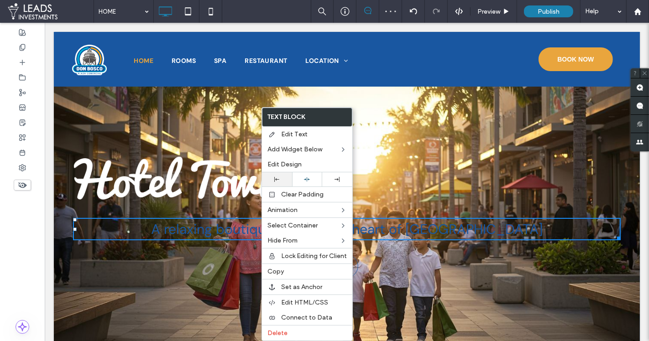
click at [282, 182] on div at bounding box center [277, 179] width 30 height 14
click at [214, 229] on span "A relaxing boutique hotel in the heart of Paris" at bounding box center [346, 229] width 391 height 18
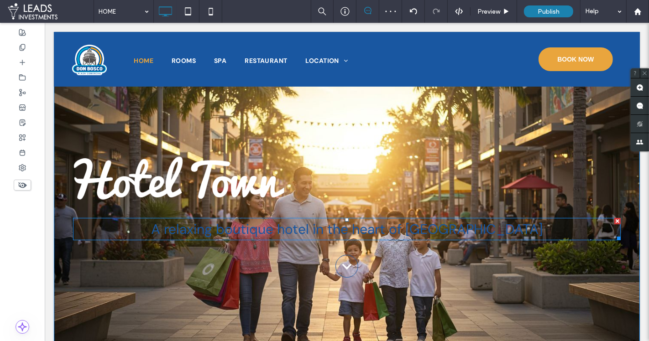
click at [214, 230] on span "A relaxing boutique hotel in the heart of Paris" at bounding box center [346, 229] width 391 height 18
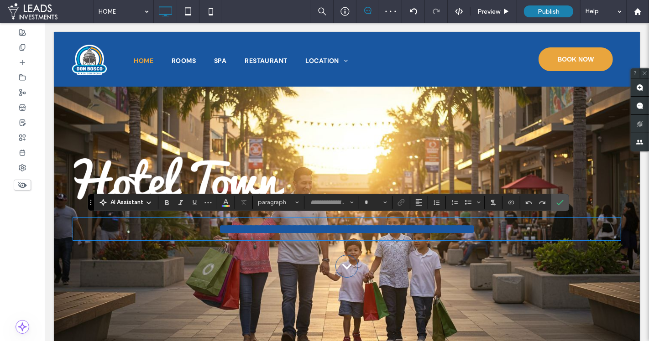
type input "*******"
type input "**"
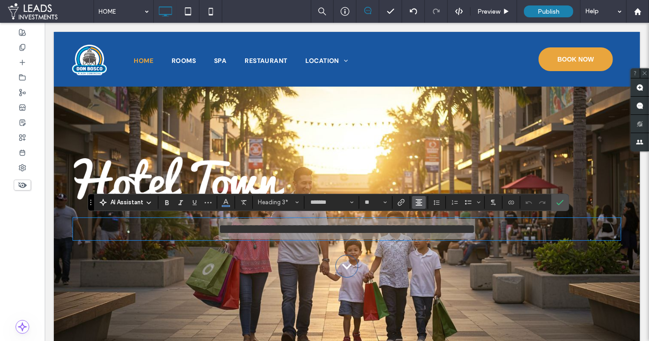
click at [420, 202] on icon "Alignment" at bounding box center [418, 202] width 7 height 7
drag, startPoint x: 420, startPoint y: 220, endPoint x: 512, endPoint y: 191, distance: 96.5
click at [422, 220] on icon "ui.textEditor.alignment.left" at bounding box center [425, 217] width 7 height 7
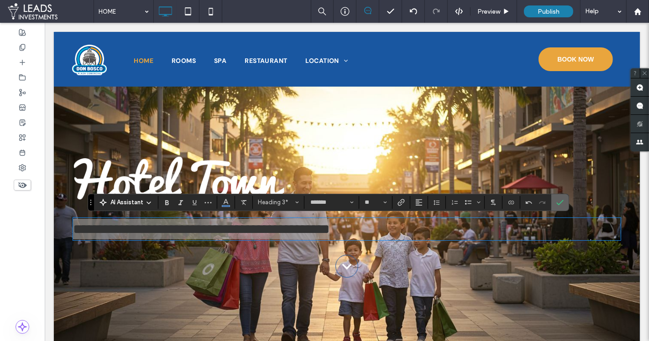
click at [560, 200] on label "Confirm" at bounding box center [560, 202] width 14 height 16
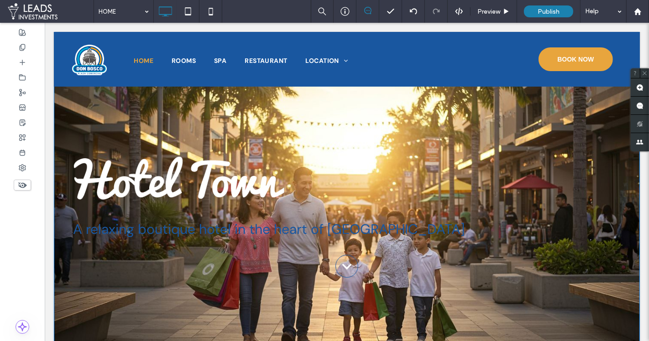
click at [57, 124] on div "A relaxing boutique hotel in the heart of Paris BOOK NOW .cls-1{fill:none;strok…" at bounding box center [346, 231] width 586 height 330
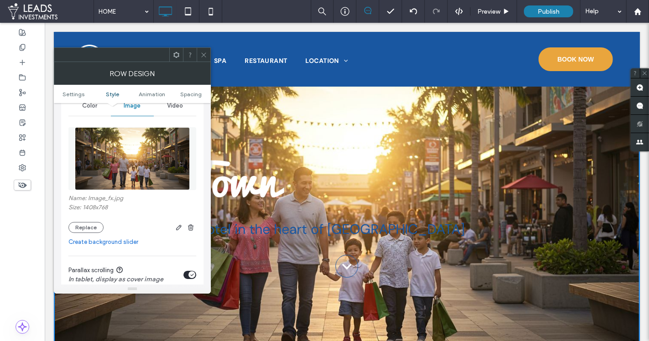
scroll to position [137, 0]
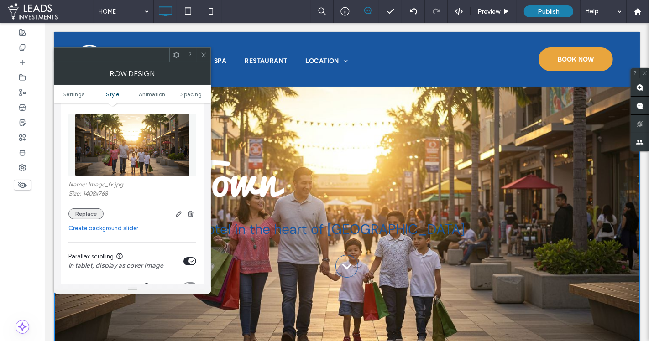
click at [83, 211] on button "Replace" at bounding box center [85, 213] width 35 height 11
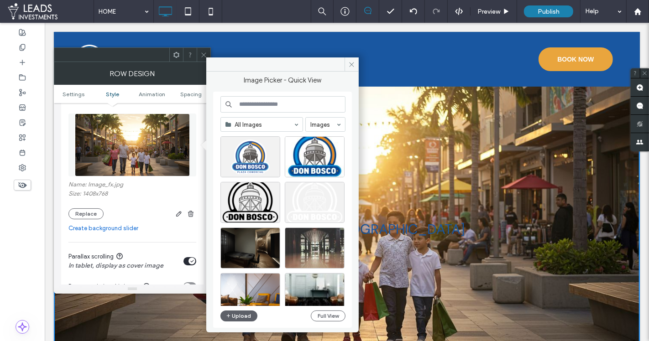
scroll to position [60, 0]
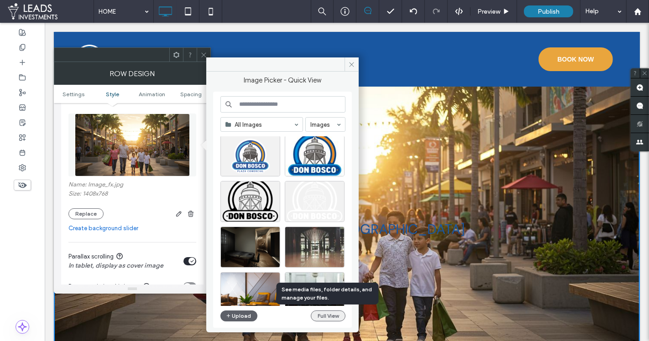
click at [331, 302] on button "Full View" at bounding box center [328, 316] width 35 height 11
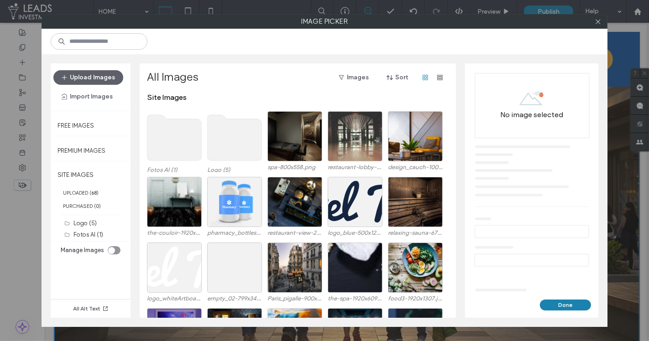
click at [167, 136] on use at bounding box center [174, 138] width 54 height 46
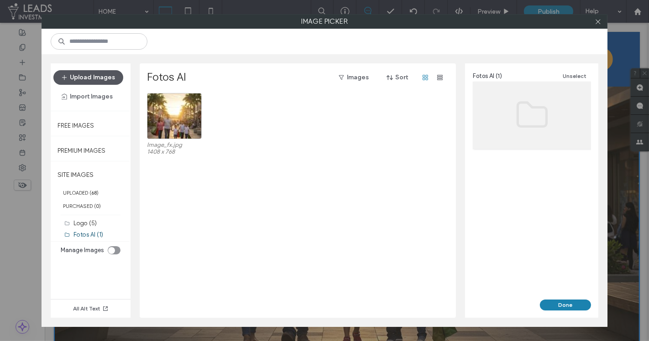
click at [100, 78] on button "Upload Images" at bounding box center [88, 77] width 70 height 15
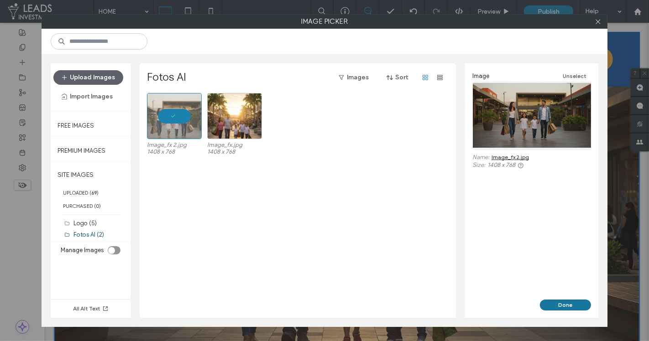
click at [553, 302] on button "Done" at bounding box center [565, 305] width 51 height 11
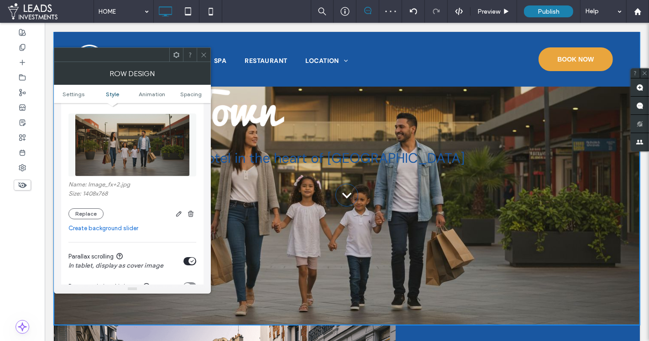
scroll to position [0, 0]
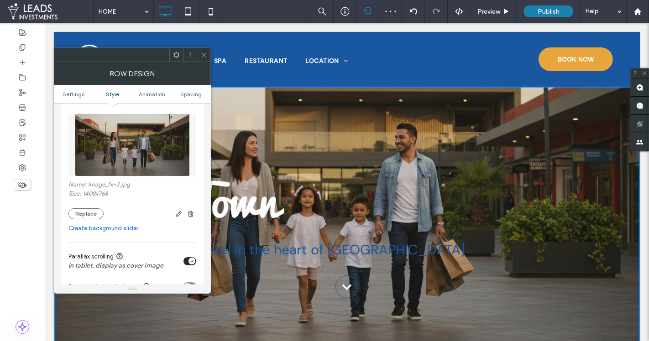
click at [204, 53] on icon at bounding box center [203, 55] width 7 height 7
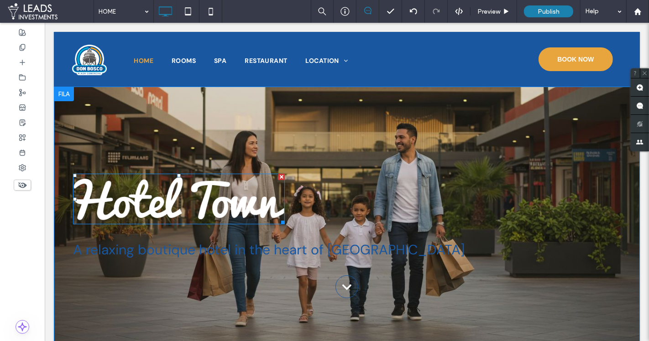
click at [169, 194] on img at bounding box center [179, 199] width 212 height 51
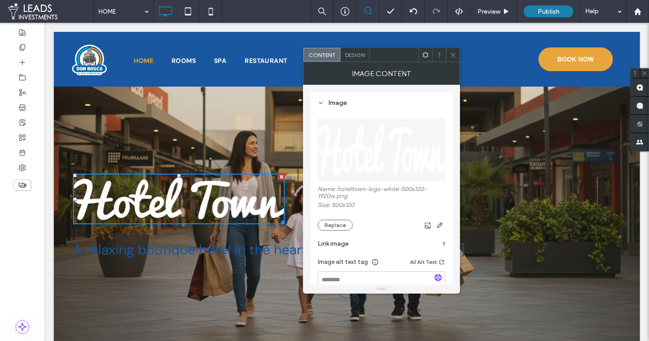
click at [230, 202] on img at bounding box center [179, 199] width 212 height 51
click at [339, 224] on button "Replace" at bounding box center [335, 225] width 35 height 11
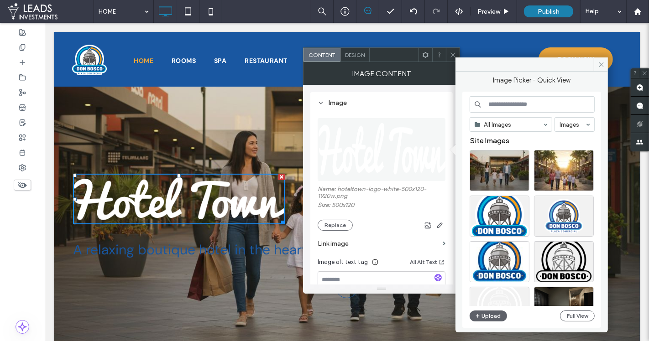
click at [450, 54] on icon at bounding box center [452, 55] width 7 height 7
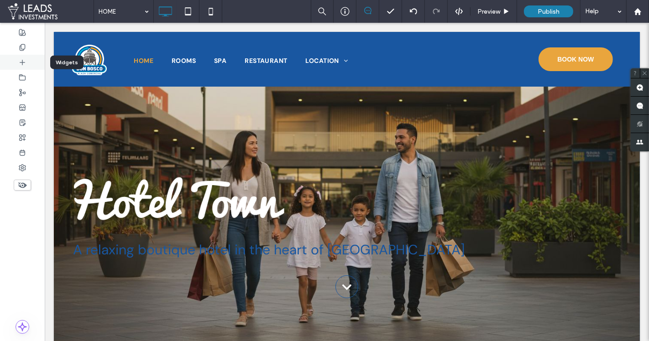
click at [25, 64] on icon at bounding box center [22, 62] width 7 height 7
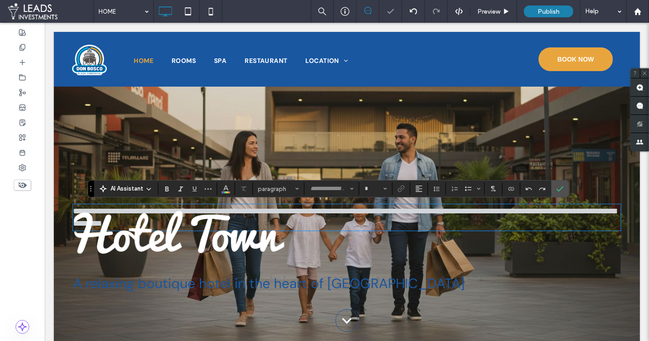
type input "*******"
type input "**"
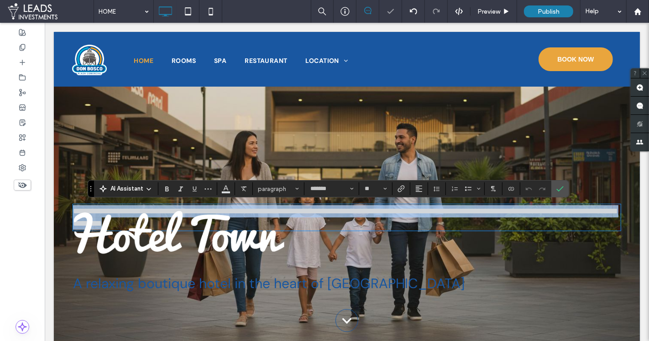
click at [271, 245] on img at bounding box center [179, 233] width 212 height 51
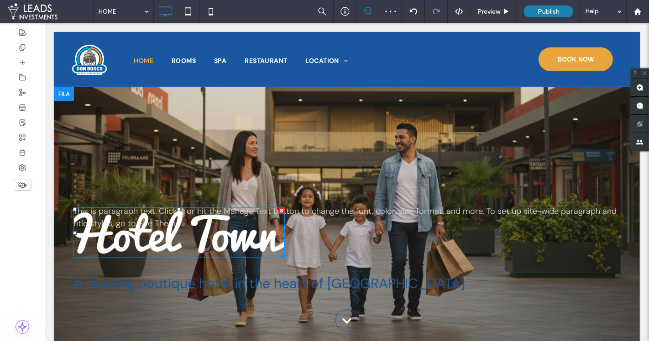
drag, startPoint x: 321, startPoint y: 245, endPoint x: 280, endPoint y: 211, distance: 54.1
click at [280, 211] on div at bounding box center [281, 211] width 6 height 6
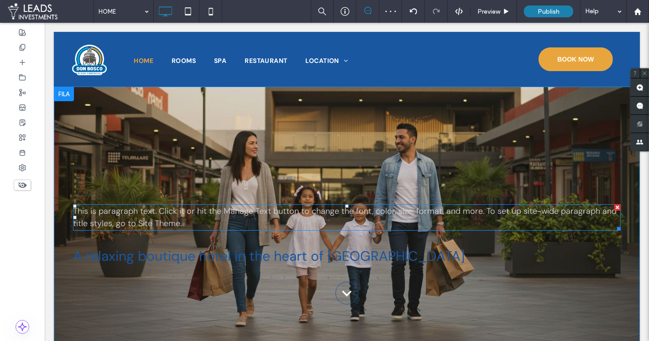
click at [211, 221] on p "This is paragraph text. Click it or hit the Manage Text button to change the fo…" at bounding box center [346, 217] width 547 height 25
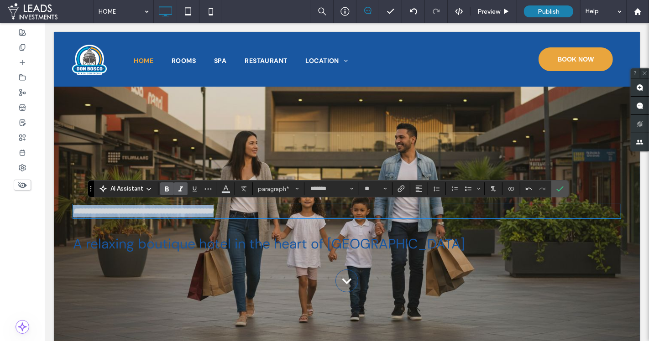
drag, startPoint x: 259, startPoint y: 208, endPoint x: 99, endPoint y: 203, distance: 160.2
click at [67, 204] on div "**********" at bounding box center [346, 249] width 586 height 324
click at [180, 189] on use "Italic" at bounding box center [180, 189] width 5 height 5
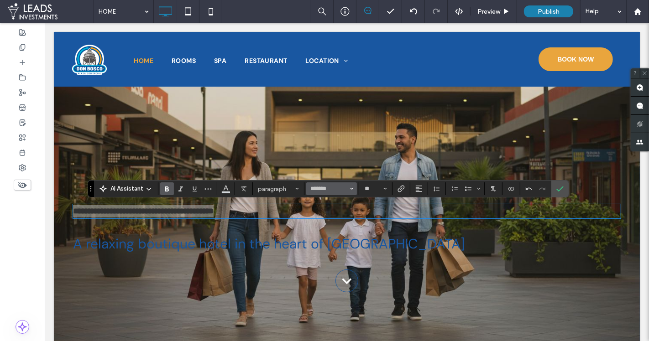
click at [322, 194] on button "*******" at bounding box center [331, 188] width 50 height 13
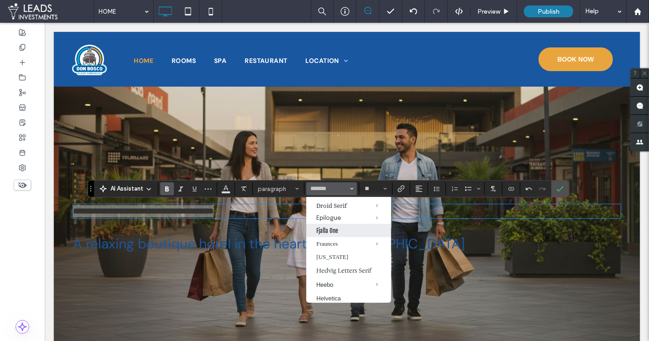
scroll to position [275, 0]
click at [338, 234] on label "Fjalla One" at bounding box center [348, 226] width 85 height 13
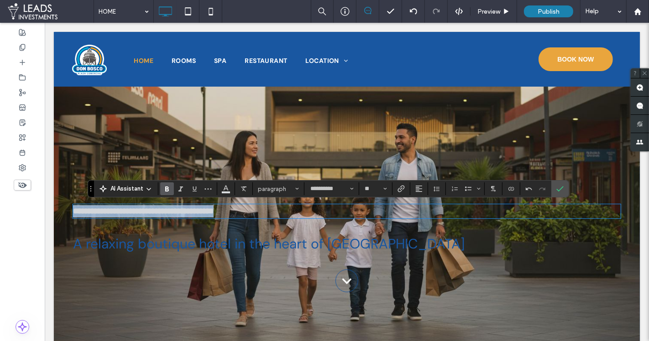
type input "**********"
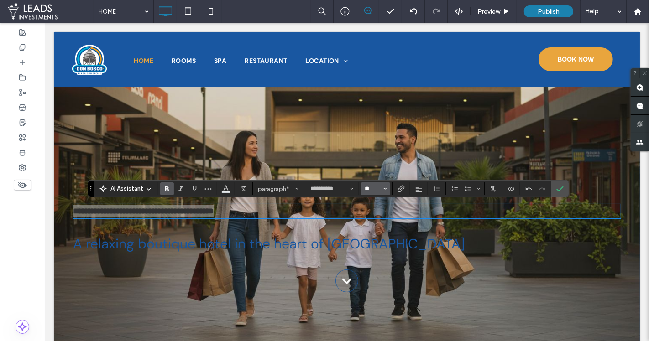
click at [371, 188] on input "**" at bounding box center [373, 188] width 18 height 7
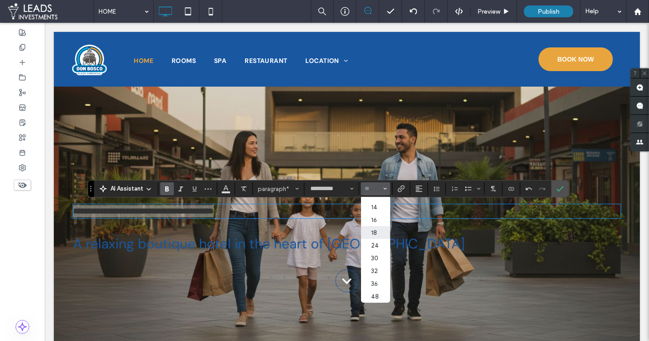
scroll to position [64, 0]
click at [372, 267] on label "32" at bounding box center [375, 266] width 29 height 13
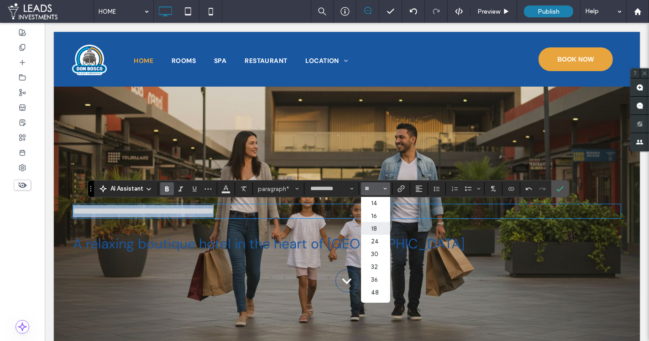
type input "**"
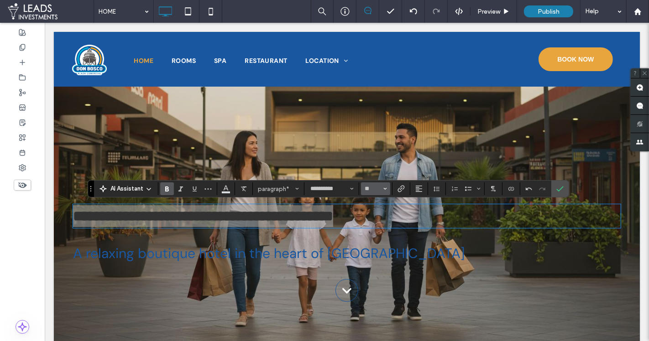
click at [375, 189] on input "**" at bounding box center [373, 188] width 18 height 7
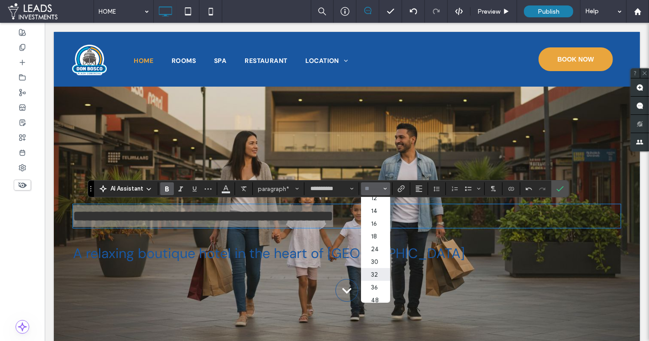
scroll to position [85, 0]
click at [374, 287] on label "60" at bounding box center [375, 284] width 29 height 13
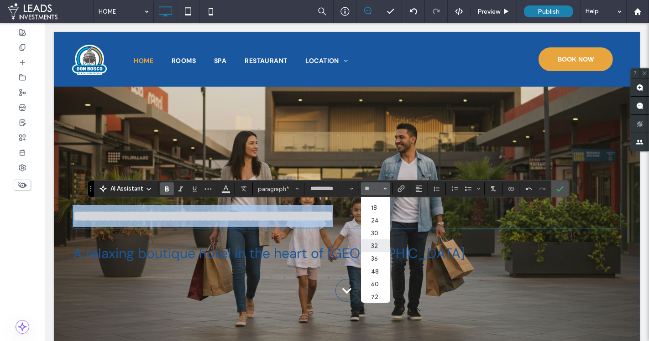
type input "**"
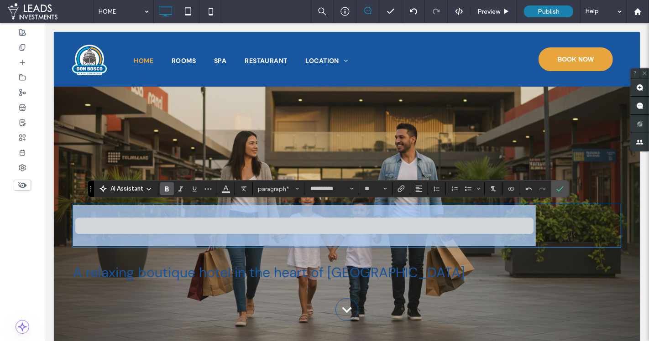
click at [295, 221] on strong "**********" at bounding box center [304, 225] width 463 height 27
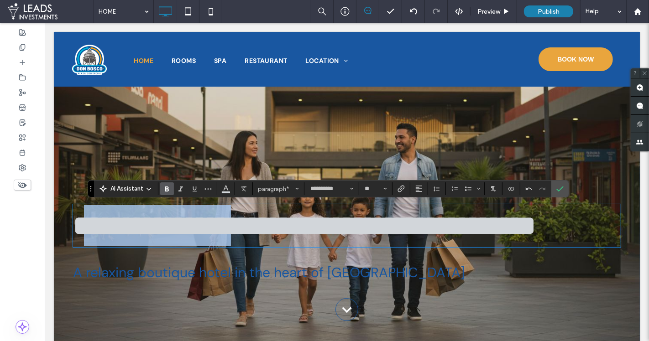
drag, startPoint x: 238, startPoint y: 225, endPoint x: 81, endPoint y: 223, distance: 156.5
click at [80, 223] on strong "**********" at bounding box center [304, 225] width 463 height 27
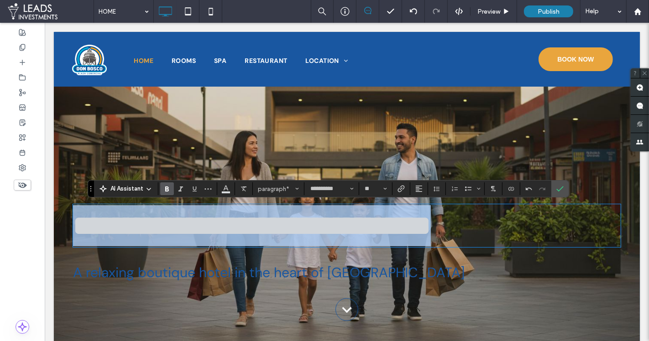
drag, startPoint x: 426, startPoint y: 227, endPoint x: 155, endPoint y: 203, distance: 272.5
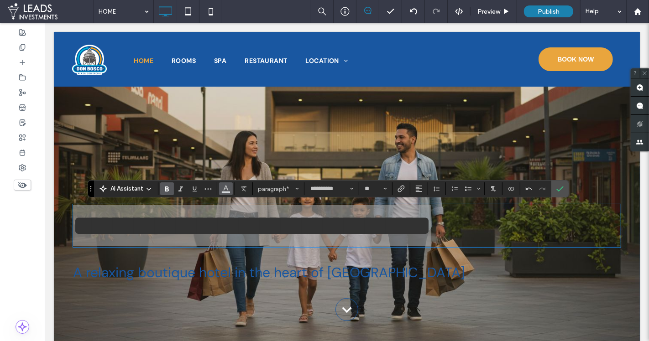
click at [225, 189] on use "Color" at bounding box center [226, 188] width 5 height 5
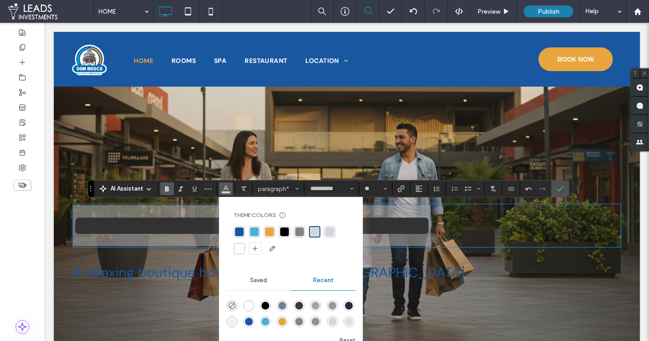
click at [236, 248] on div "rgba(255, 255, 255, 1)" at bounding box center [239, 249] width 9 height 9
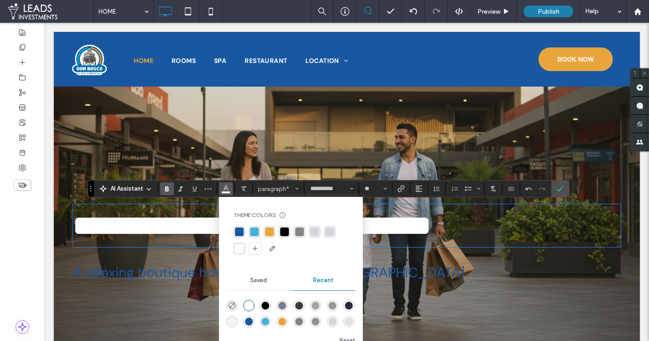
drag, startPoint x: 178, startPoint y: 236, endPoint x: 172, endPoint y: 235, distance: 5.6
click at [178, 236] on strong "**********" at bounding box center [252, 225] width 358 height 27
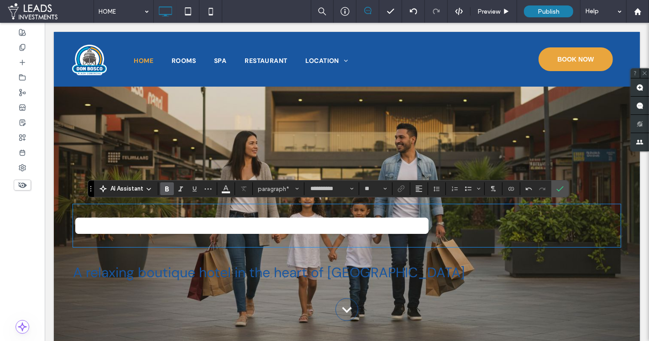
click at [135, 224] on strong "**********" at bounding box center [252, 225] width 358 height 27
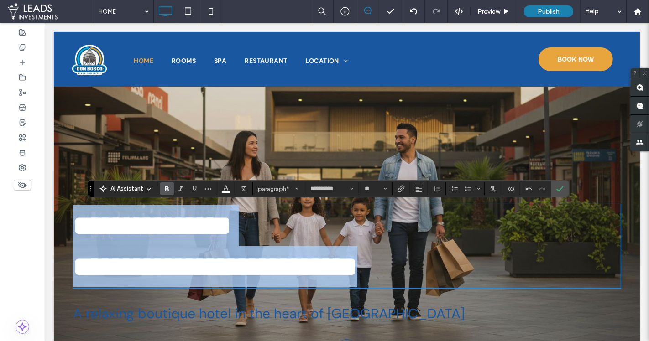
drag, startPoint x: 81, startPoint y: 220, endPoint x: 384, endPoint y: 260, distance: 306.0
click at [371, 266] on div "**********" at bounding box center [346, 246] width 547 height 82
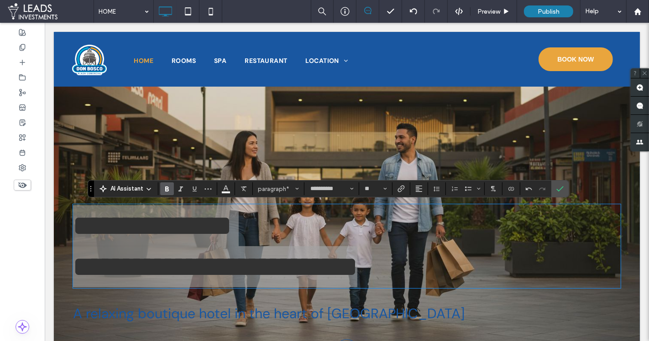
click at [164, 188] on icon "Bold" at bounding box center [166, 188] width 7 height 7
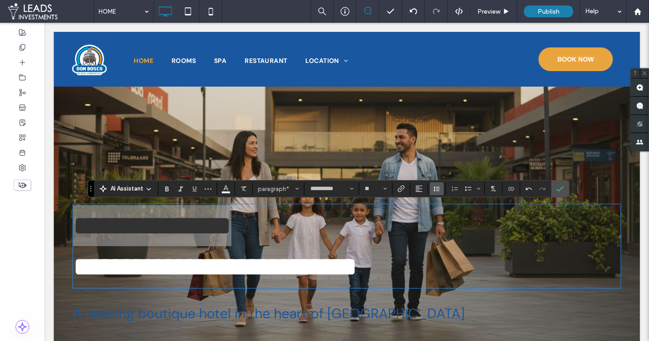
click at [437, 188] on icon "Line Height" at bounding box center [436, 188] width 7 height 7
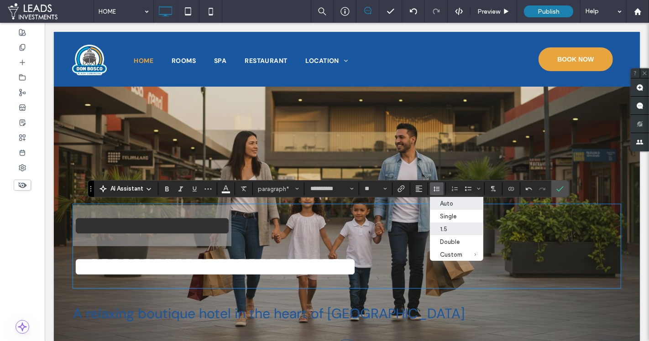
click at [449, 206] on div "Auto" at bounding box center [451, 203] width 22 height 7
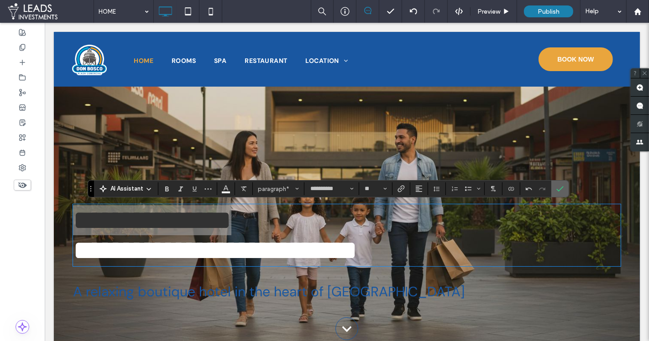
click at [557, 188] on icon "Confirm" at bounding box center [559, 188] width 7 height 7
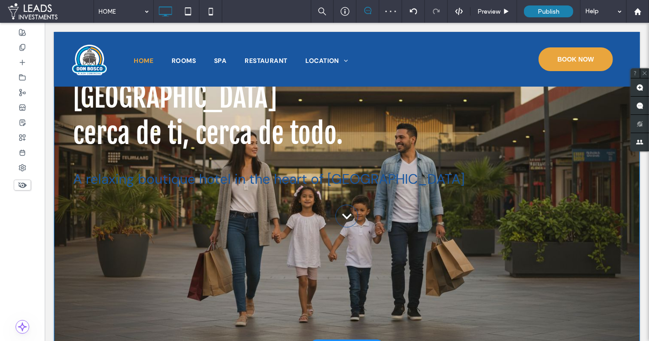
scroll to position [0, 0]
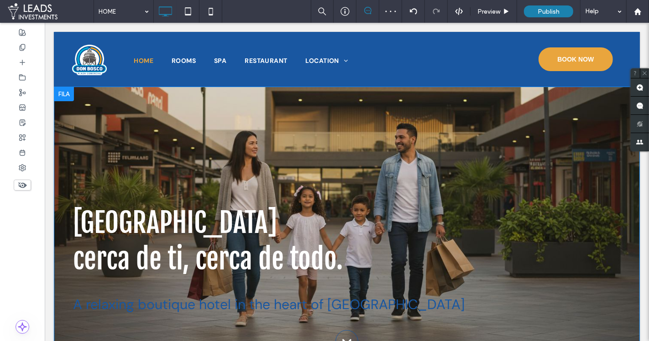
click at [175, 98] on div "PLAZA DON BOSCO cerca de ti, cerca de todo. A relaxing boutique hotel in the he…" at bounding box center [346, 279] width 586 height 385
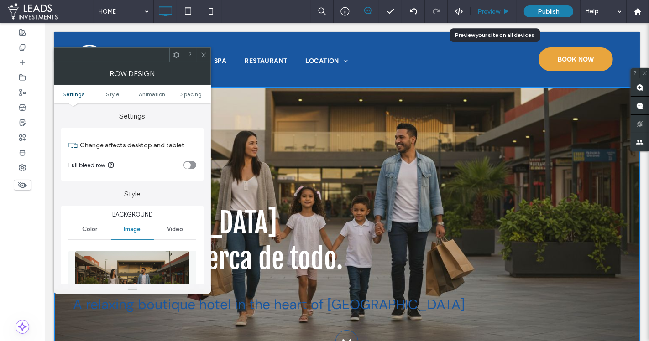
drag, startPoint x: 483, startPoint y: 10, endPoint x: 385, endPoint y: 99, distance: 131.7
click at [483, 10] on span "Preview" at bounding box center [488, 12] width 23 height 8
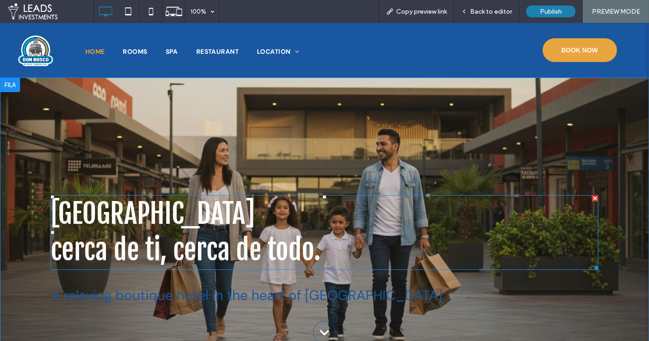
click at [101, 224] on span "PLAZA DON BOSCO" at bounding box center [153, 213] width 204 height 35
click at [97, 215] on span "PLAZA DON BOSCO" at bounding box center [153, 213] width 204 height 35
click at [184, 215] on span "PLAZA DON BOSCO" at bounding box center [153, 213] width 204 height 35
click at [179, 214] on span "PLAZA DON BOSCO" at bounding box center [153, 213] width 204 height 35
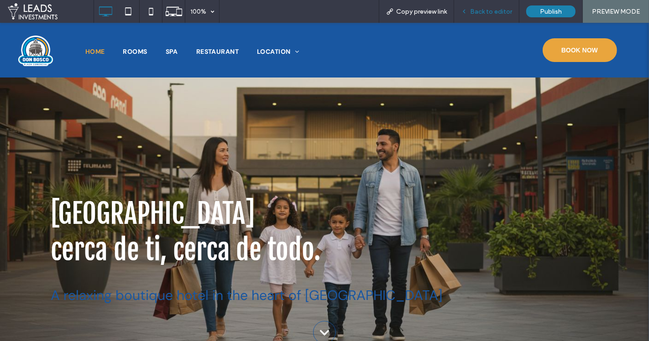
click at [492, 12] on span "Back to editor" at bounding box center [491, 12] width 42 height 8
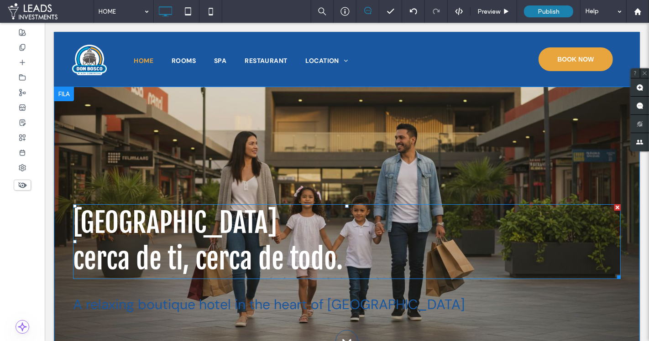
click at [181, 211] on span "PLAZA DON BOSCO" at bounding box center [175, 222] width 204 height 35
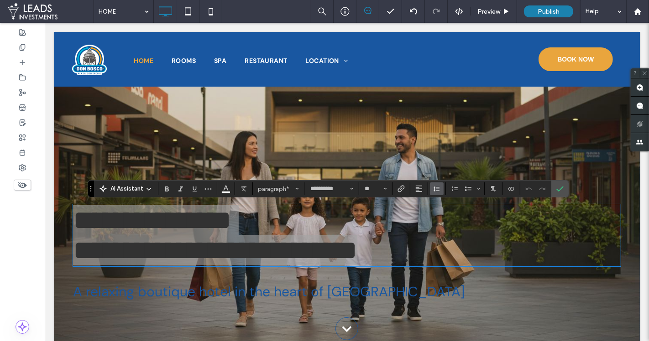
click at [436, 189] on icon "Line Height" at bounding box center [436, 188] width 7 height 7
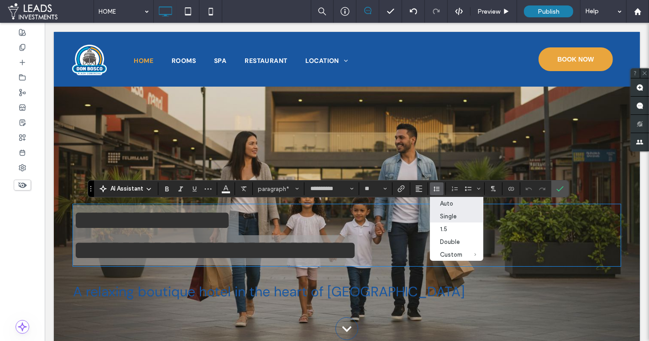
click at [448, 203] on div "Auto" at bounding box center [451, 203] width 22 height 7
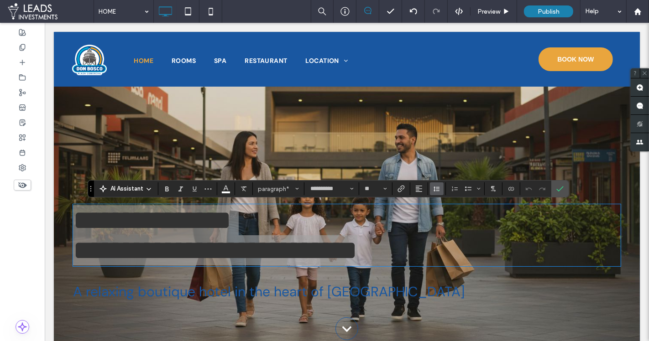
click at [434, 190] on use "Line Height" at bounding box center [436, 189] width 6 height 5
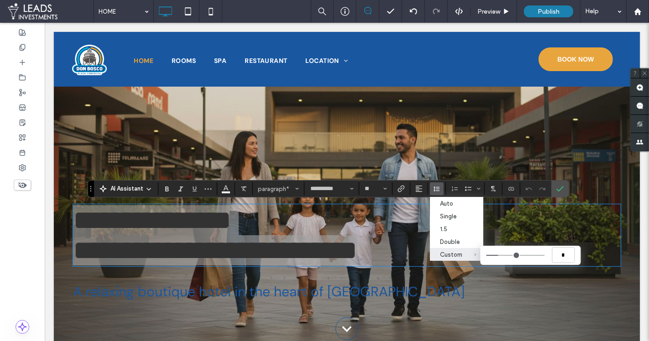
type input "***"
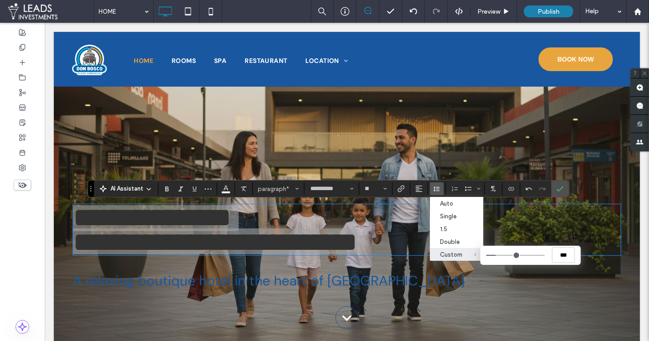
type input "*"
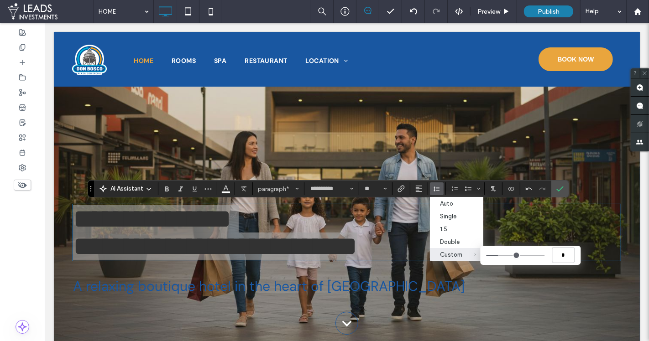
type input "***"
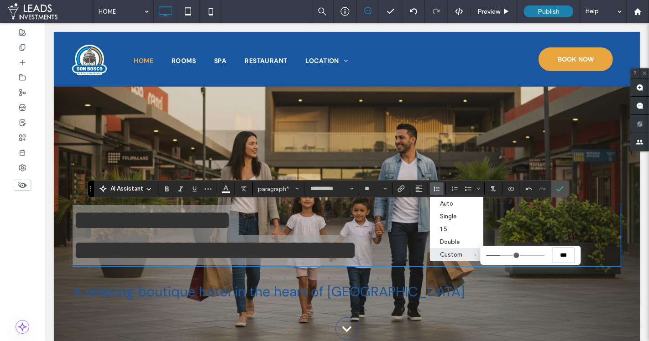
type input "***"
click at [499, 255] on input "Custom ***" at bounding box center [515, 255] width 58 height 1
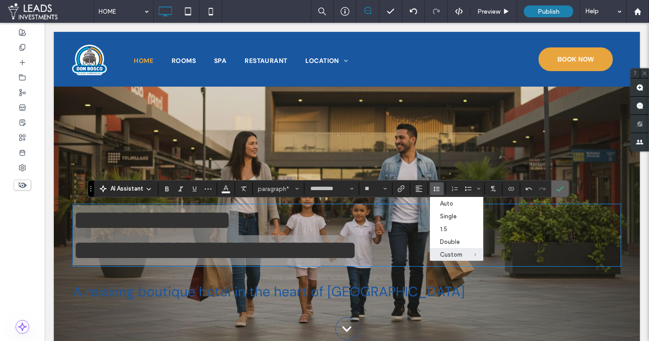
click at [558, 189] on icon "Confirm" at bounding box center [559, 188] width 7 height 7
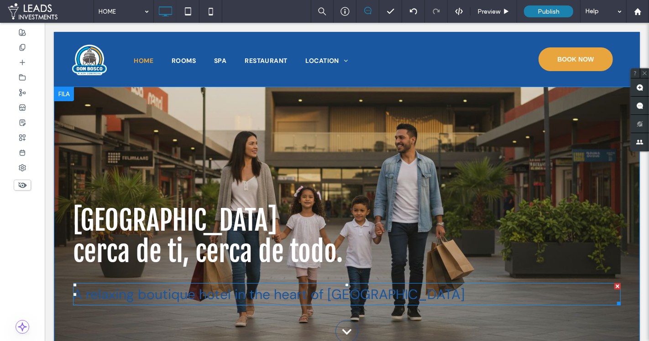
click at [161, 294] on span "A relaxing boutique hotel in the heart of Paris" at bounding box center [268, 295] width 391 height 18
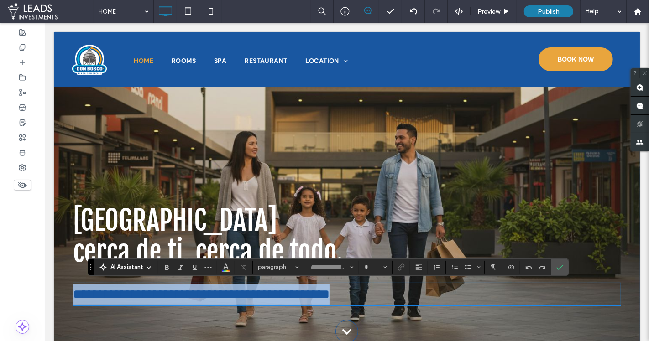
type input "*******"
type input "**"
paste div
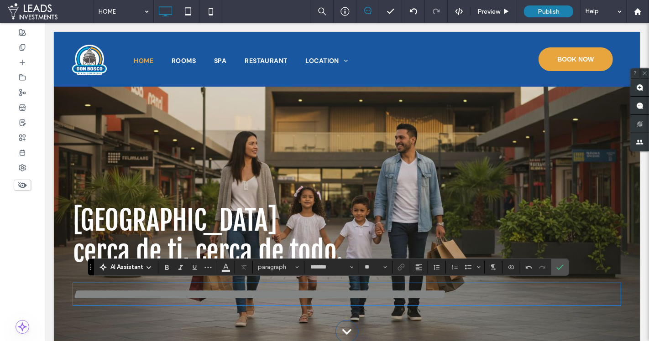
type input "**"
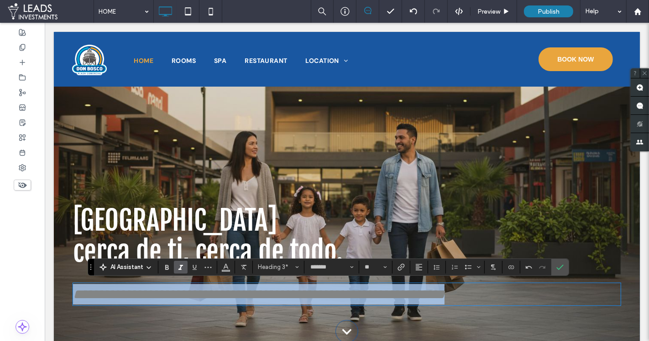
drag, startPoint x: 76, startPoint y: 292, endPoint x: 384, endPoint y: 291, distance: 307.9
click at [589, 302] on h3 "**********" at bounding box center [346, 294] width 547 height 21
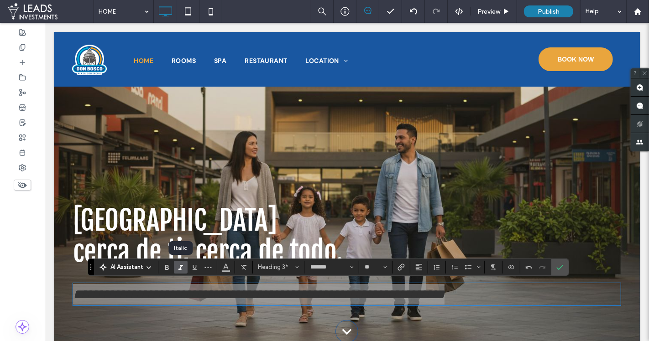
click at [177, 270] on icon "Italic" at bounding box center [180, 267] width 7 height 7
click at [222, 268] on icon "Color" at bounding box center [225, 266] width 7 height 7
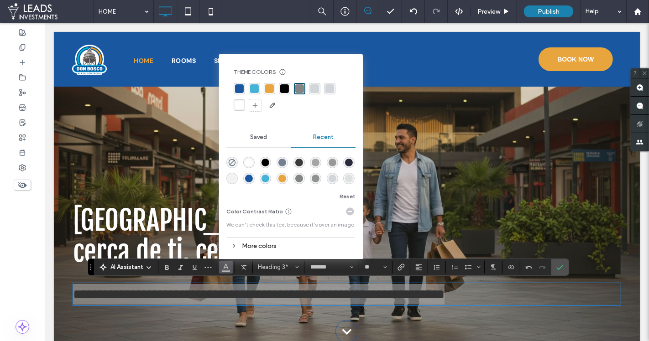
click at [237, 104] on div "rgba(255, 255, 255, 1)" at bounding box center [239, 105] width 9 height 9
click at [557, 264] on icon "Confirm" at bounding box center [559, 267] width 7 height 7
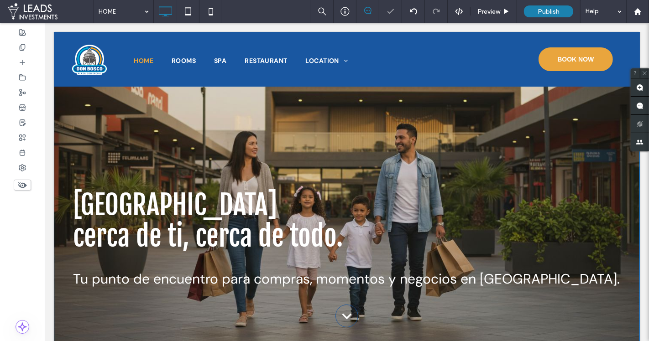
scroll to position [26, 0]
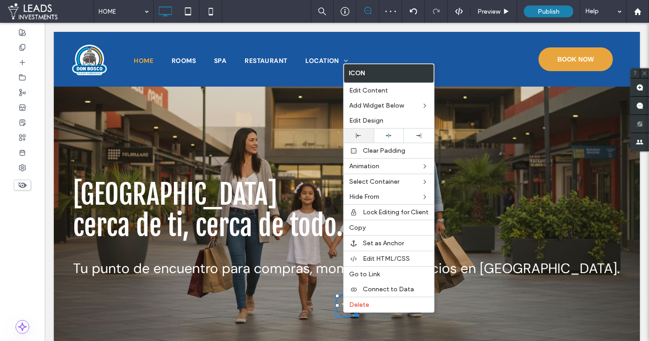
click at [358, 134] on use at bounding box center [358, 135] width 5 height 5
click at [181, 152] on div "PLAZA DON BOSCO cerca de ti, cerca de todo. Tu punto de encuentro para compras,…" at bounding box center [346, 248] width 586 height 375
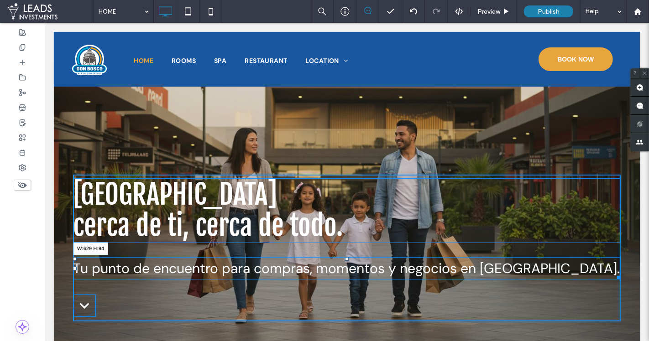
drag, startPoint x: 615, startPoint y: 274, endPoint x: 354, endPoint y: 258, distance: 261.0
click at [354, 258] on div "Tu punto de encuentro para compras, momentos y negocios en Irapuato. W:629 H:94" at bounding box center [346, 268] width 547 height 22
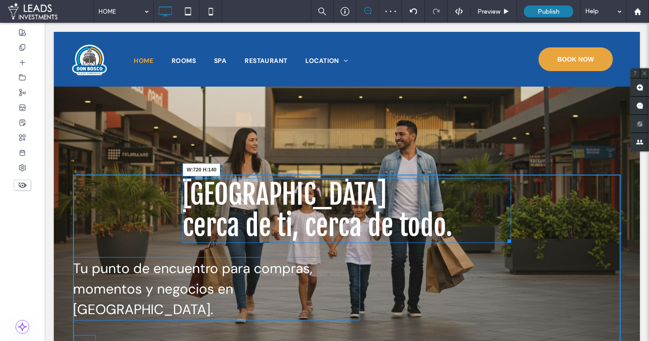
drag, startPoint x: 619, startPoint y: 238, endPoint x: 509, endPoint y: 231, distance: 109.7
click at [509, 231] on div "PLAZA DON BOSCO cerca de ti, cerca de todo. W:720 H:140" at bounding box center [346, 210] width 328 height 65
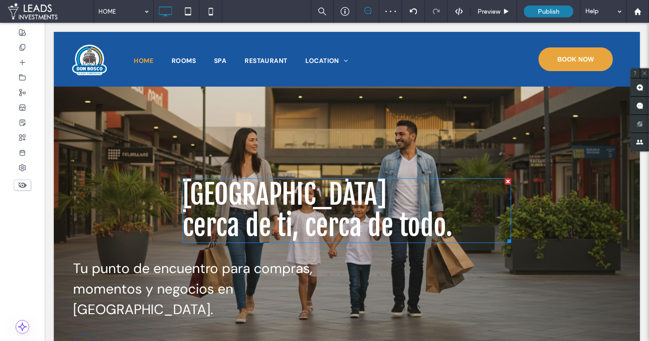
drag, startPoint x: 462, startPoint y: 231, endPoint x: 417, endPoint y: 209, distance: 50.0
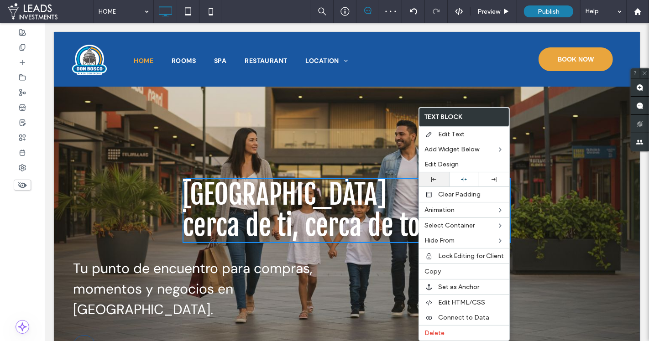
click at [433, 180] on icon at bounding box center [433, 179] width 5 height 5
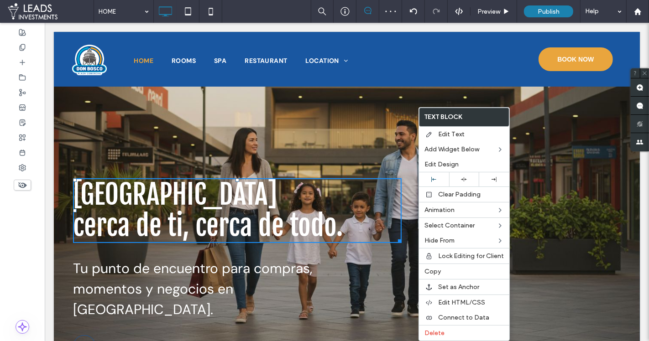
click at [223, 139] on div "PLAZA DON BOSCO cerca de ti, cerca de todo. Tu punto de encuentro para compras,…" at bounding box center [346, 269] width 586 height 416
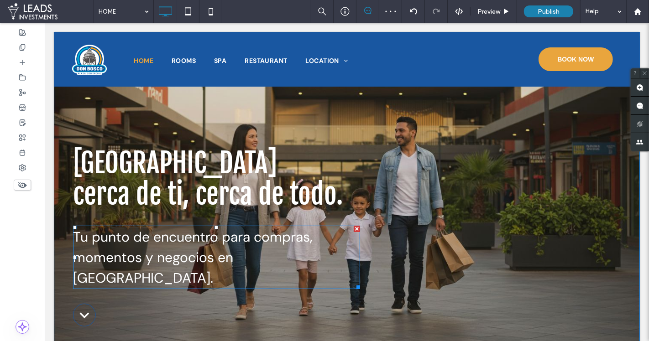
scroll to position [58, 0]
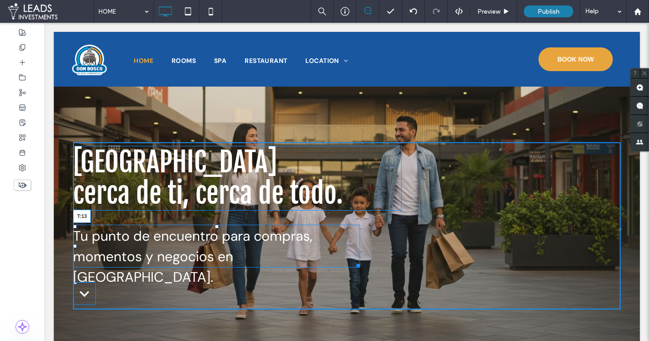
drag, startPoint x: 216, startPoint y: 224, endPoint x: 152, endPoint y: 286, distance: 89.0
click at [217, 225] on div at bounding box center [216, 227] width 4 height 4
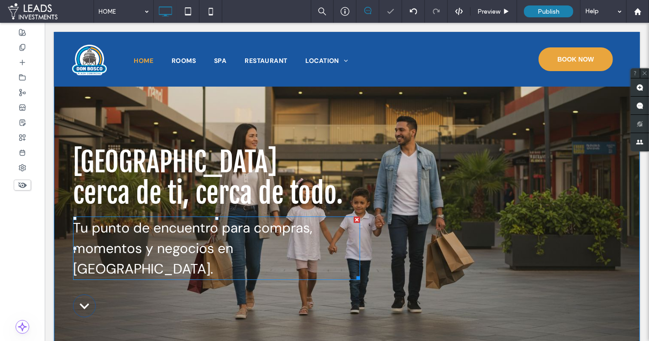
click at [173, 237] on h3 "Tu punto de encuentro para compras, momentos y negocios en Irapuato." at bounding box center [216, 249] width 287 height 62
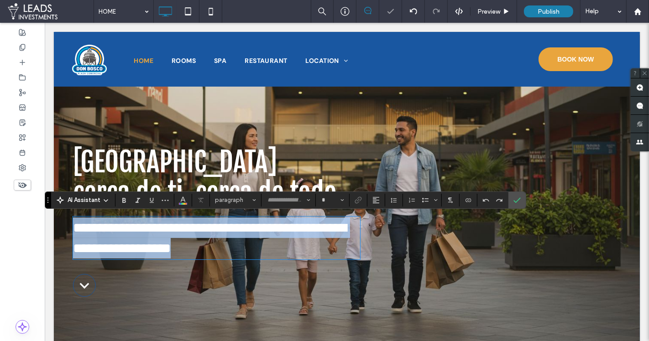
type input "*******"
type input "**"
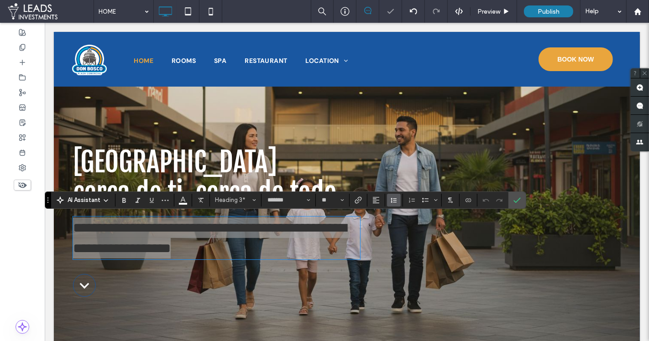
click at [387, 197] on button "Line Height" at bounding box center [394, 200] width 14 height 13
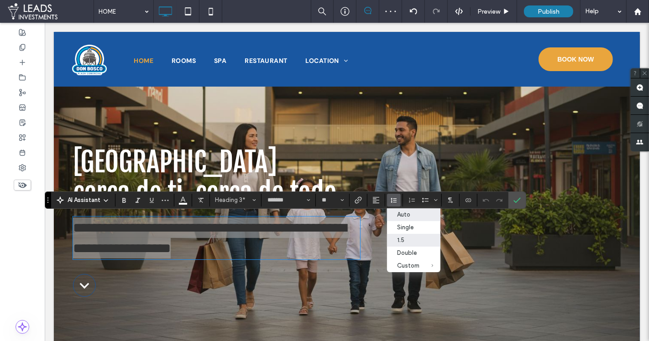
click at [405, 215] on div "Auto" at bounding box center [408, 214] width 22 height 7
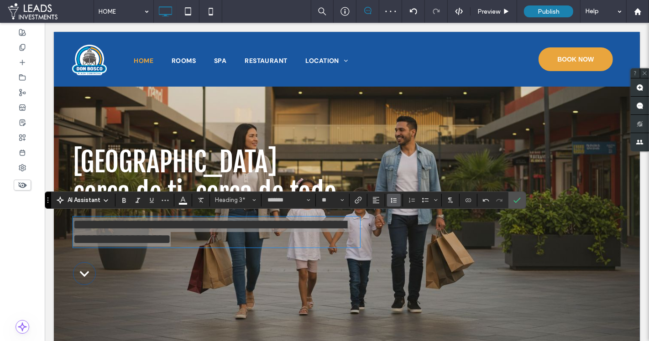
click at [387, 202] on button "Line Height" at bounding box center [394, 200] width 14 height 13
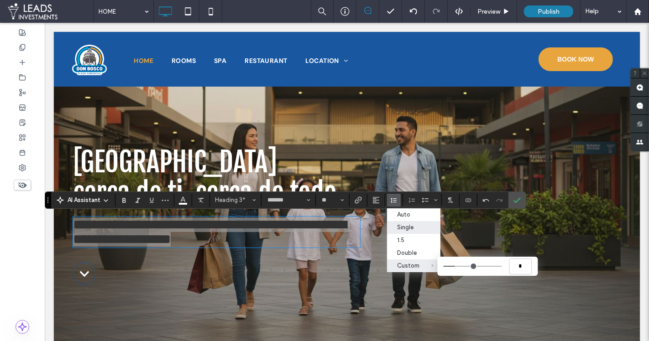
type input "***"
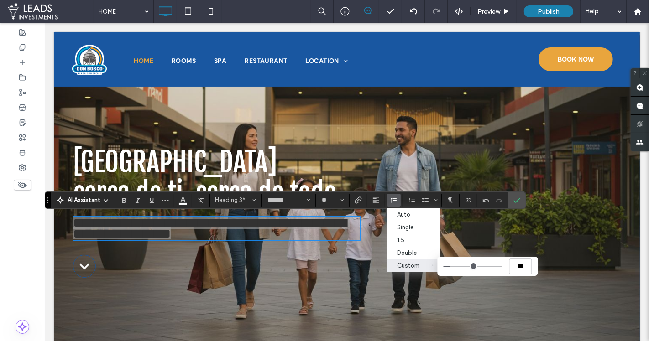
type input "***"
type input "*"
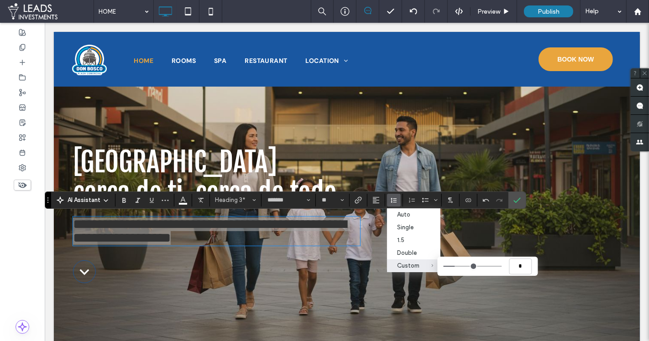
type input "***"
click at [455, 267] on input "Custom ***" at bounding box center [472, 266] width 58 height 1
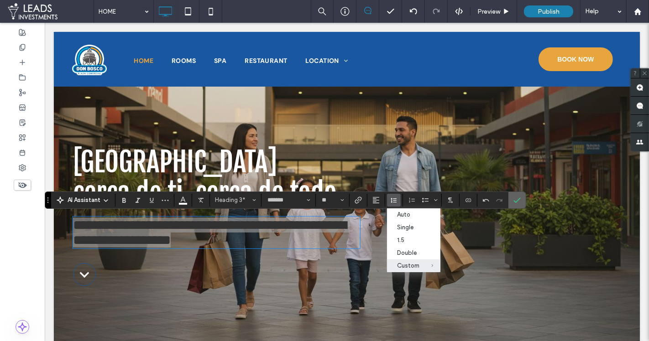
drag, startPoint x: 517, startPoint y: 199, endPoint x: 267, endPoint y: 274, distance: 260.8
click at [517, 199] on icon "Confirm" at bounding box center [516, 200] width 7 height 7
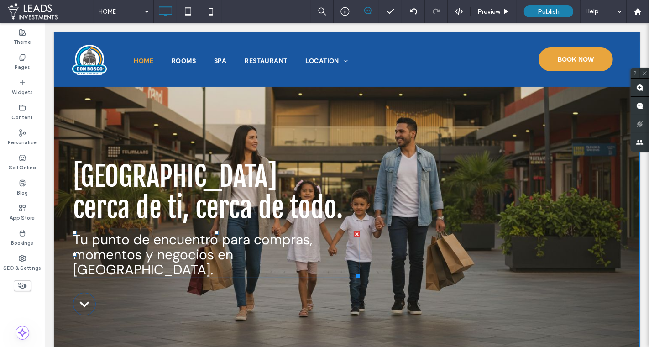
scroll to position [0, 0]
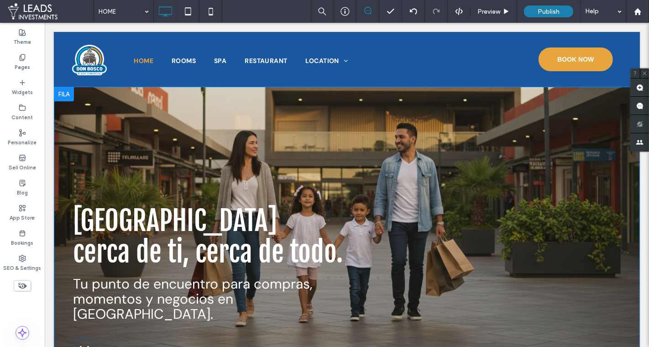
click at [177, 112] on div "PLAZA DON BOSCO cerca de ti, cerca de todo. Tu punto de encuentro para compras,…" at bounding box center [346, 282] width 586 height 391
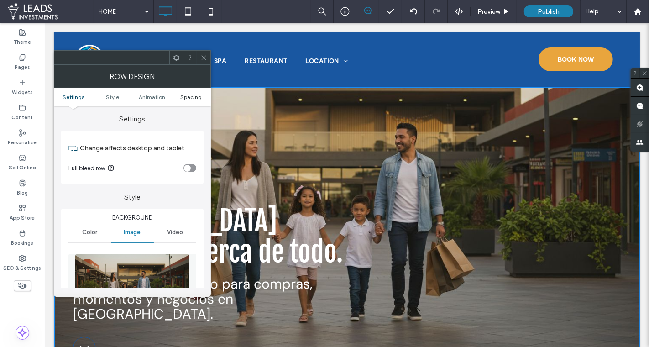
click at [191, 96] on span "Spacing" at bounding box center [190, 97] width 21 height 7
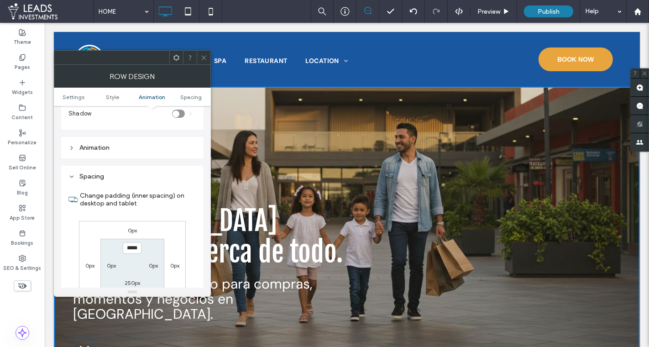
scroll to position [469, 0]
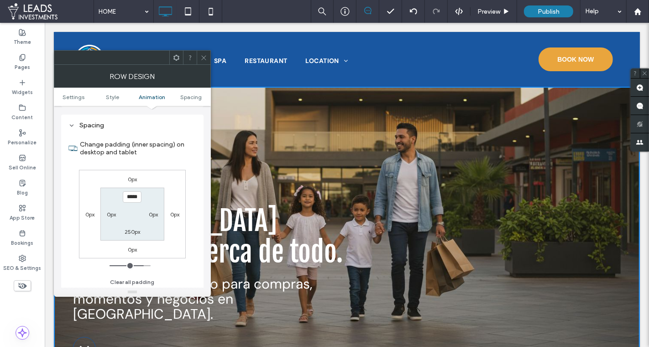
drag, startPoint x: 130, startPoint y: 192, endPoint x: 133, endPoint y: 198, distance: 6.4
click at [131, 193] on input "*****" at bounding box center [132, 196] width 19 height 11
type input "*****"
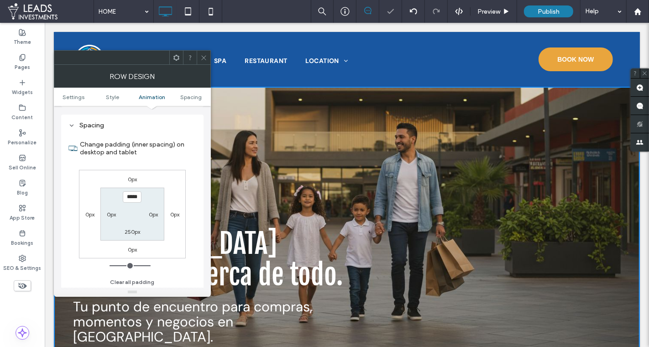
click at [130, 230] on label "250px" at bounding box center [133, 231] width 16 height 7
type input "***"
click at [131, 229] on input "*****" at bounding box center [132, 229] width 19 height 11
type input "*****"
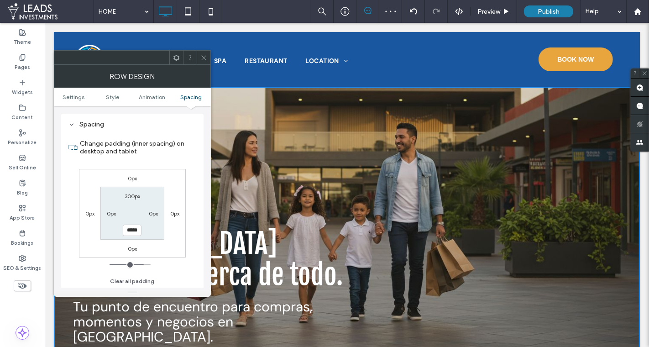
type input "***"
click at [206, 53] on span at bounding box center [203, 58] width 7 height 14
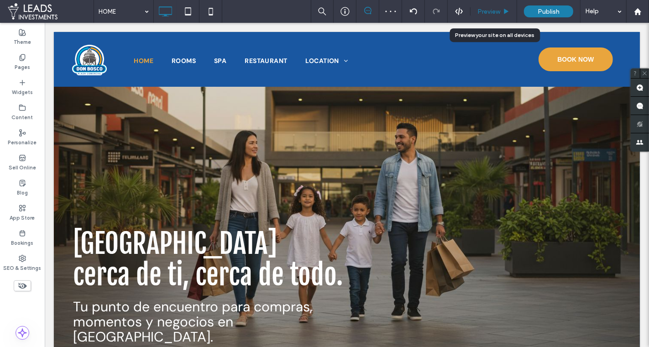
click at [491, 12] on span "Preview" at bounding box center [488, 12] width 23 height 8
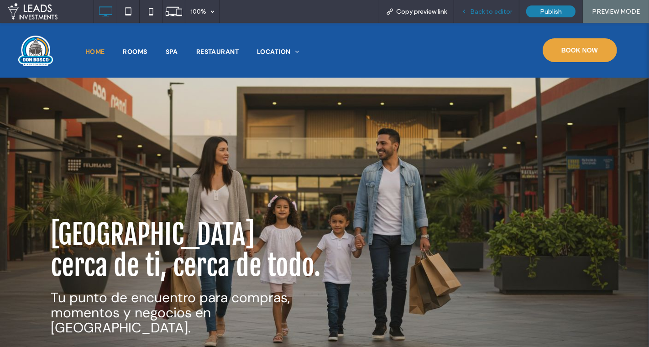
click at [485, 12] on span "Back to editor" at bounding box center [491, 12] width 42 height 8
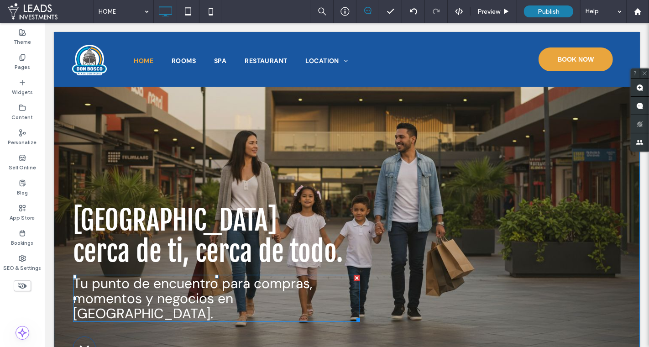
scroll to position [27, 0]
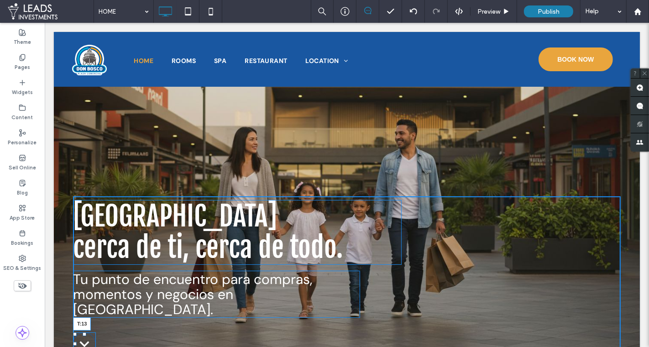
drag, startPoint x: 83, startPoint y: 317, endPoint x: 89, endPoint y: 308, distance: 10.3
click at [89, 302] on div ".cls-1{fill:none;stroke:var(--color_1);stroke-miterlimit:10;stroke-width:2px;}.…" at bounding box center [84, 343] width 23 height 23
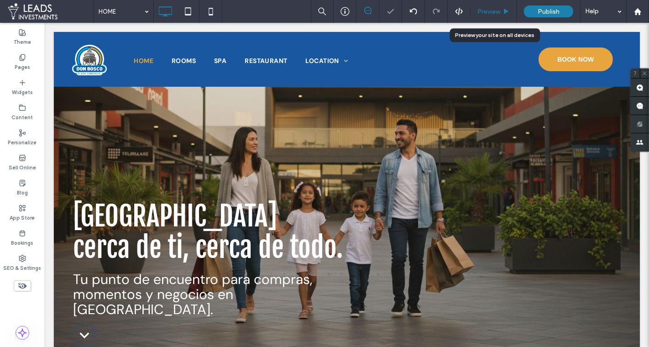
click at [487, 13] on span "Preview" at bounding box center [488, 12] width 23 height 8
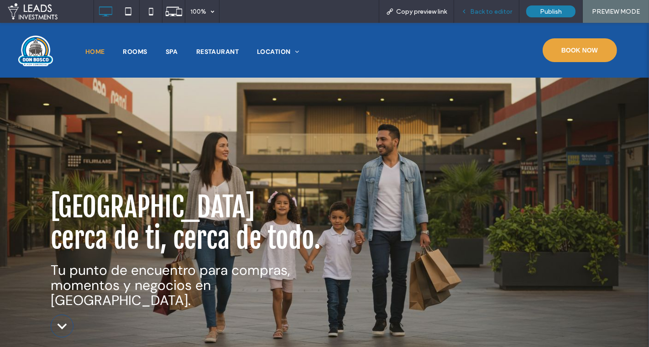
click at [490, 8] on span "Back to editor" at bounding box center [491, 12] width 42 height 8
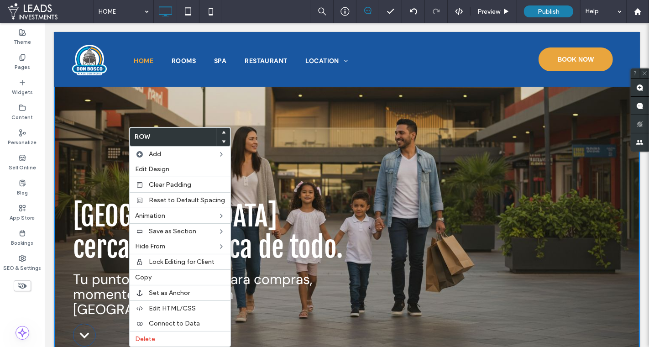
drag, startPoint x: 108, startPoint y: 191, endPoint x: 102, endPoint y: 192, distance: 6.5
click at [108, 191] on div "PLAZA DON BOSCO cerca de ti, cerca de todo. Tu punto de encuentro para compras,…" at bounding box center [346, 250] width 586 height 383
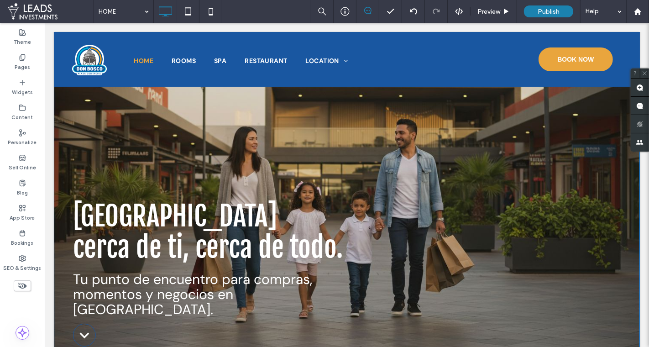
click at [99, 193] on div "PLAZA DON BOSCO cerca de ti, cerca de todo. Tu punto de encuentro para compras,…" at bounding box center [346, 250] width 586 height 383
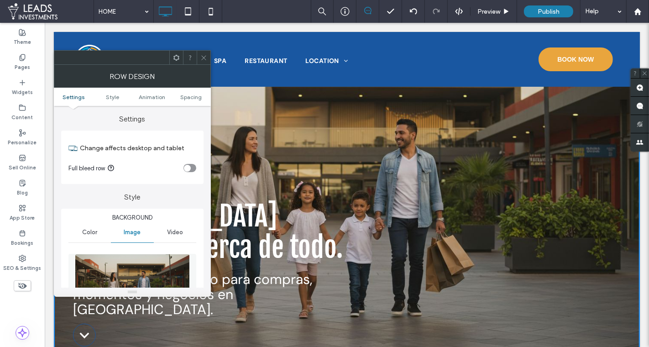
click at [206, 59] on icon at bounding box center [203, 57] width 7 height 7
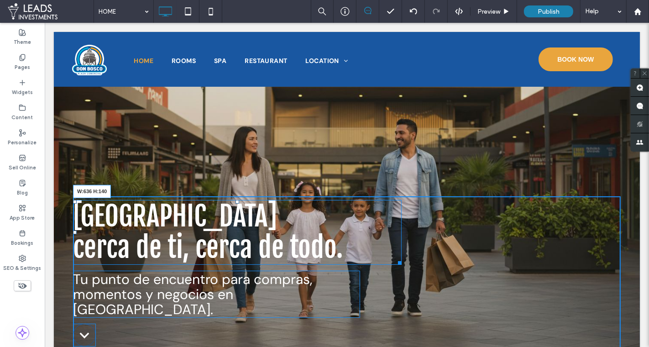
drag, startPoint x: 398, startPoint y: 262, endPoint x: 436, endPoint y: 300, distance: 53.5
click at [394, 258] on div at bounding box center [397, 261] width 7 height 7
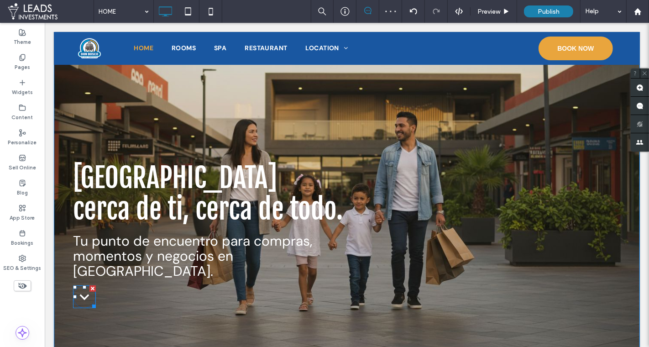
scroll to position [64, 0]
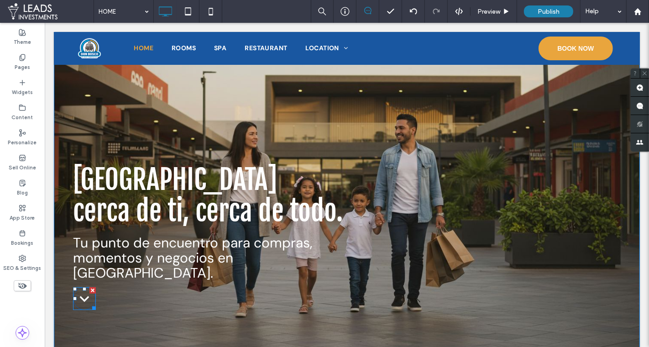
click at [86, 292] on icon ".cls-1{fill:none;stroke:var(--color_1);stroke-miterlimit:10;stroke-width:2px;}.…" at bounding box center [84, 298] width 23 height 23
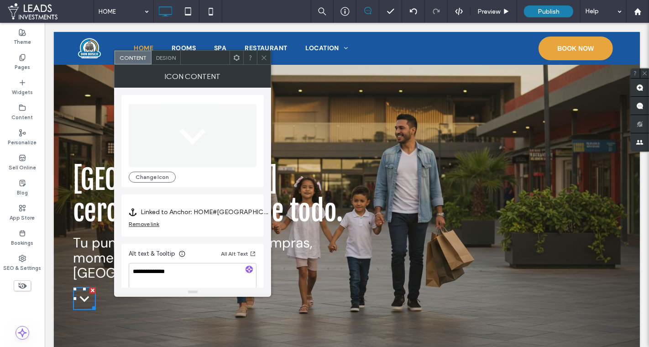
scroll to position [8, 0]
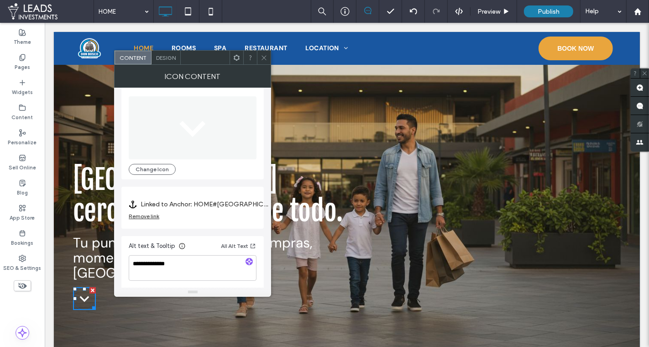
click at [161, 55] on span "Design" at bounding box center [166, 57] width 20 height 7
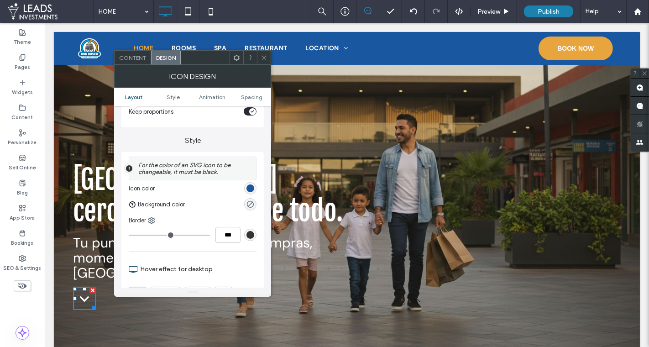
scroll to position [169, 0]
click at [250, 185] on div "rgb(25, 87, 161)" at bounding box center [250, 188] width 8 height 8
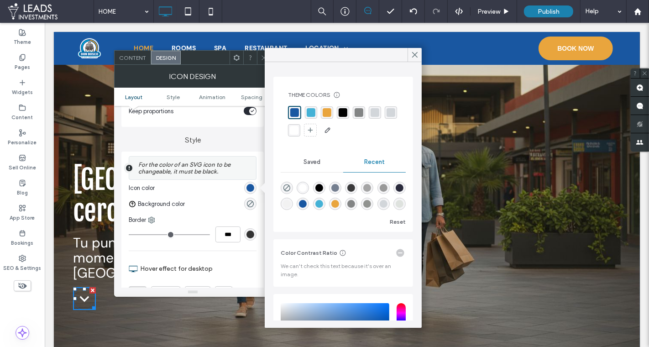
click at [292, 132] on div "rgba(255, 255, 255, 1)" at bounding box center [294, 130] width 9 height 9
click at [260, 55] on div at bounding box center [264, 58] width 14 height 14
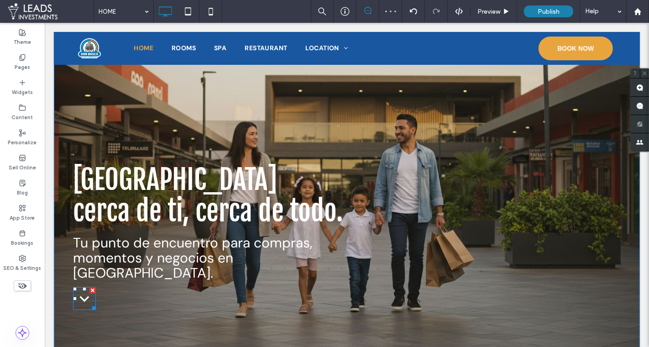
click at [81, 289] on icon ".cls-1{fill:none;stroke:var(--color_1);stroke-miterlimit:10;stroke-width:2px;}.…" at bounding box center [84, 298] width 23 height 23
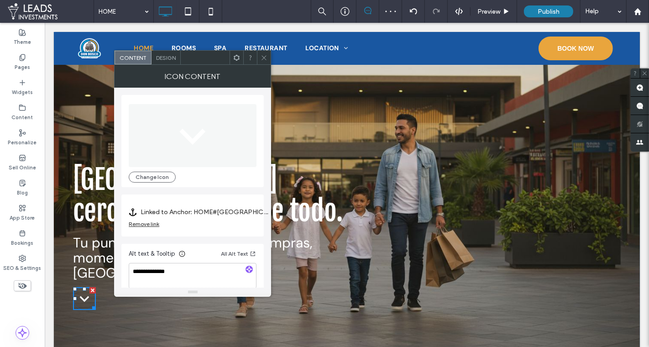
scroll to position [8, 0]
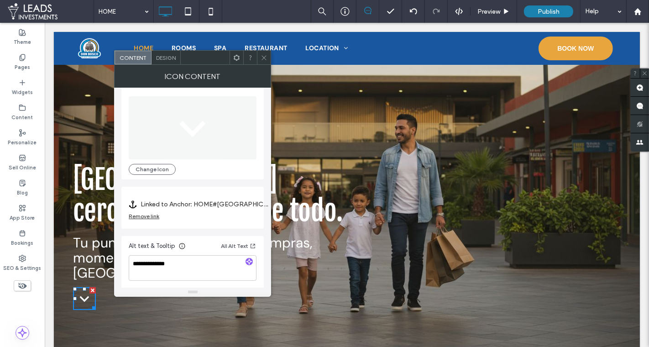
click at [160, 59] on span "Design" at bounding box center [166, 57] width 20 height 7
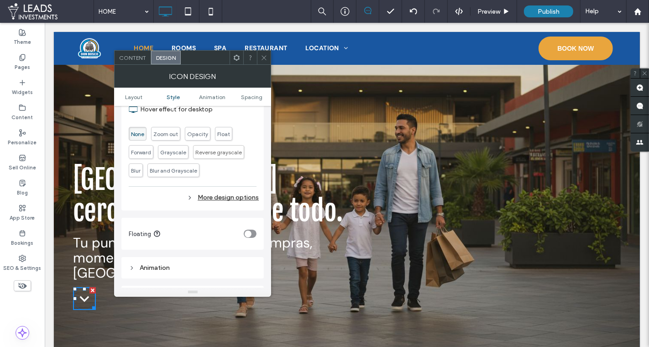
scroll to position [330, 0]
click at [227, 194] on div "More design options" at bounding box center [194, 195] width 130 height 12
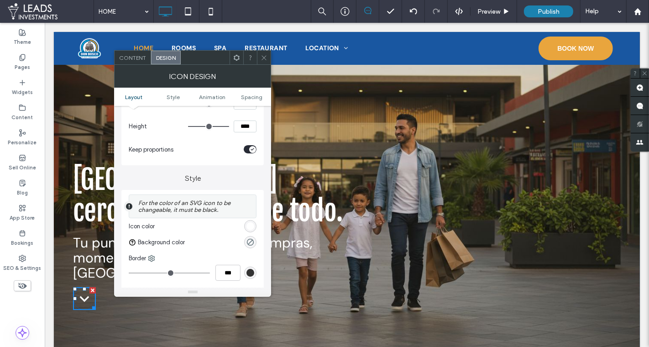
scroll to position [203, 0]
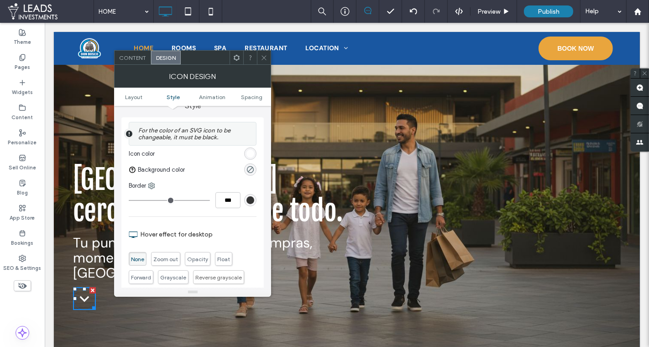
click at [249, 200] on div "rgb(51, 51, 51)" at bounding box center [250, 200] width 8 height 8
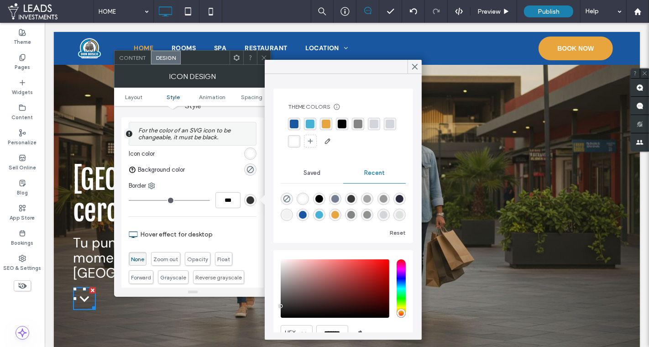
click at [297, 139] on div "rgba(255, 255, 255, 1)" at bounding box center [294, 141] width 9 height 9
type input "*"
type input "***"
click at [206, 180] on div "For the color of an SVG icon to be changeable, it must be black. Icon color Bac…" at bounding box center [192, 273] width 142 height 313
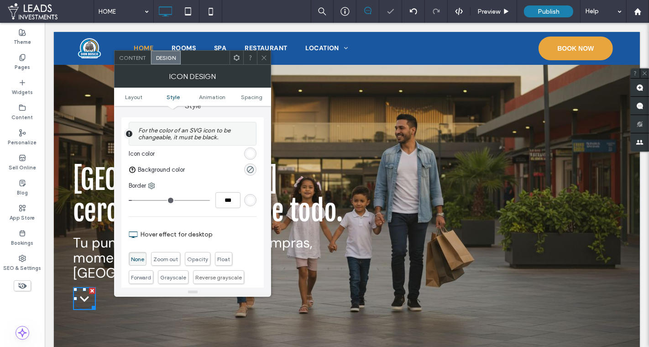
click at [265, 62] on span at bounding box center [263, 58] width 7 height 14
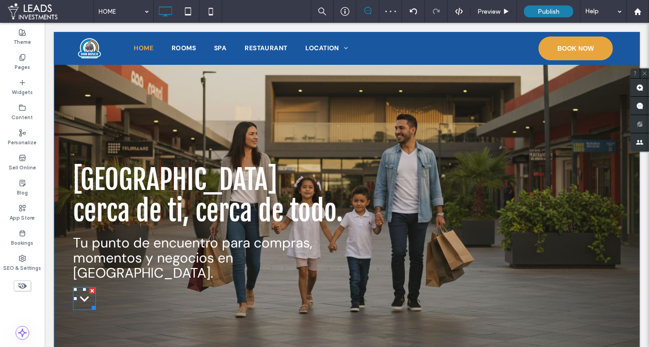
click at [78, 288] on icon ".cls-1{fill:none;stroke:var(--color_1);stroke-miterlimit:10;stroke-width:2px;}.…" at bounding box center [84, 298] width 22 height 22
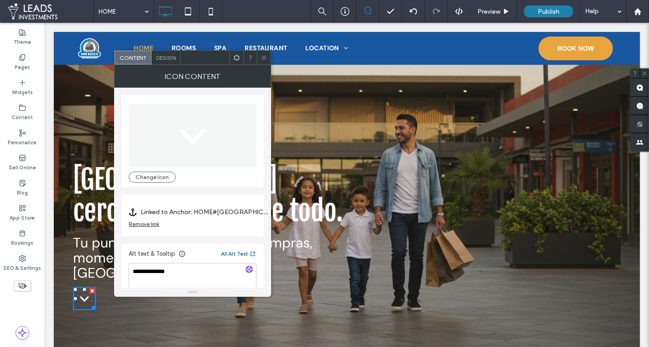
scroll to position [8, 0]
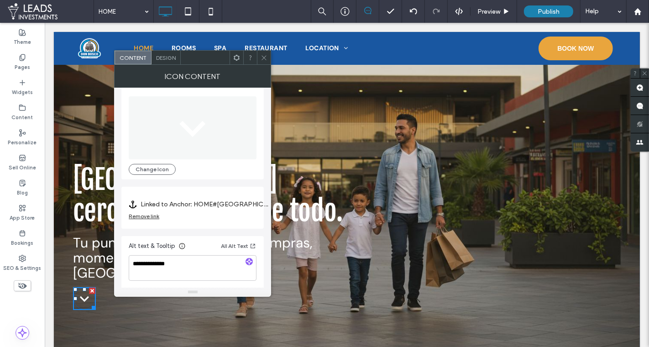
click at [161, 59] on span "Design" at bounding box center [166, 57] width 20 height 7
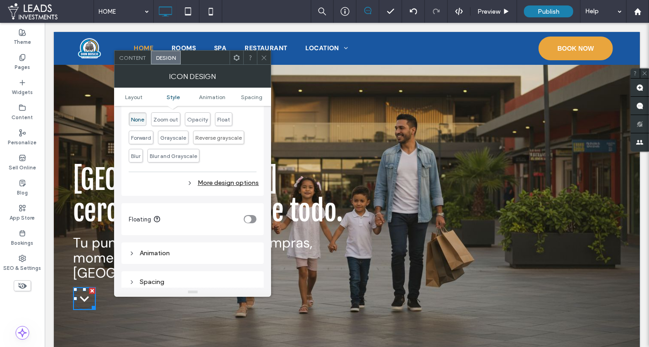
scroll to position [346, 0]
click at [234, 177] on div "More design options" at bounding box center [194, 180] width 130 height 12
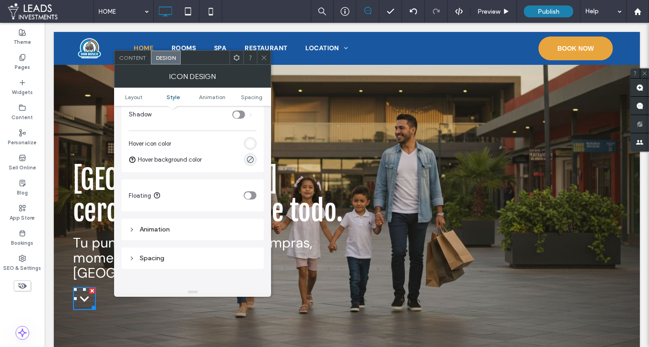
scroll to position [489, 0]
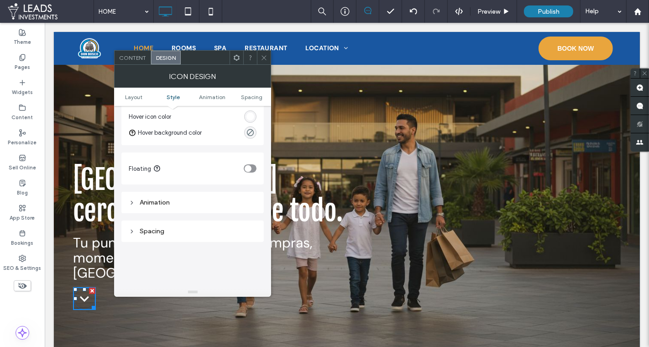
drag, startPoint x: 263, startPoint y: 57, endPoint x: 117, endPoint y: 272, distance: 259.8
click at [263, 58] on use at bounding box center [264, 57] width 5 height 5
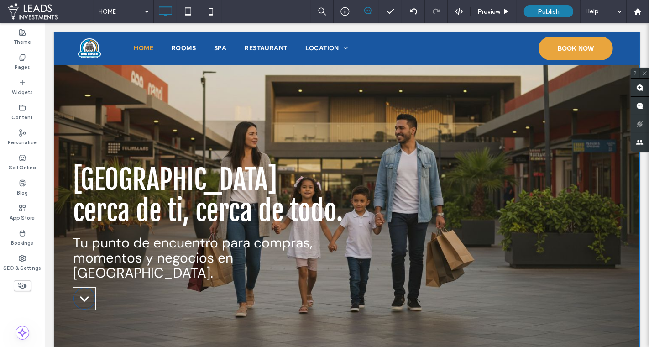
drag, startPoint x: 187, startPoint y: 315, endPoint x: 85, endPoint y: 309, distance: 102.8
click at [188, 302] on div "PLAZA DON BOSCO cerca de ti, cerca de todo. Tu punto de encuentro para compras,…" at bounding box center [346, 214] width 586 height 383
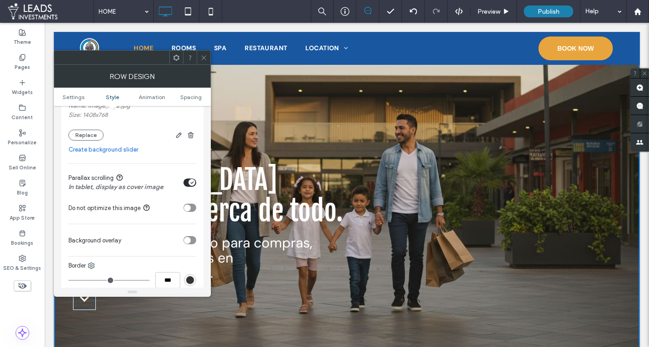
scroll to position [256, 0]
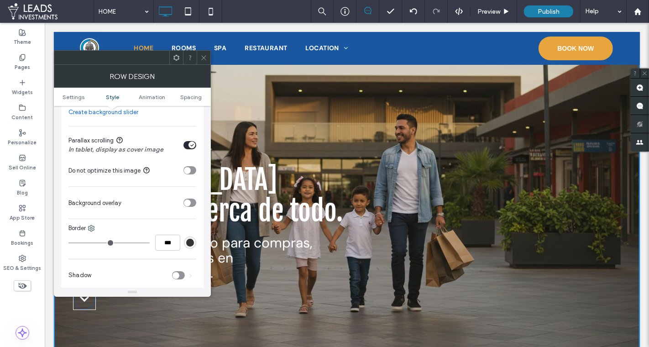
drag, startPoint x: 212, startPoint y: 57, endPoint x: 245, endPoint y: 79, distance: 40.0
click at [212, 57] on div at bounding box center [346, 48] width 586 height 33
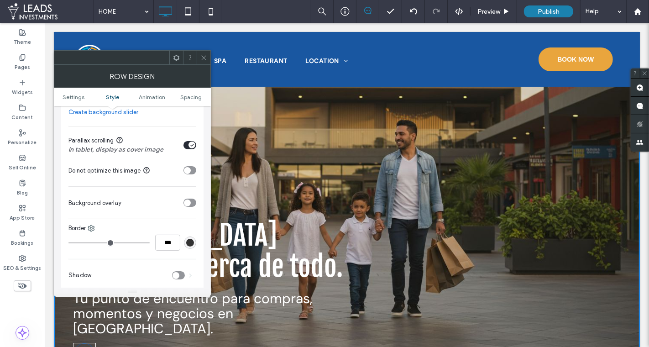
scroll to position [0, 0]
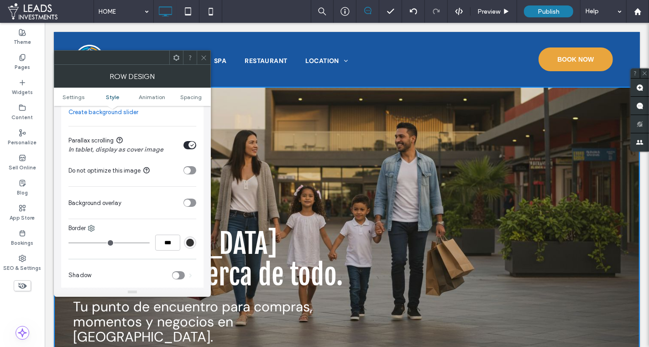
drag, startPoint x: 201, startPoint y: 57, endPoint x: 167, endPoint y: 38, distance: 38.4
click at [201, 57] on icon at bounding box center [203, 57] width 7 height 7
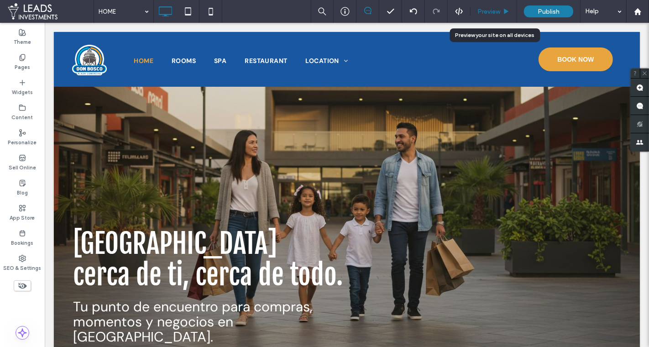
click at [484, 10] on span "Preview" at bounding box center [488, 12] width 23 height 8
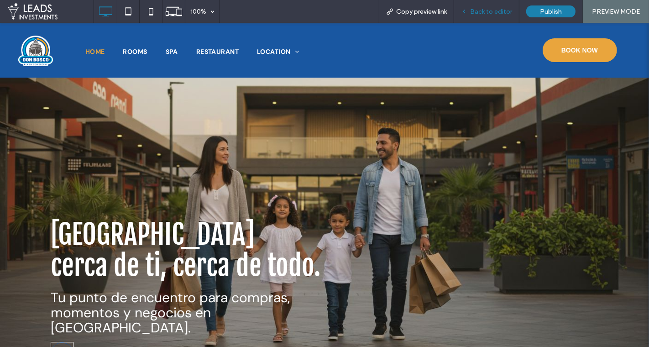
click at [497, 13] on span "Back to editor" at bounding box center [491, 12] width 42 height 8
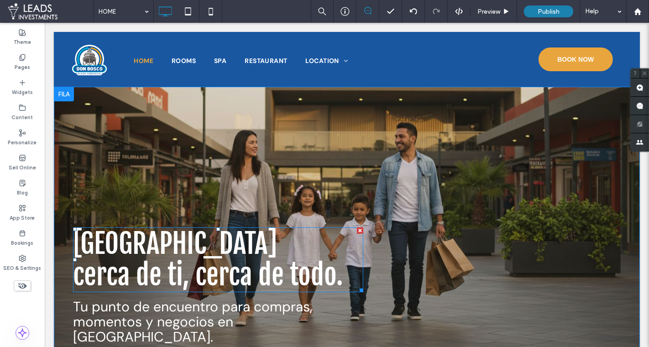
click at [286, 237] on p "PLAZA DON BOSCO" at bounding box center [218, 243] width 290 height 31
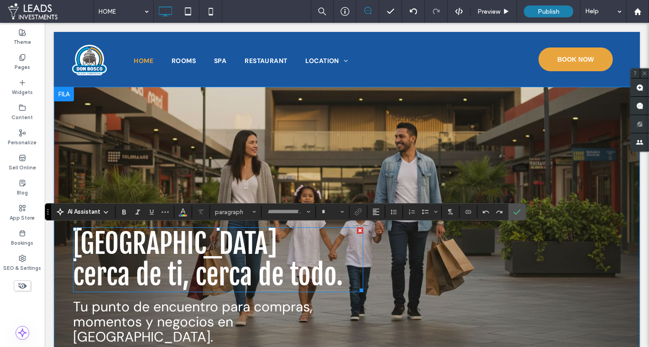
type input "**********"
type input "**"
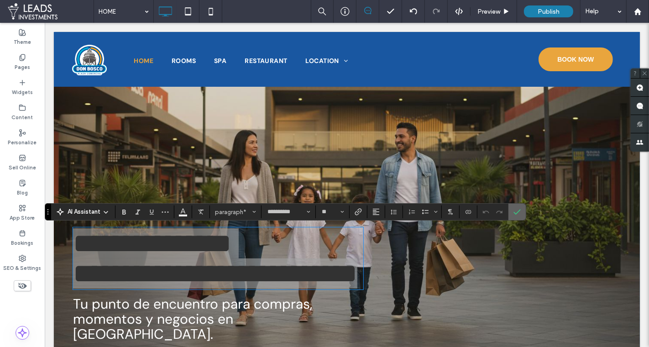
click at [513, 212] on icon "Confirm" at bounding box center [516, 211] width 7 height 7
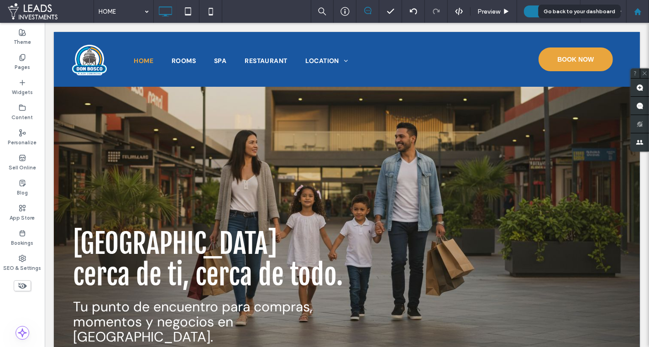
click at [605, 13] on icon at bounding box center [638, 12] width 8 height 8
